Goal: Task Accomplishment & Management: Manage account settings

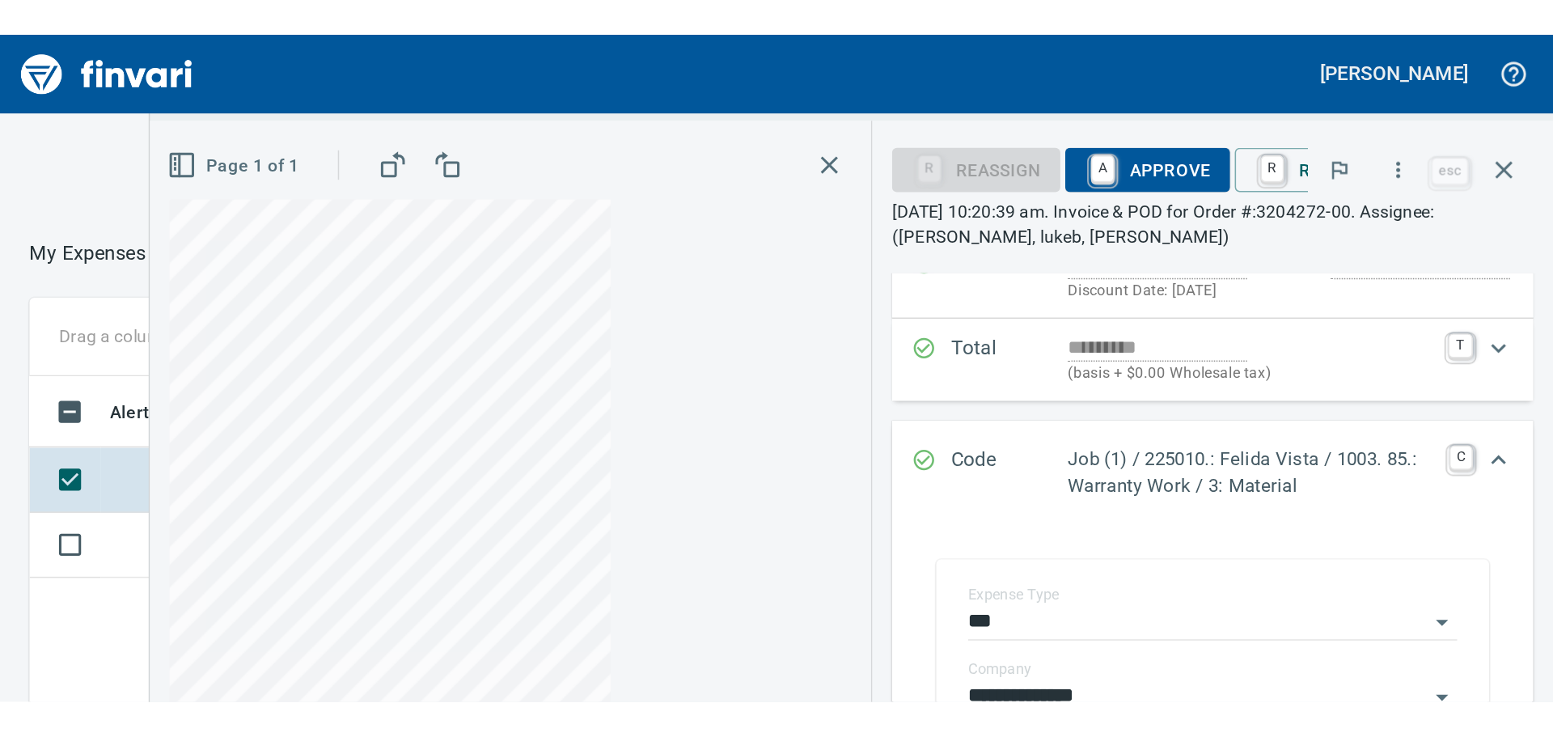
scroll to position [545, 1086]
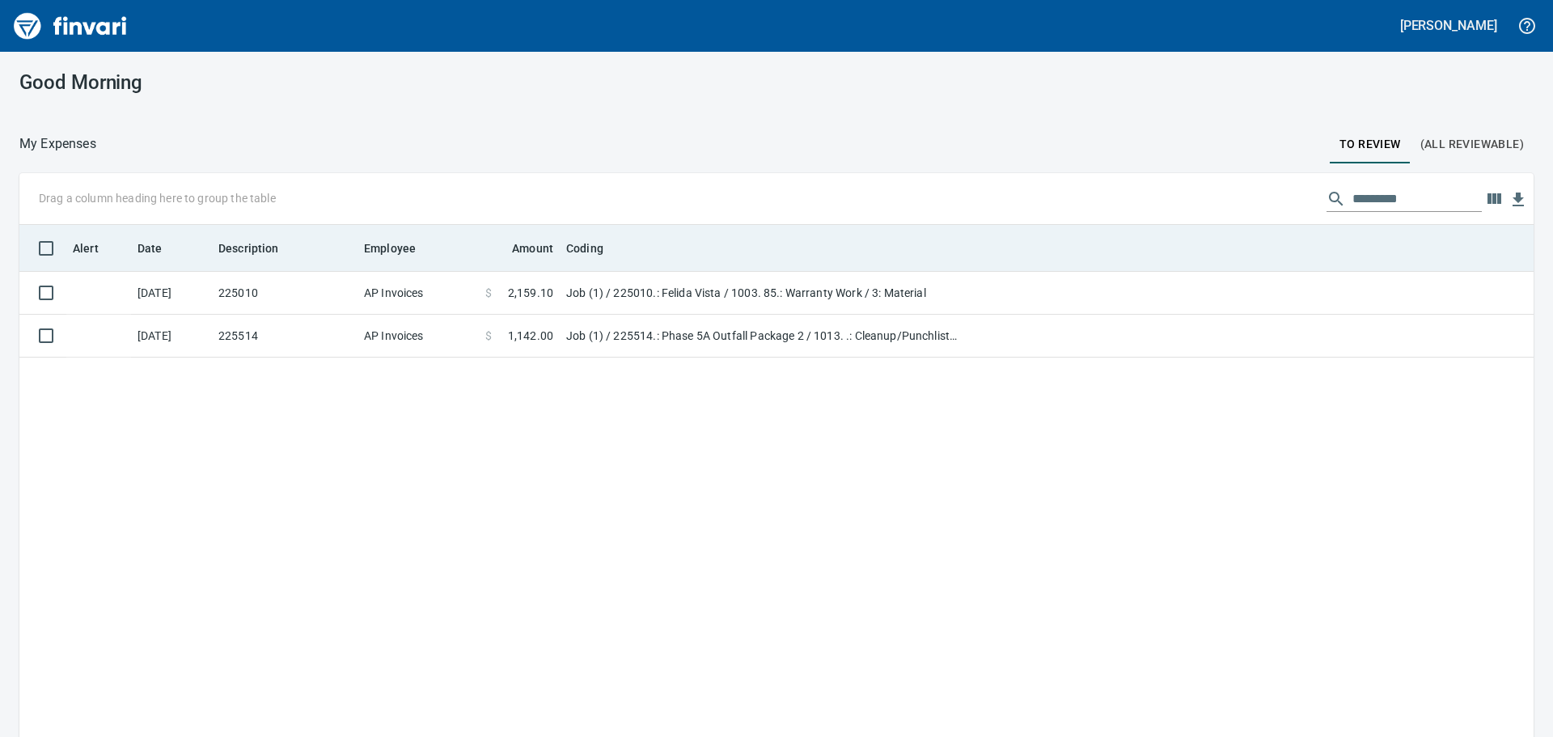
scroll to position [547, 1490]
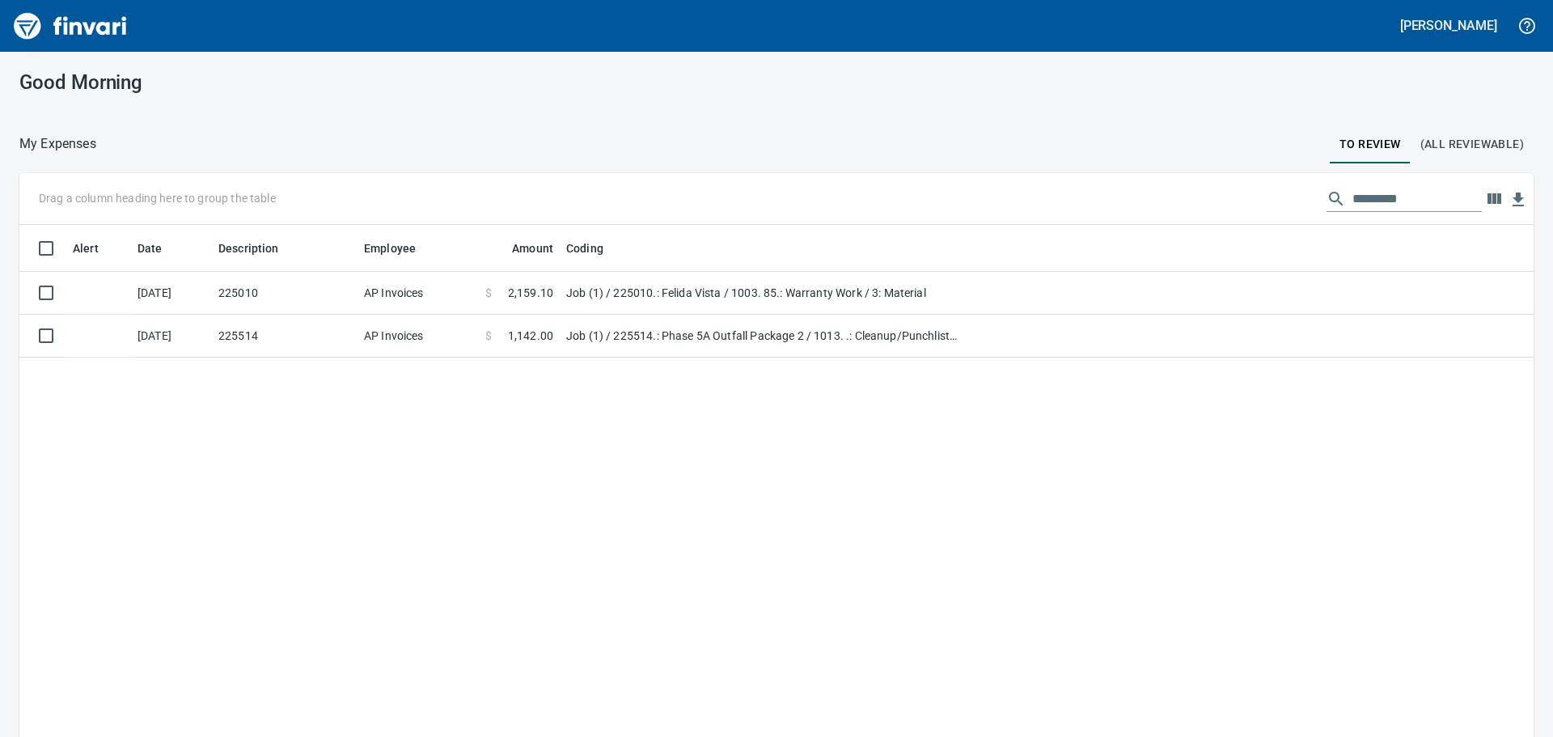
click at [1411, 143] on button "(All Reviewable)" at bounding box center [1472, 144] width 123 height 39
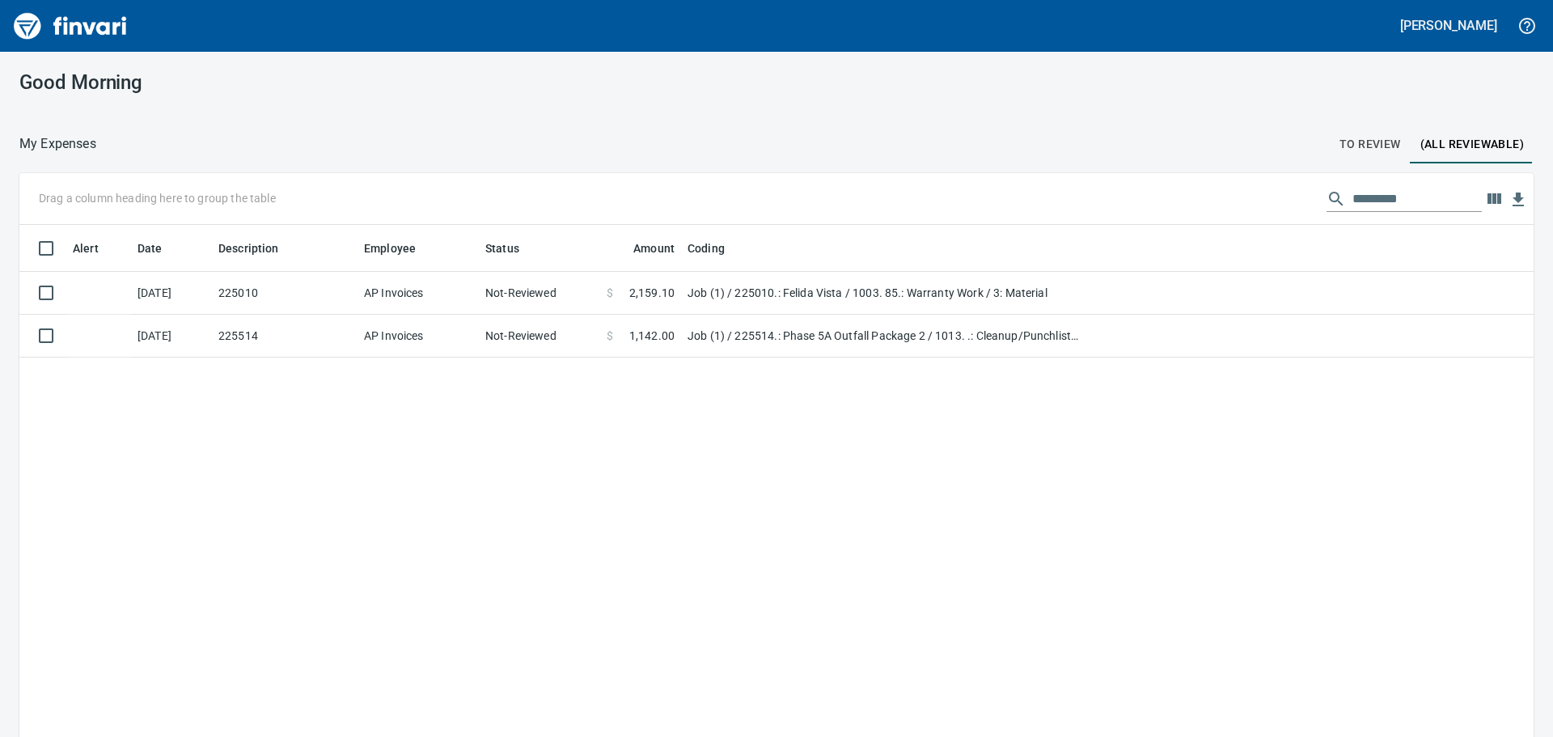
scroll to position [2, 2]
click at [1371, 197] on input "text" at bounding box center [1417, 199] width 129 height 26
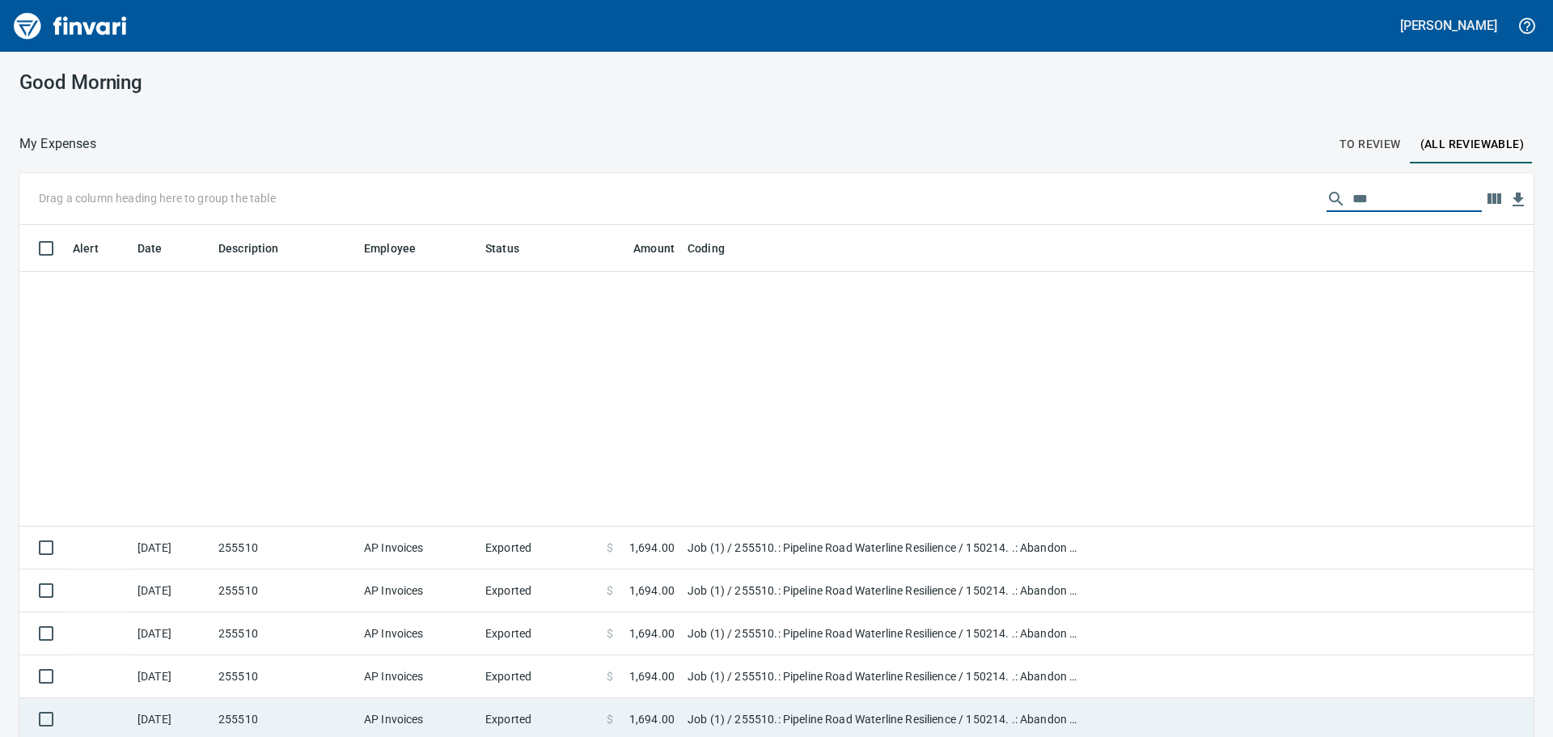
scroll to position [0, 0]
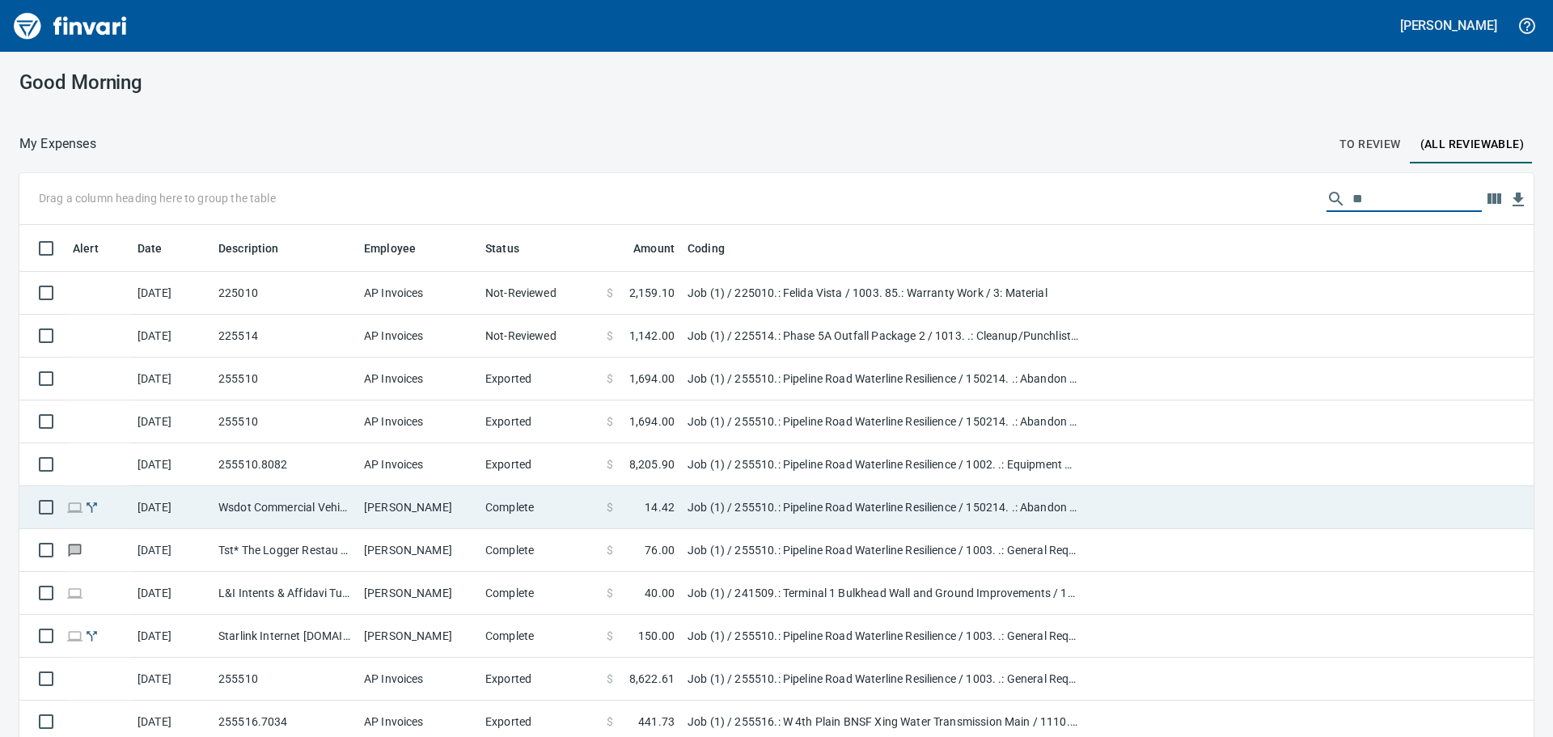
type input "*"
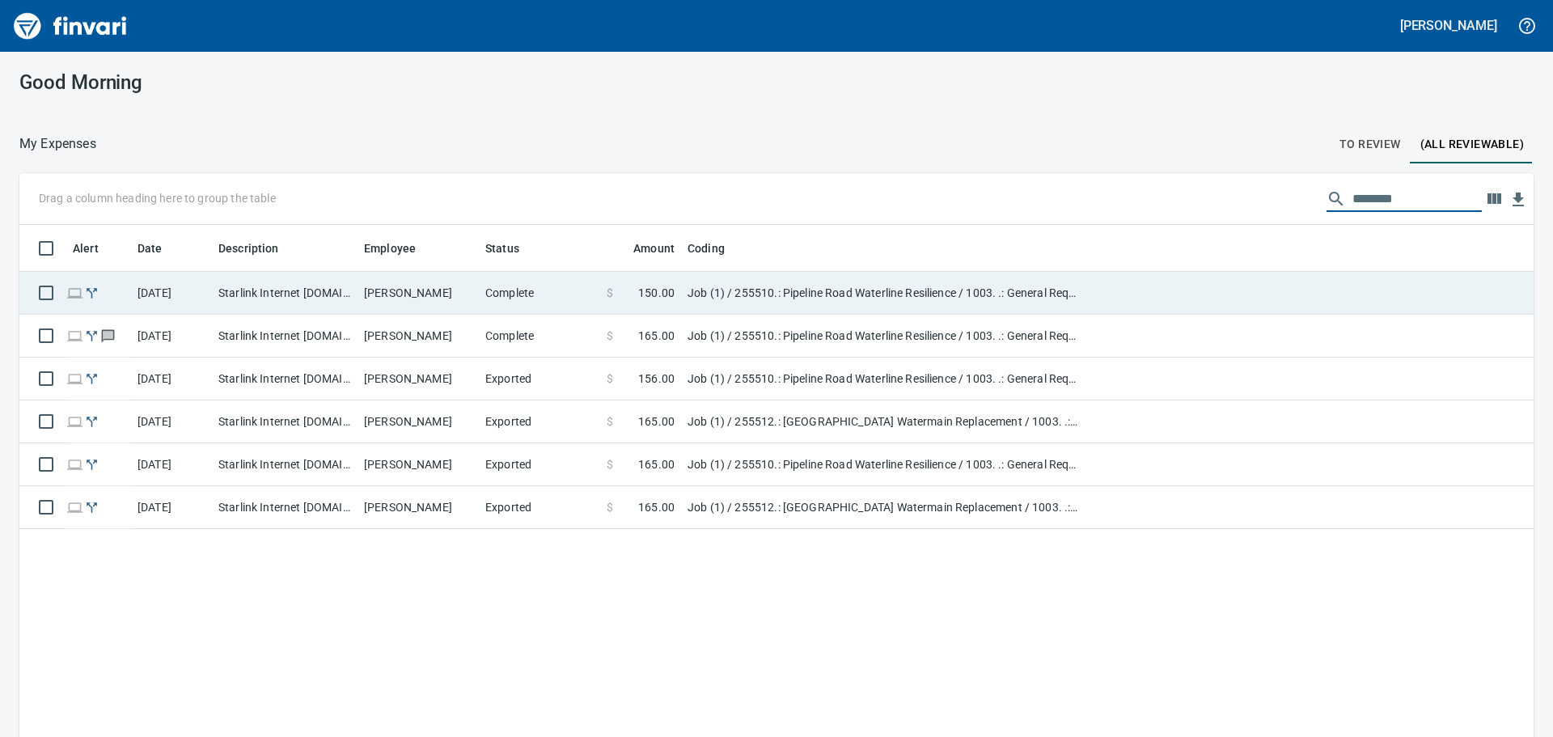
type input "********"
click at [742, 303] on td "Job (1) / 255510.: Pipeline Road Waterline Resilience / 1003. .: General Requir…" at bounding box center [883, 293] width 405 height 43
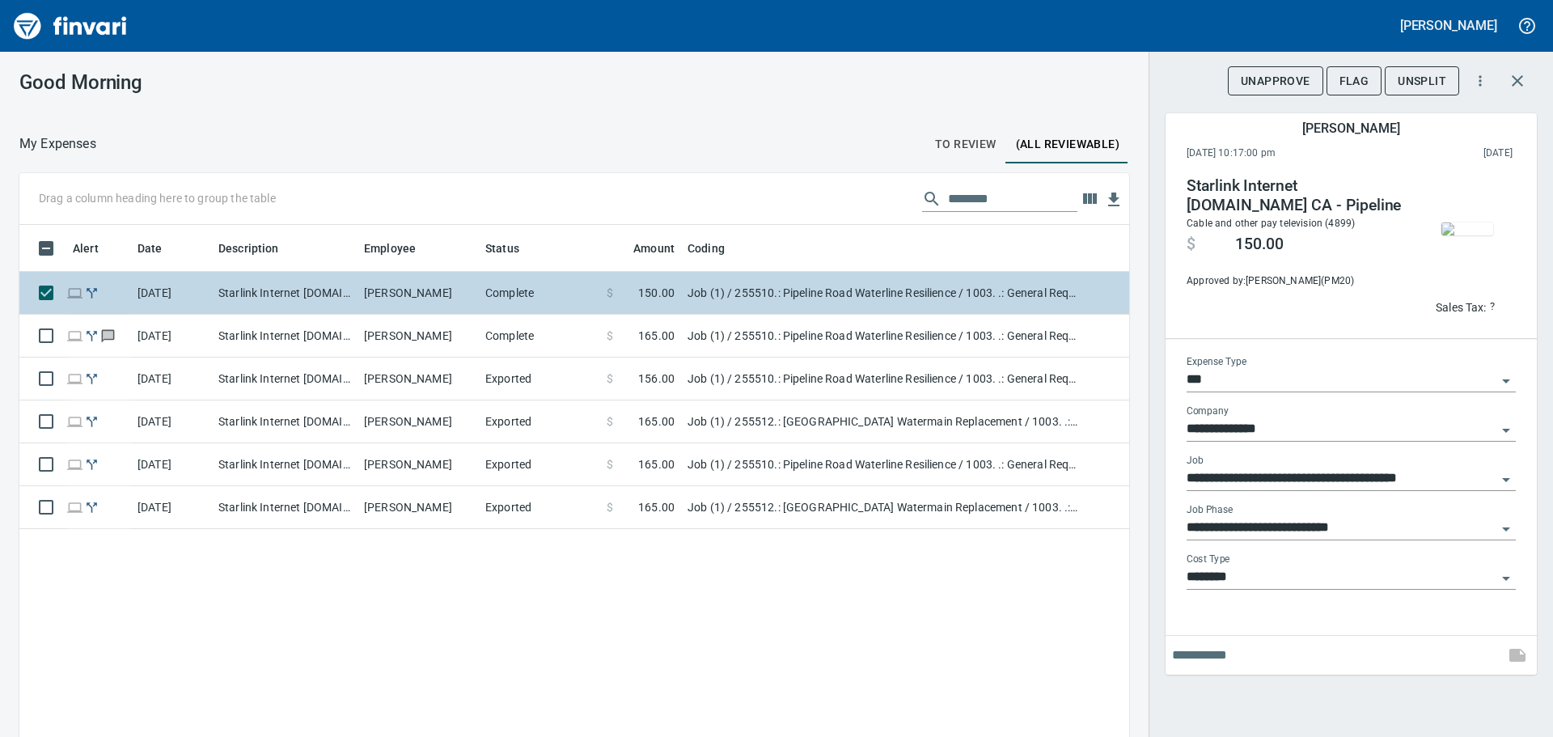
scroll to position [547, 1086]
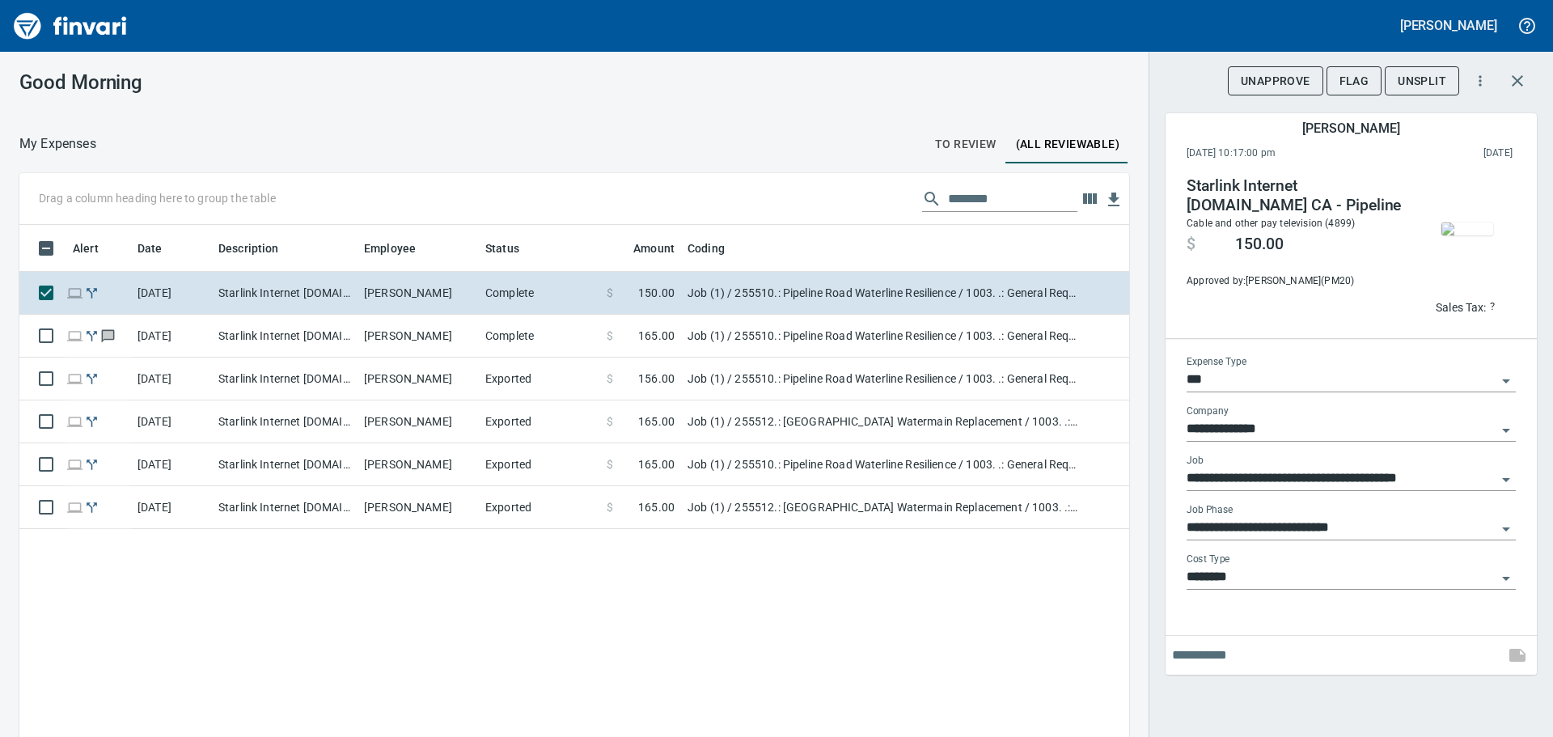
click at [1484, 223] on img "button" at bounding box center [1468, 229] width 52 height 13
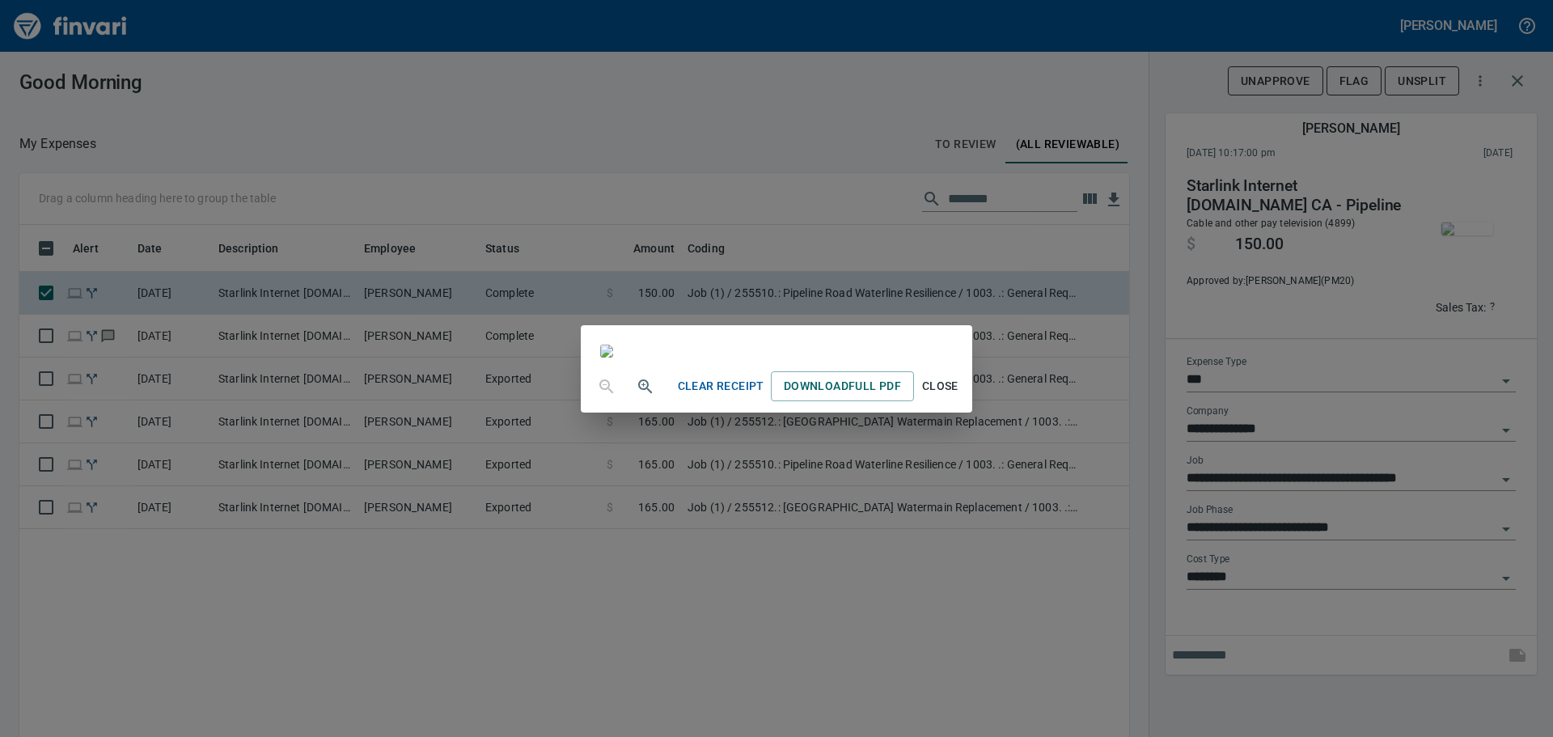
click at [960, 396] on span "Close" at bounding box center [940, 386] width 39 height 20
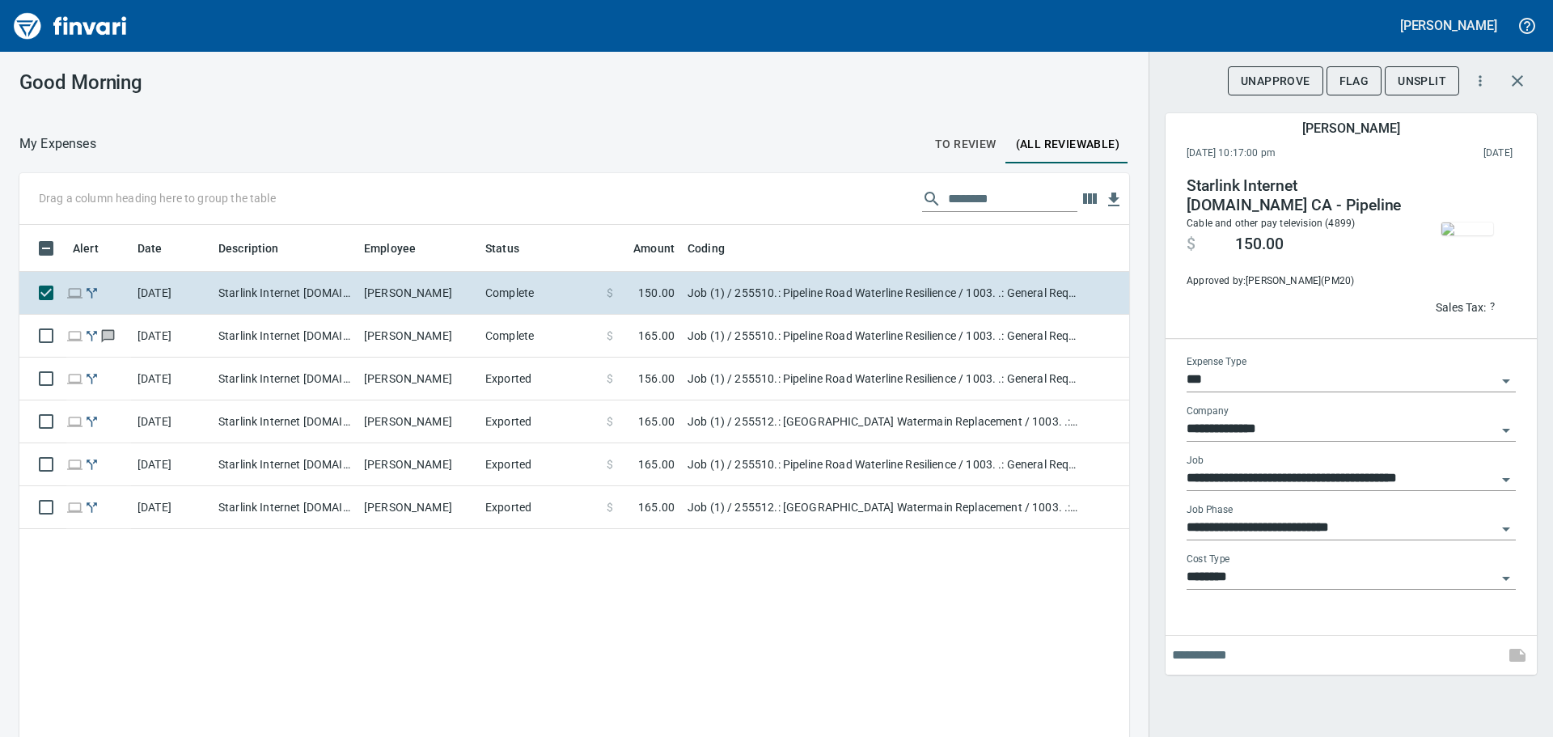
click at [1232, 75] on button "UnApprove" at bounding box center [1275, 81] width 95 height 30
click at [1541, 71] on div "**********" at bounding box center [1351, 368] width 405 height 737
click at [1536, 75] on icon "button" at bounding box center [1530, 80] width 19 height 19
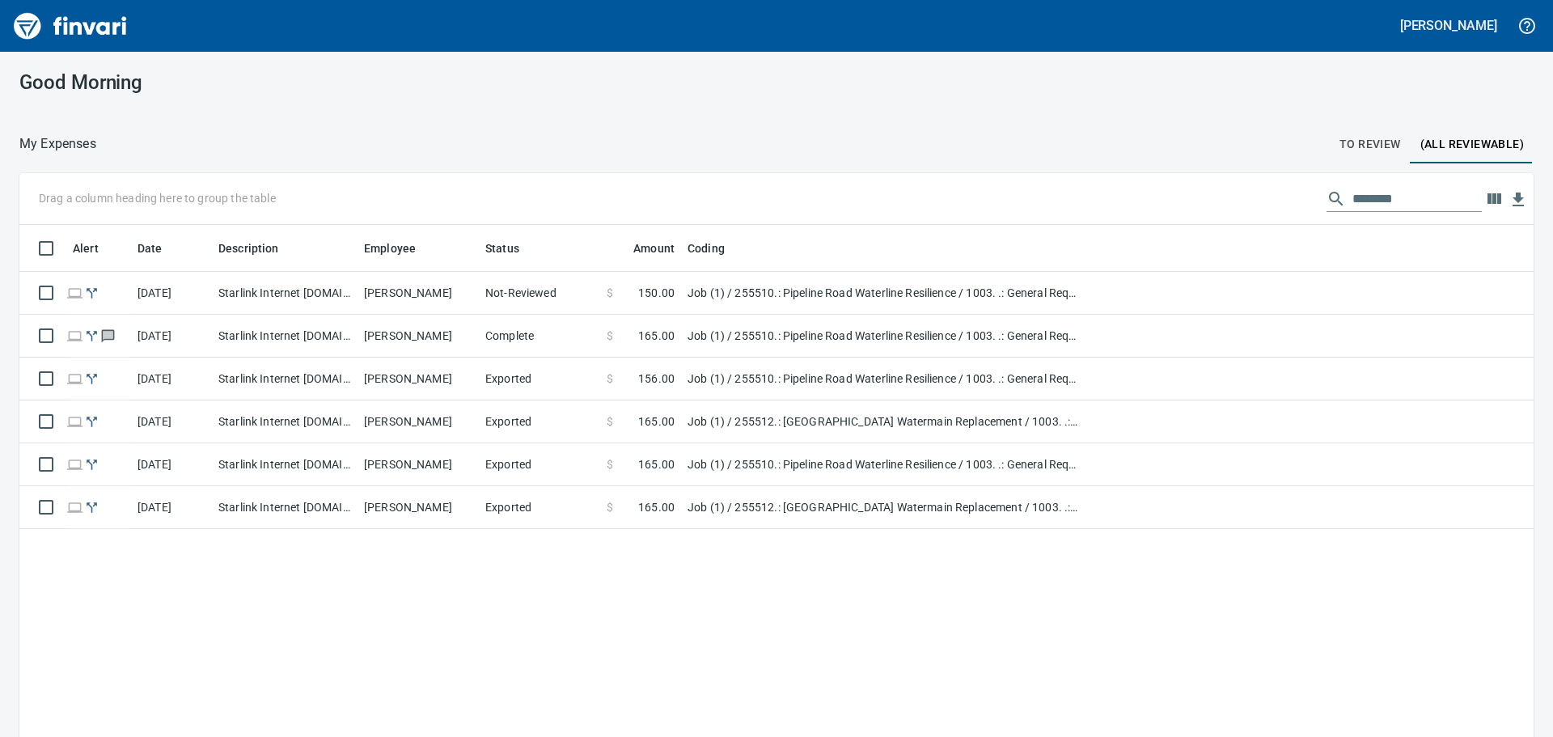
scroll to position [547, 1488]
click at [1330, 133] on button "To Review" at bounding box center [1370, 144] width 81 height 39
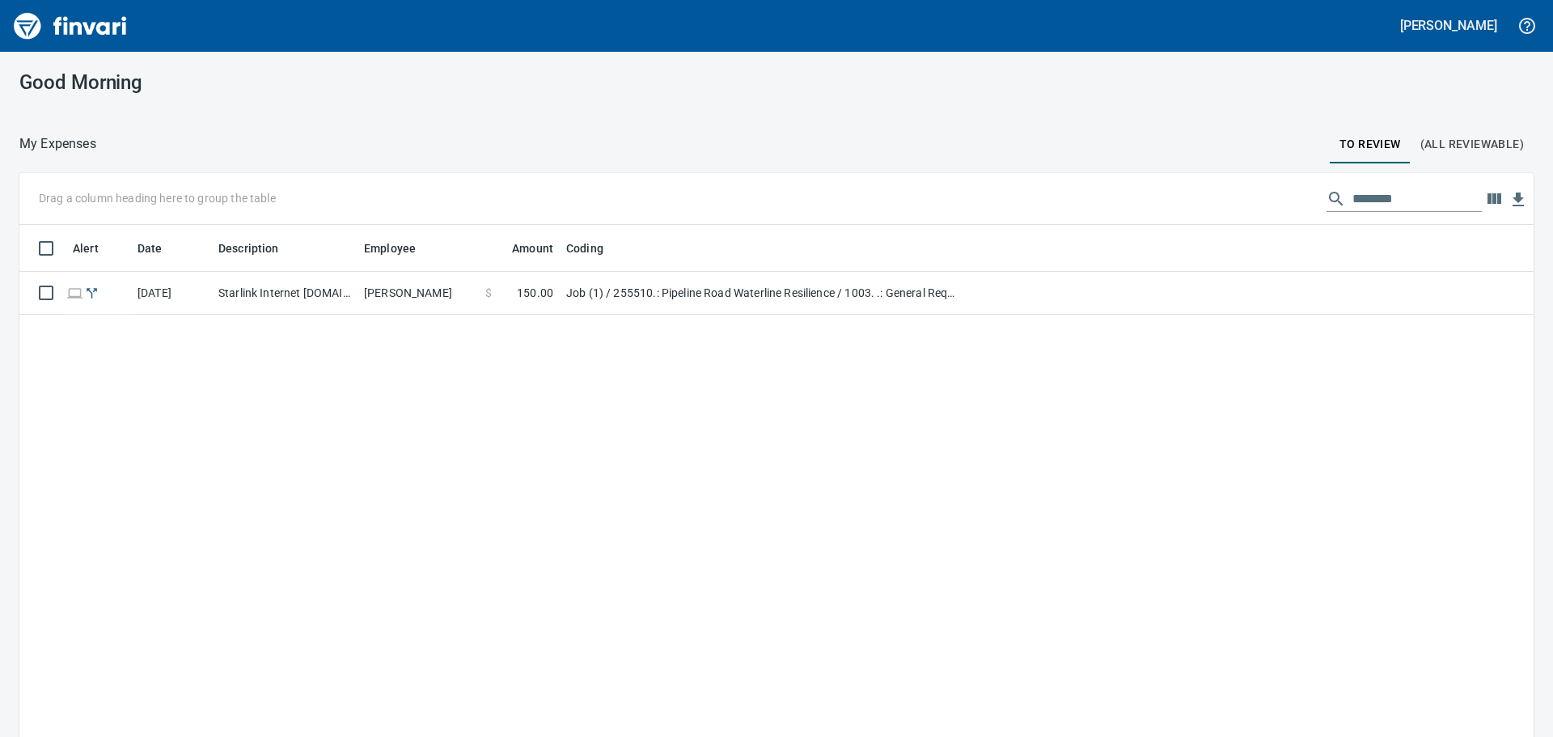
scroll to position [547, 1490]
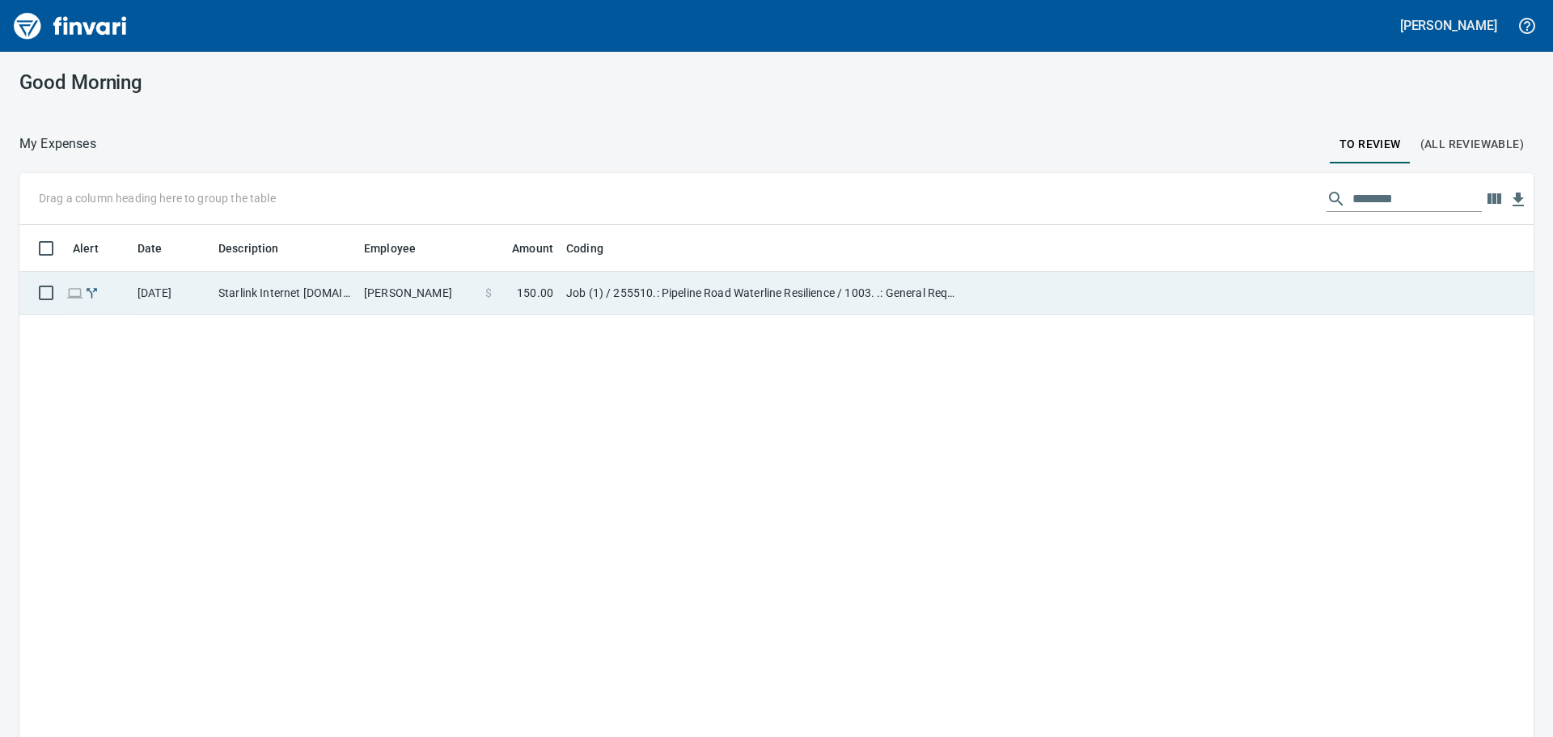
click at [497, 295] on span at bounding box center [504, 293] width 25 height 16
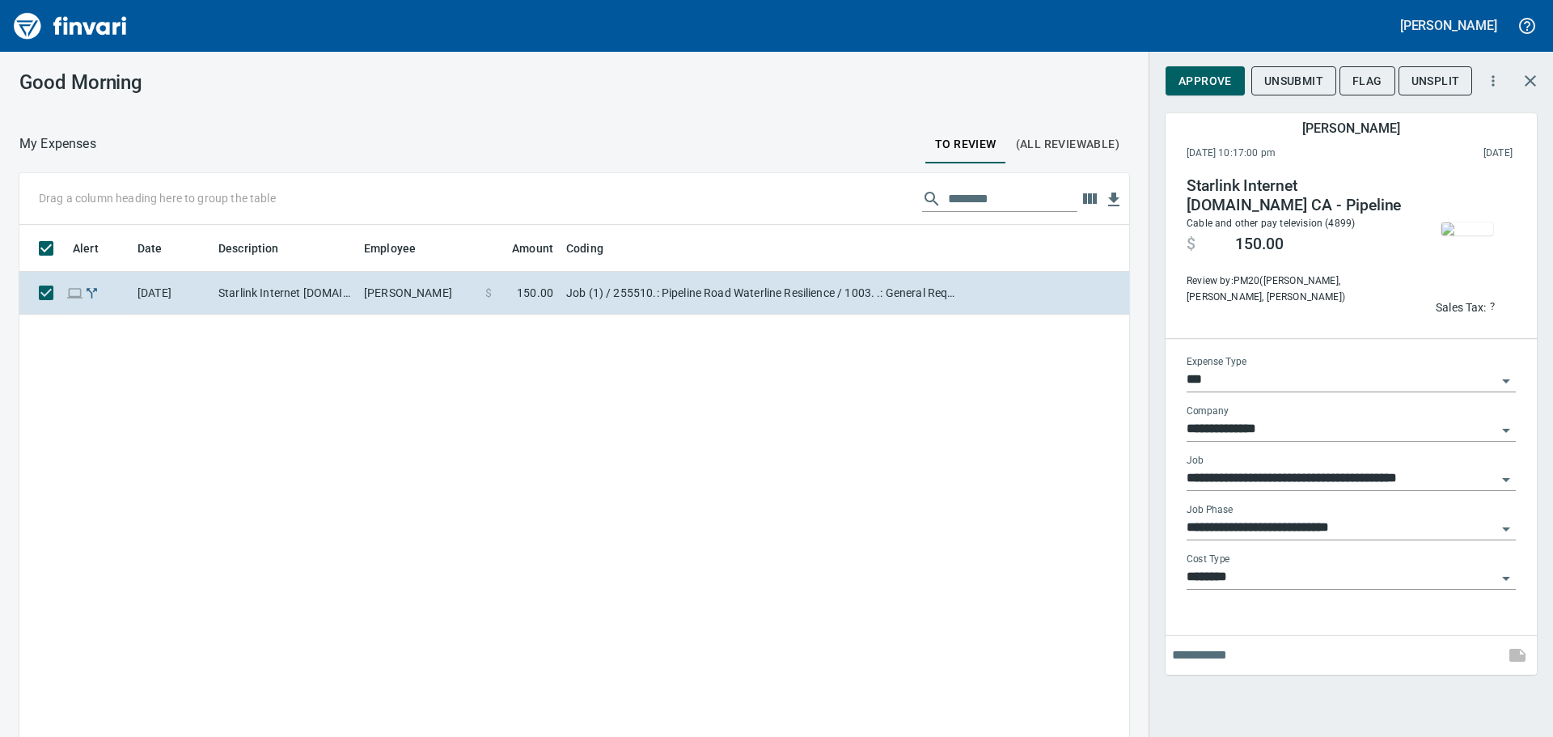
scroll to position [547, 1086]
click at [1486, 81] on icon "button" at bounding box center [1494, 81] width 16 height 16
click at [1539, 77] on div at bounding box center [776, 368] width 1553 height 737
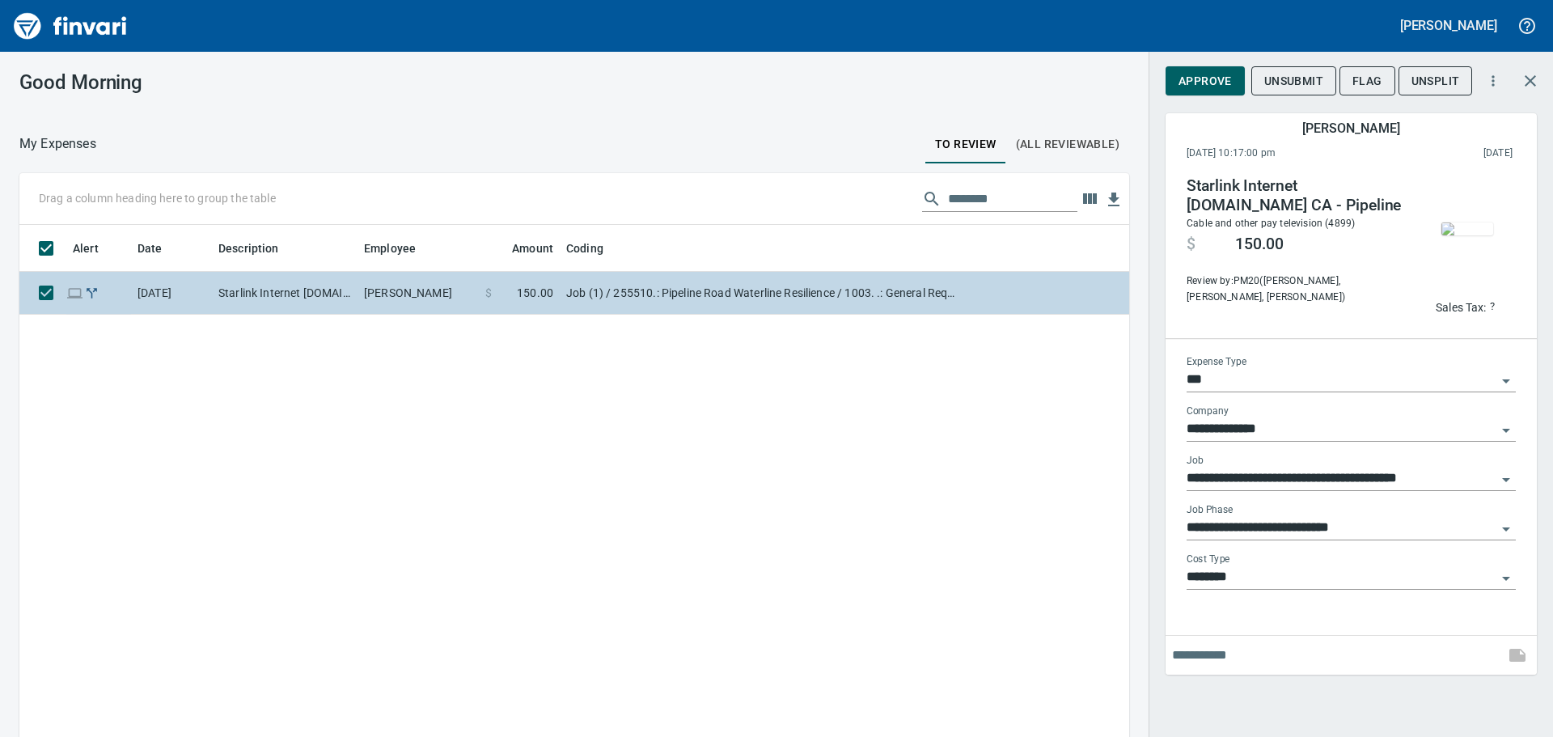
click at [910, 313] on td "Job (1) / 255510.: Pipeline Road Waterline Resilience / 1003. .: General Requir…" at bounding box center [762, 293] width 405 height 43
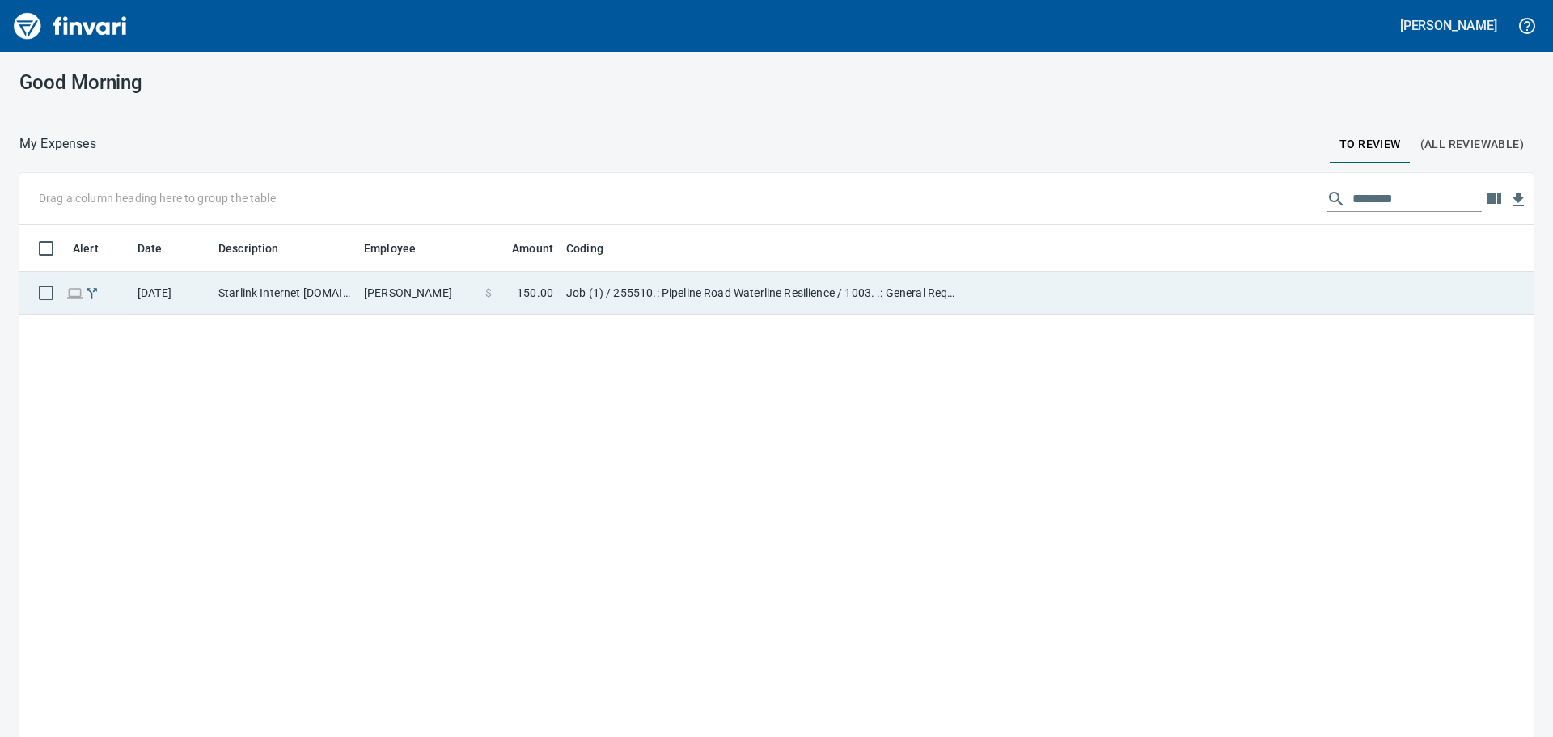
scroll to position [2, 2]
click at [916, 305] on td "Job (1) / 255510.: Pipeline Road Waterline Resilience / 1003. .: General Requir…" at bounding box center [762, 293] width 405 height 43
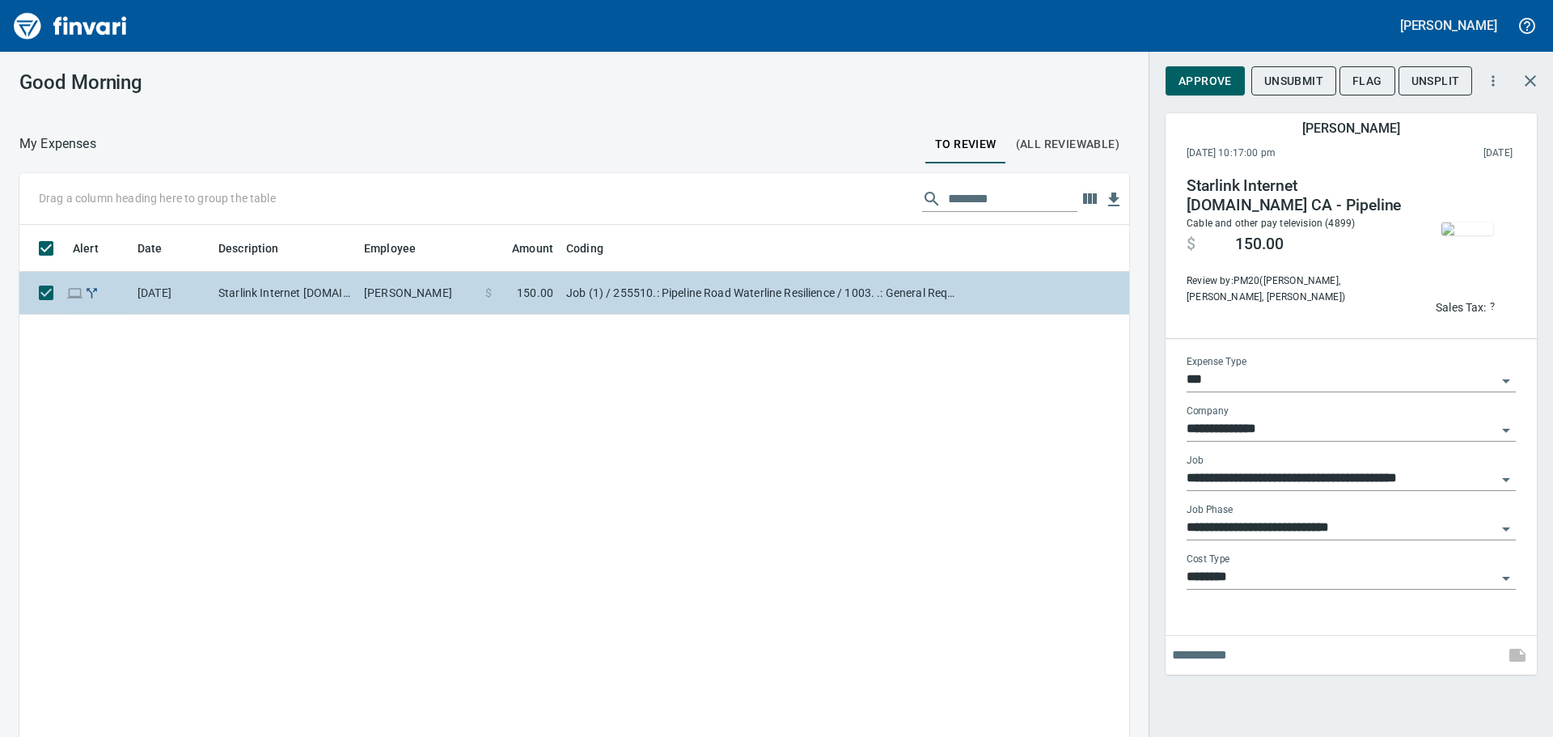
scroll to position [547, 1086]
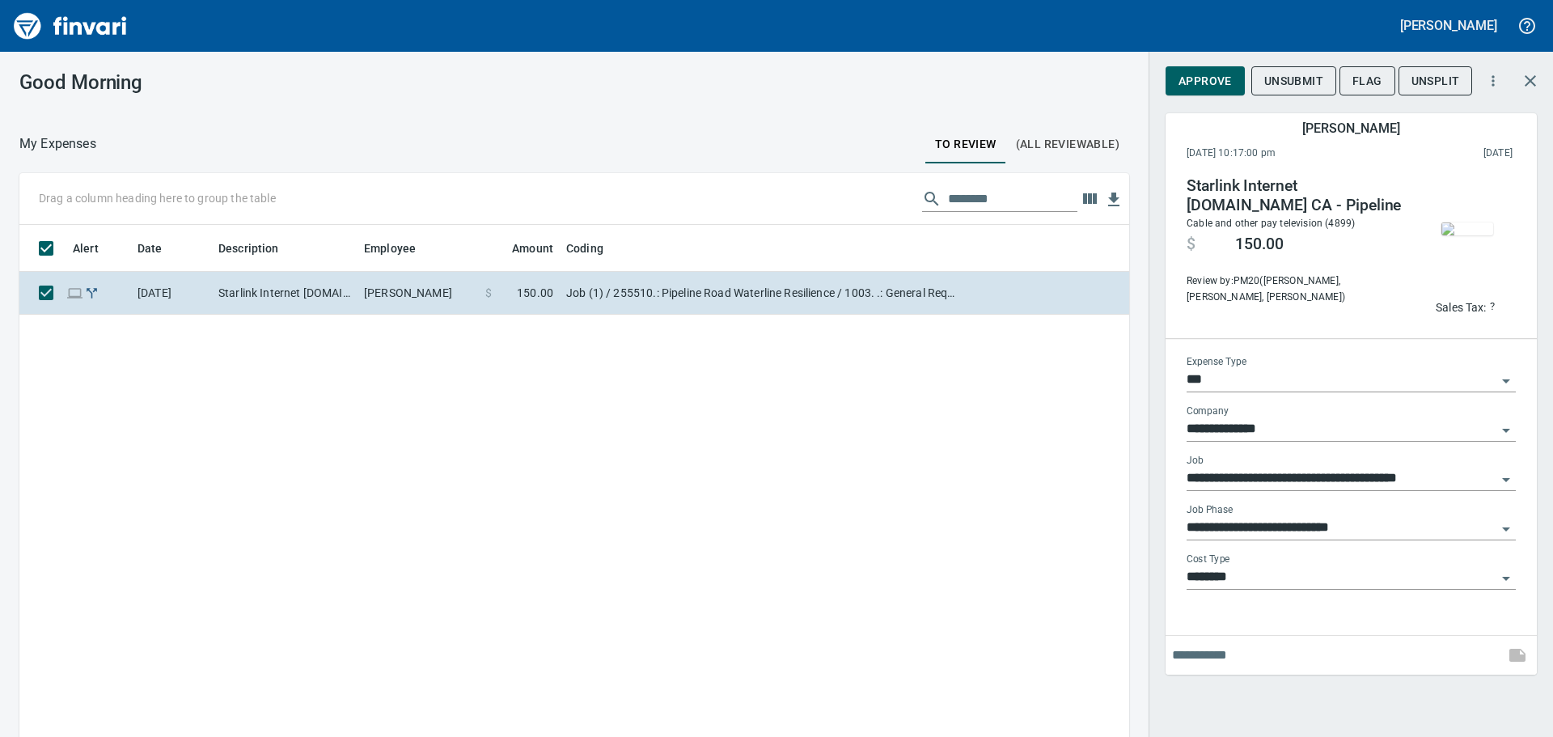
drag, startPoint x: 941, startPoint y: 298, endPoint x: 833, endPoint y: 316, distance: 109.1
click at [825, 321] on div "Alert Date Description Employee Amount Coding [DATE] Starlink Internet [DOMAIN_…" at bounding box center [574, 505] width 1110 height 560
click at [1521, 78] on icon "button" at bounding box center [1530, 80] width 19 height 19
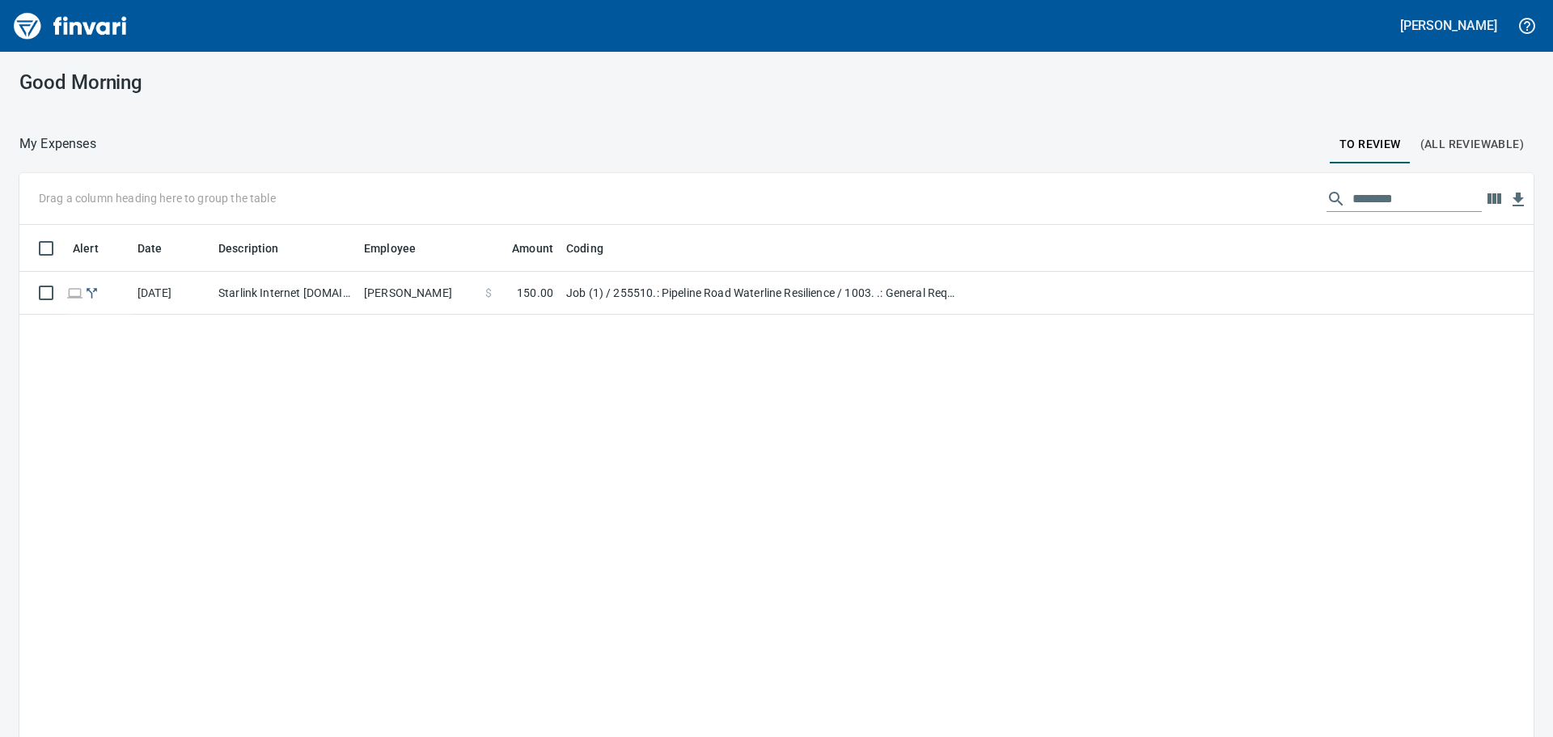
scroll to position [547, 1488]
click at [1471, 198] on div "Drag a column heading here to group the table ********" at bounding box center [776, 199] width 1515 height 52
click at [1485, 199] on icon "button" at bounding box center [1494, 198] width 19 height 19
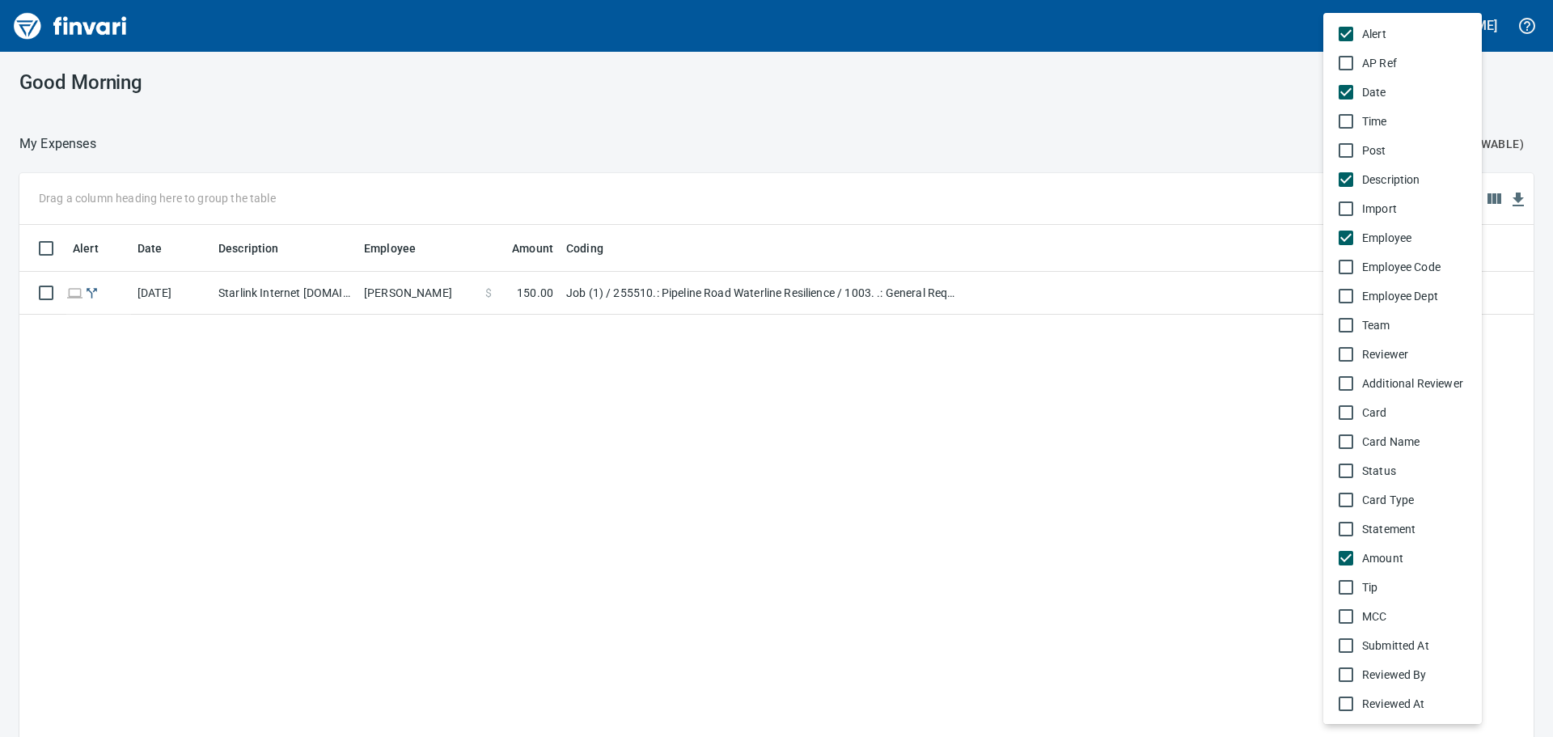
drag, startPoint x: 1056, startPoint y: 343, endPoint x: 756, endPoint y: 333, distance: 300.4
click at [1044, 343] on div at bounding box center [776, 368] width 1553 height 737
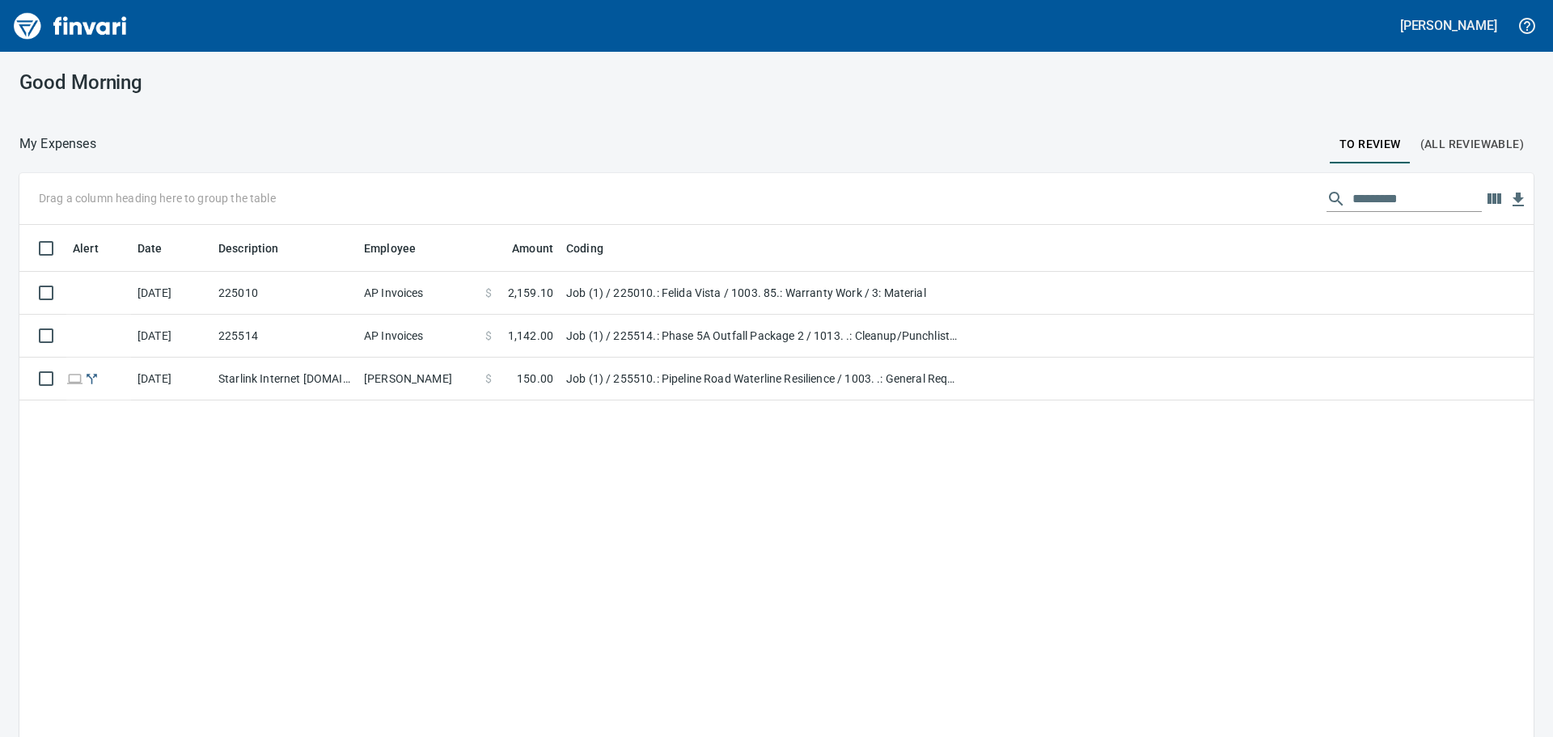
scroll to position [547, 1490]
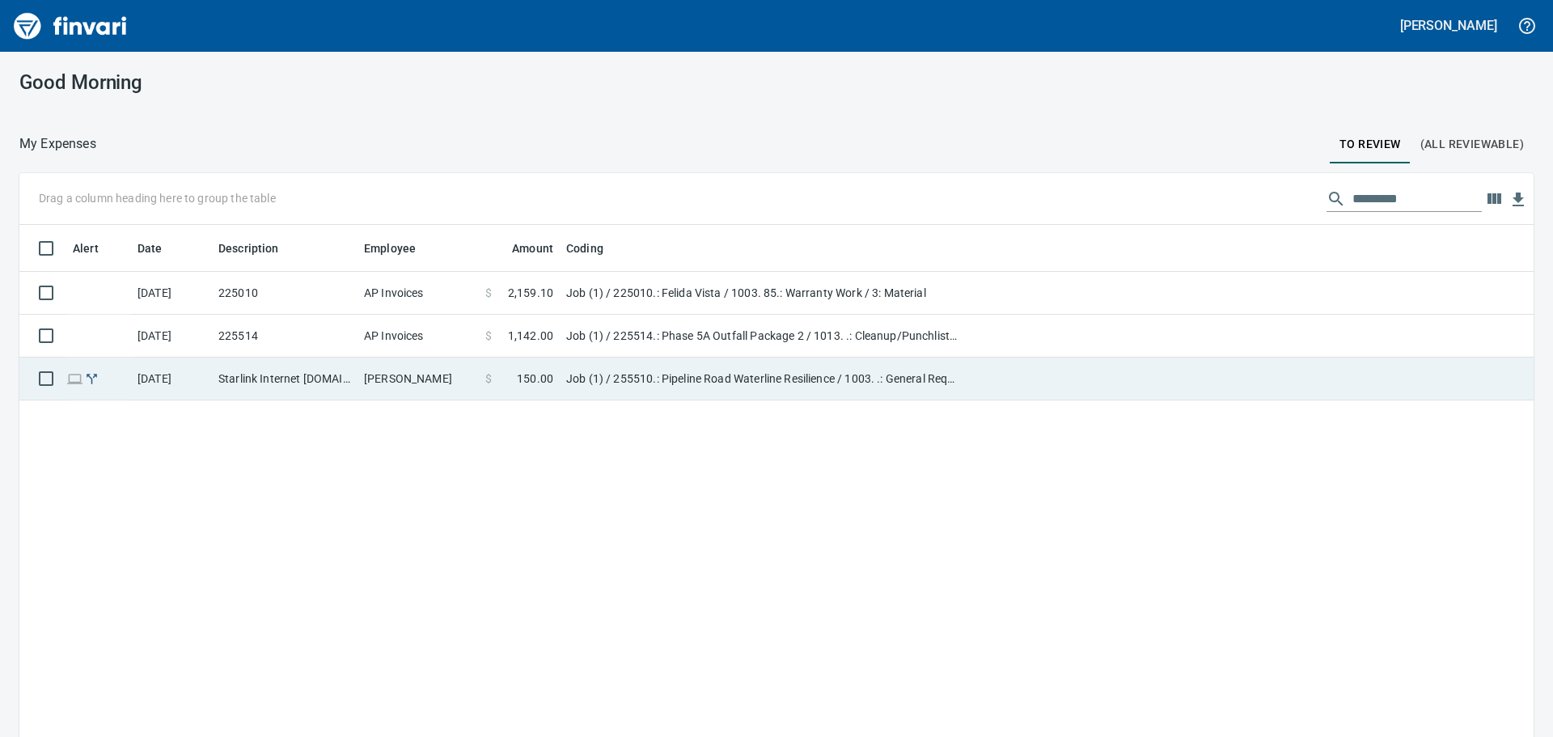
click at [327, 381] on td "Starlink Internet [DOMAIN_NAME] CA - Pipeline" at bounding box center [285, 379] width 146 height 43
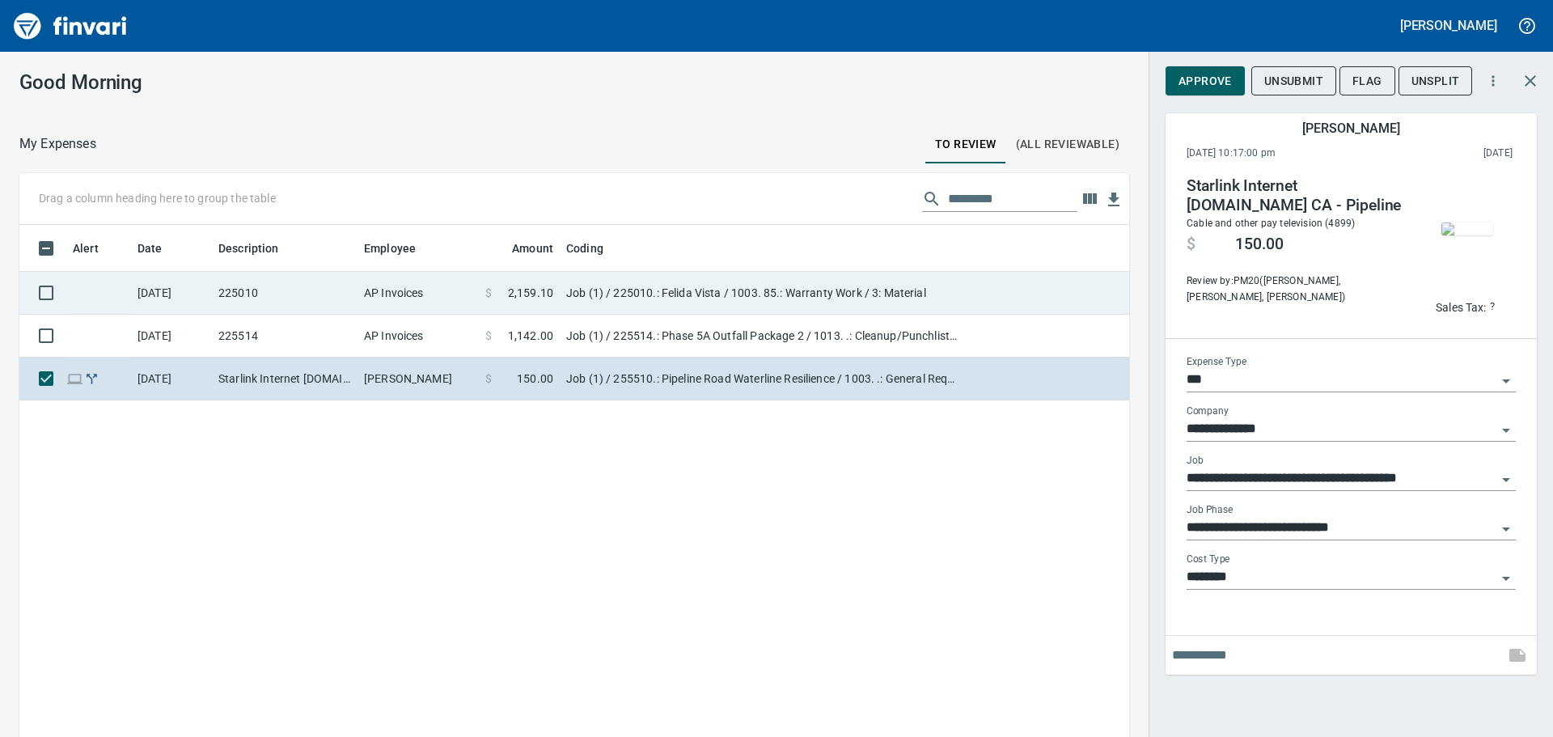
scroll to position [547, 1086]
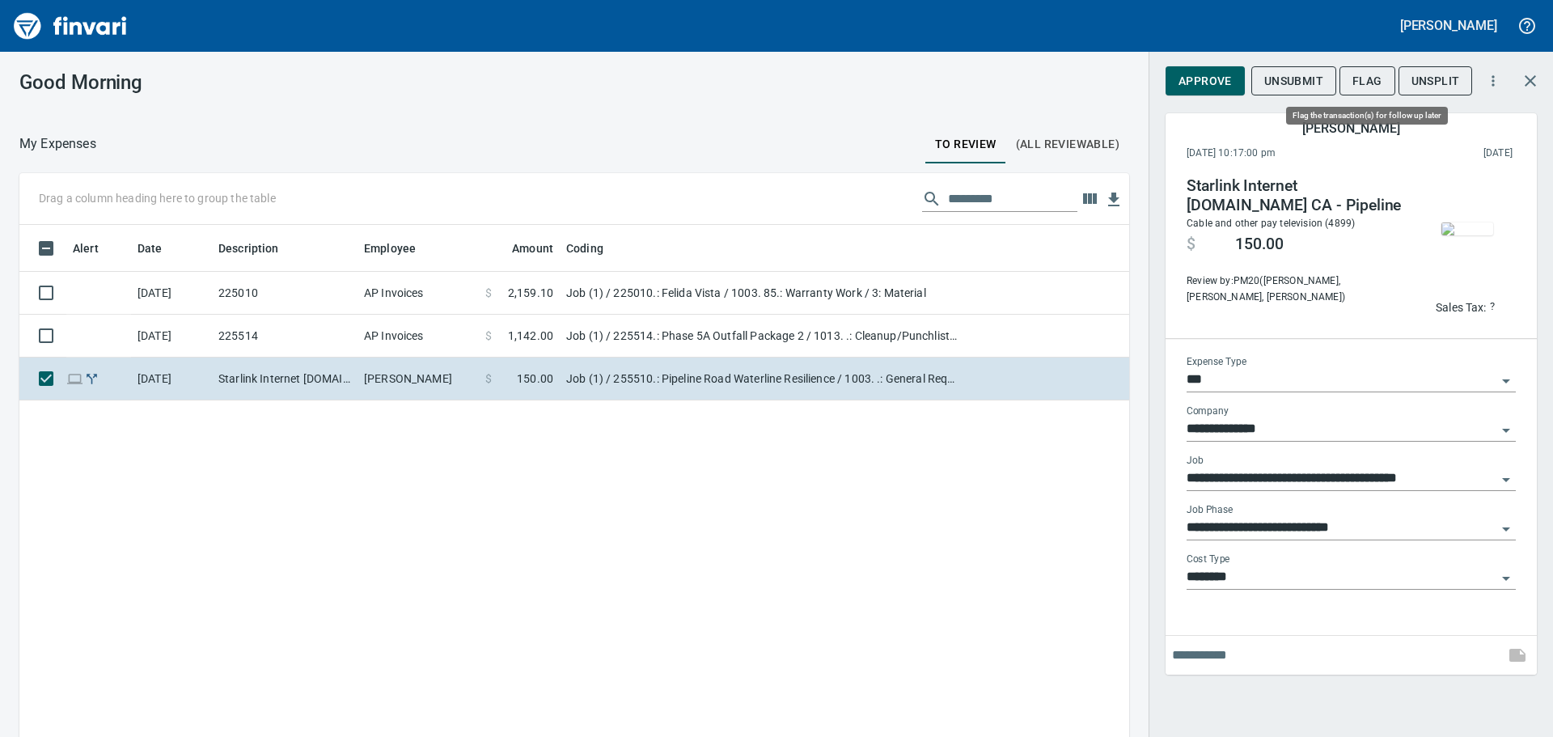
click at [1381, 81] on span "Flag" at bounding box center [1368, 81] width 30 height 20
click at [1382, 84] on span "UnFlag" at bounding box center [1375, 81] width 45 height 20
click at [1508, 88] on button "button" at bounding box center [1494, 81] width 36 height 36
click at [735, 347] on div at bounding box center [776, 368] width 1553 height 737
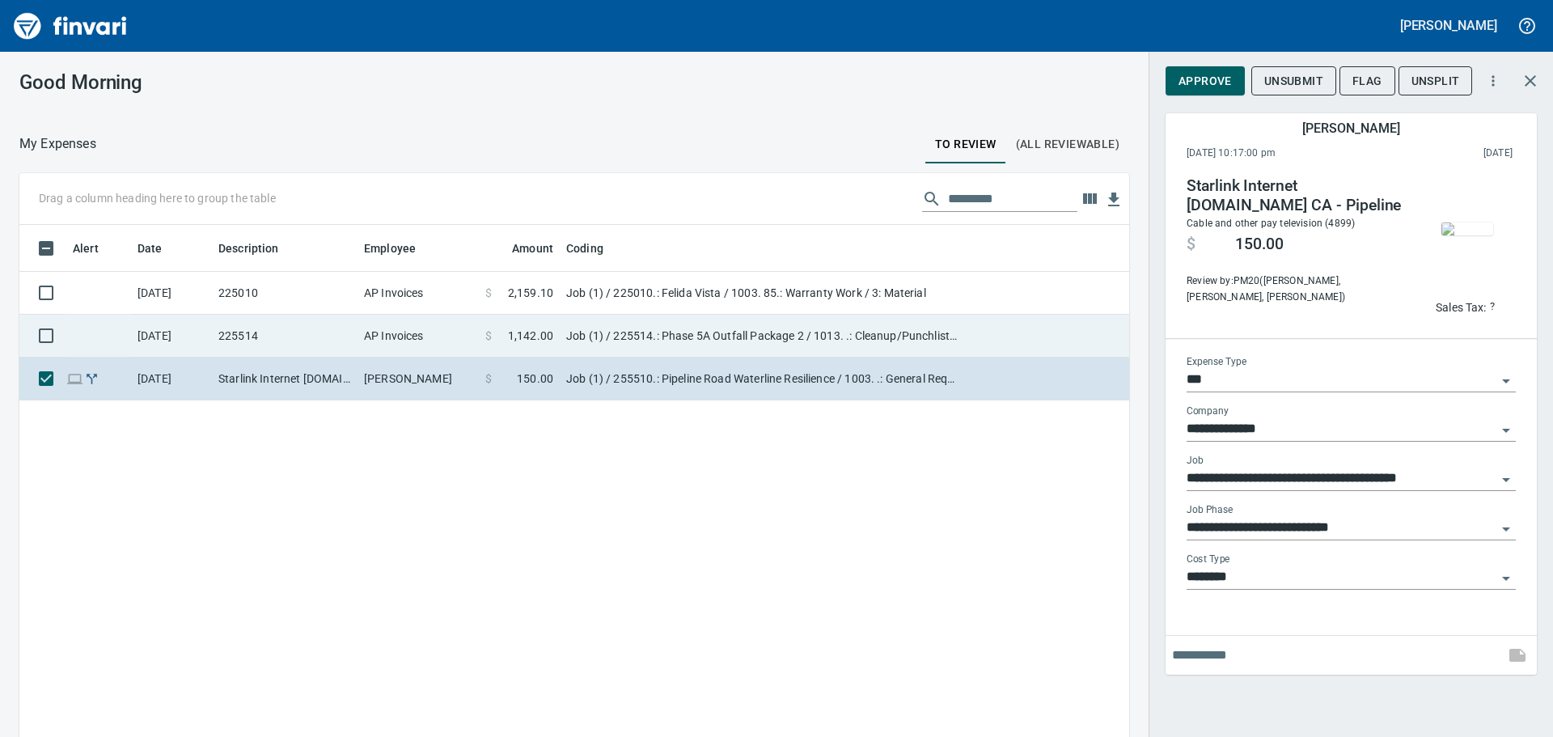
click at [746, 329] on td "Job (1) / 225514.: Phase 5A Outfall Package 2 / 1013. .: Cleanup/Punchlist / 3:…" at bounding box center [762, 336] width 405 height 43
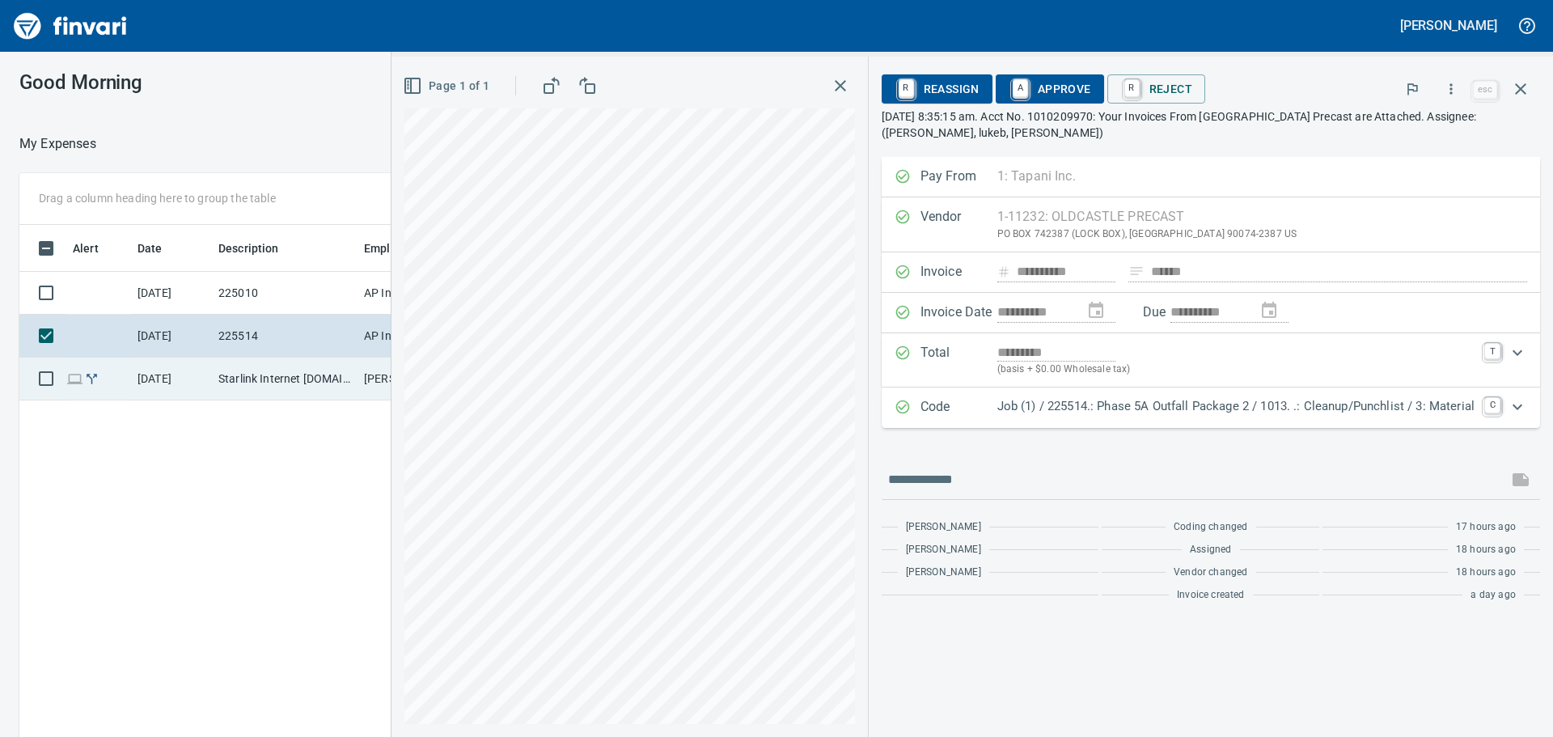
click at [285, 383] on td "Starlink Internet [DOMAIN_NAME] CA - Pipeline" at bounding box center [285, 379] width 146 height 43
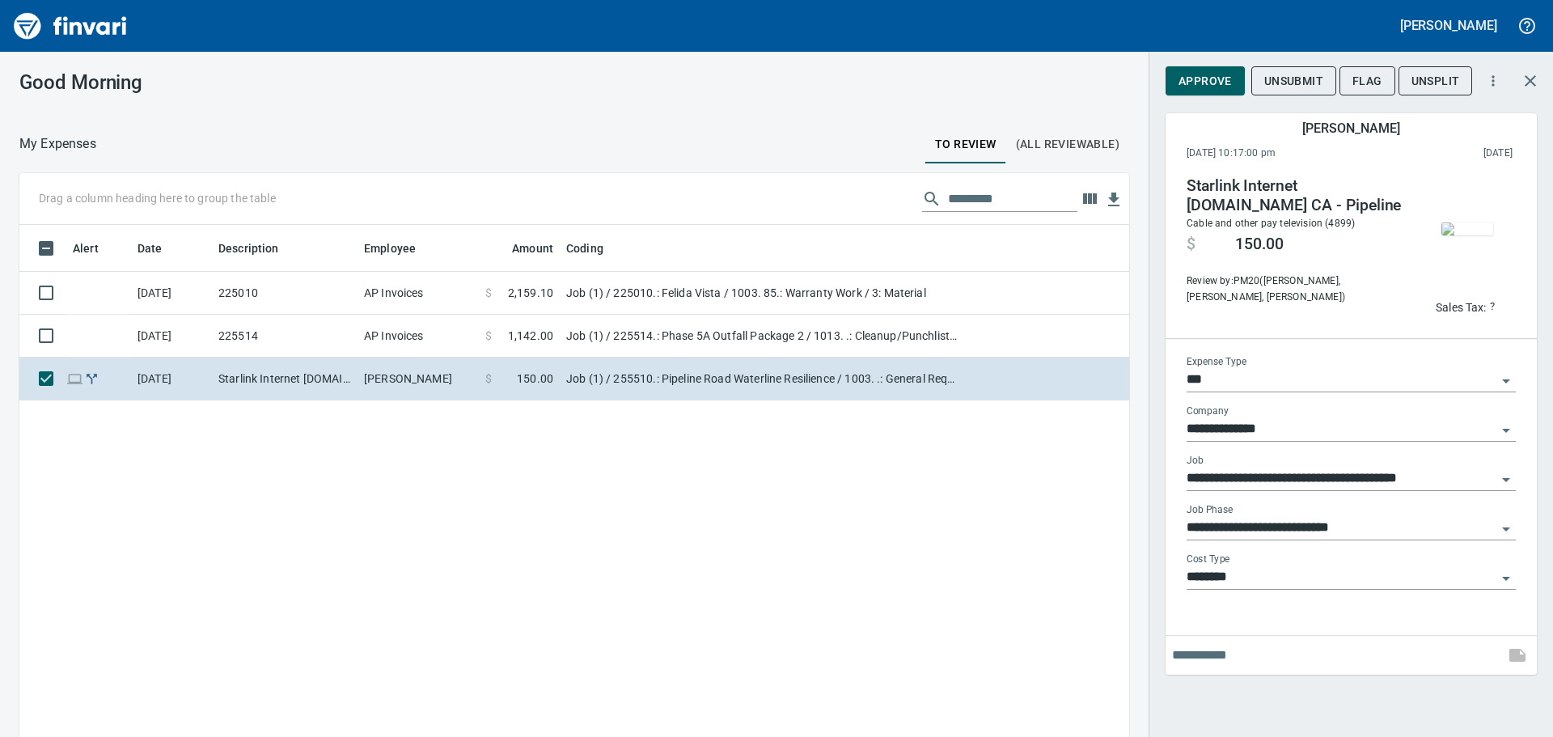
click at [1481, 235] on img "button" at bounding box center [1468, 229] width 52 height 13
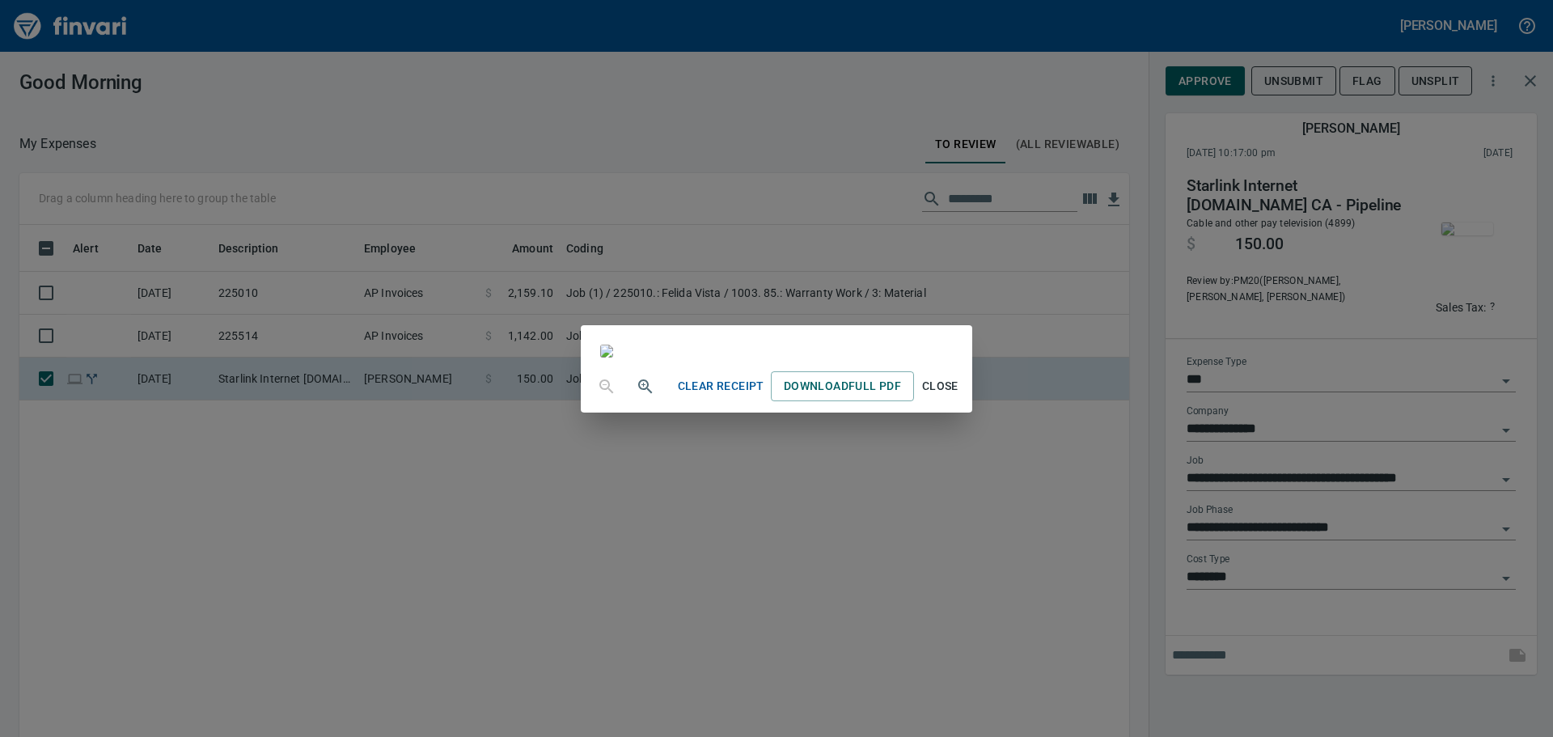
click at [960, 396] on span "Close" at bounding box center [940, 386] width 39 height 20
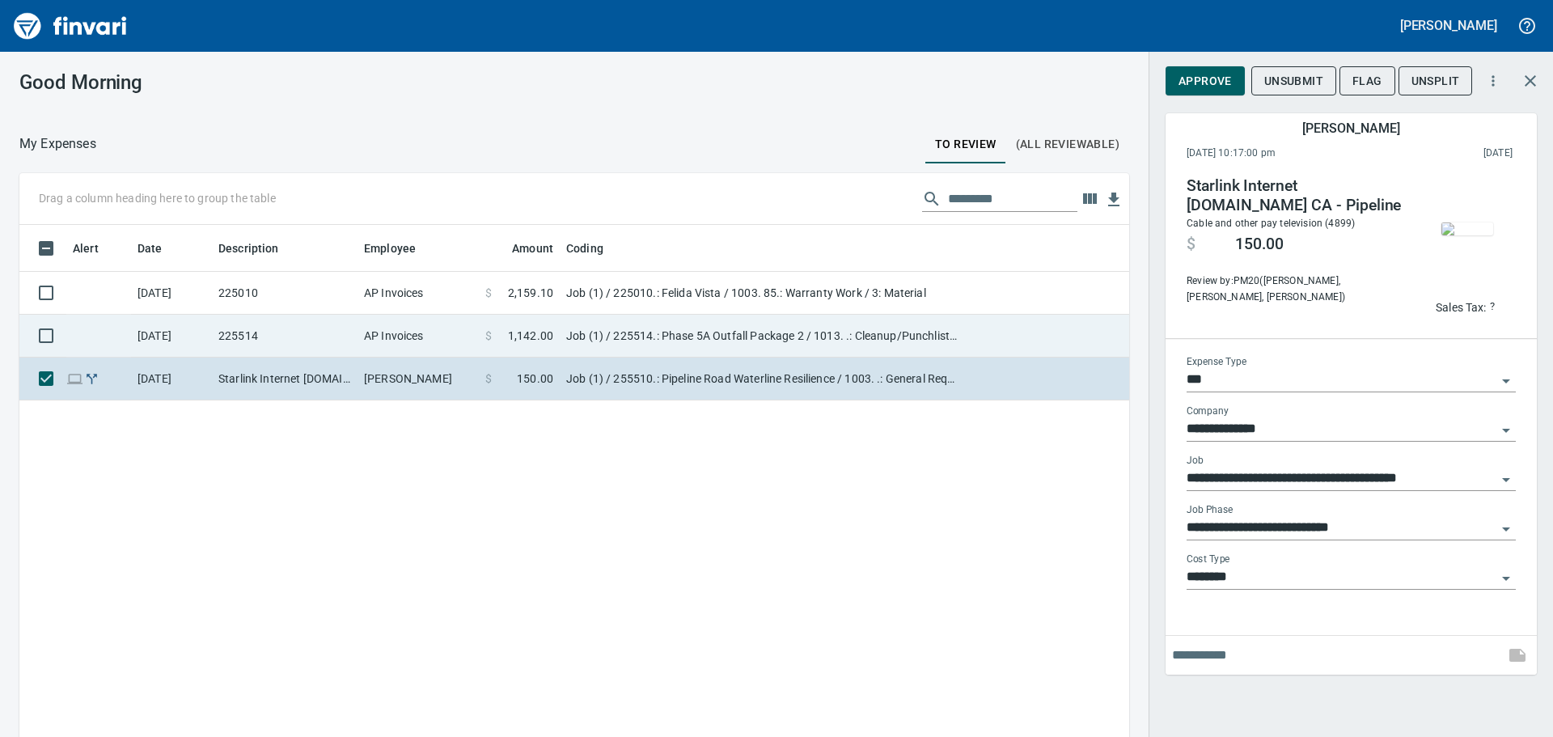
click at [501, 345] on td "$ 1,142.00" at bounding box center [519, 336] width 81 height 43
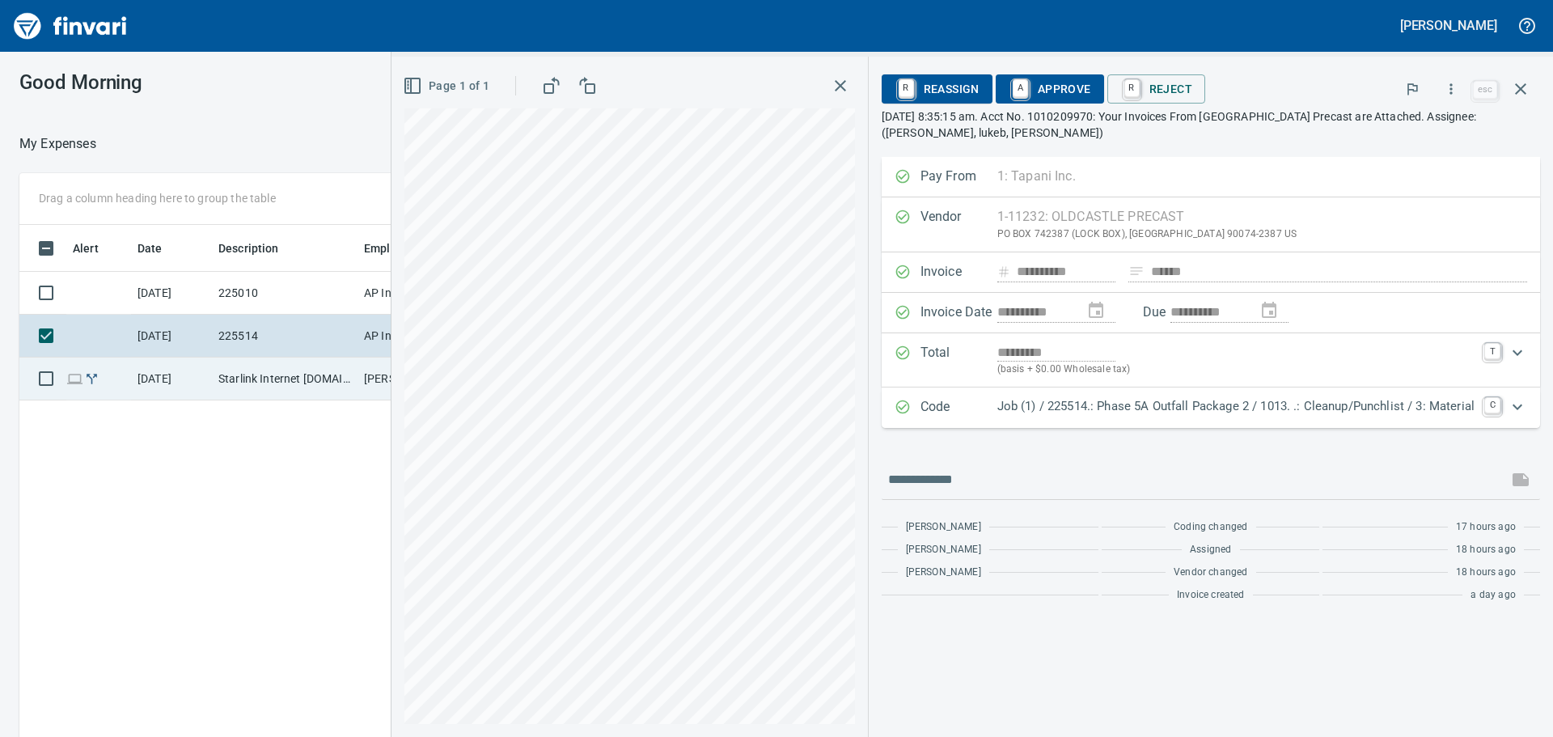
click at [265, 376] on td "Starlink Internet [DOMAIN_NAME] CA - Pipeline" at bounding box center [285, 379] width 146 height 43
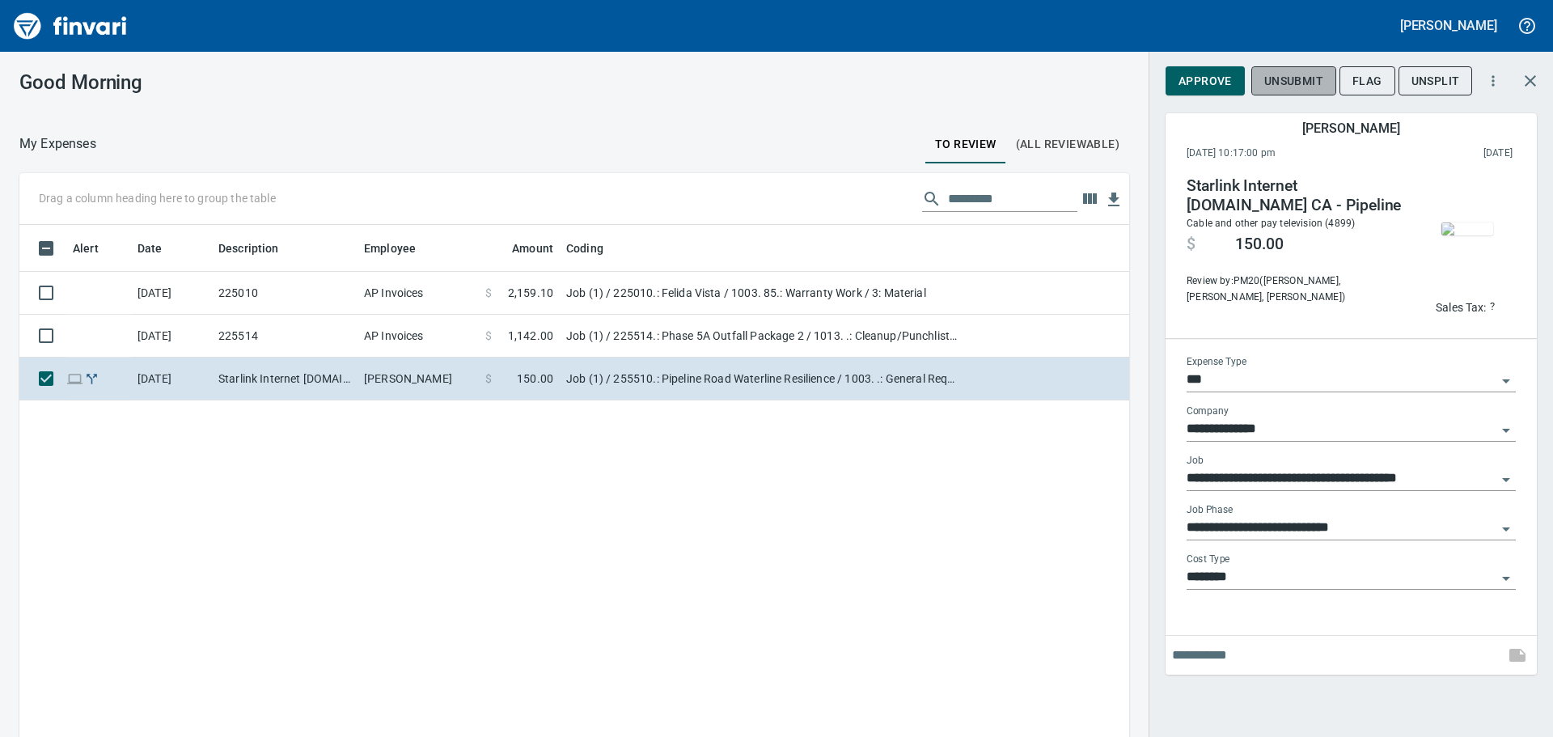
click at [1319, 88] on span "Unsubmit" at bounding box center [1294, 81] width 59 height 20
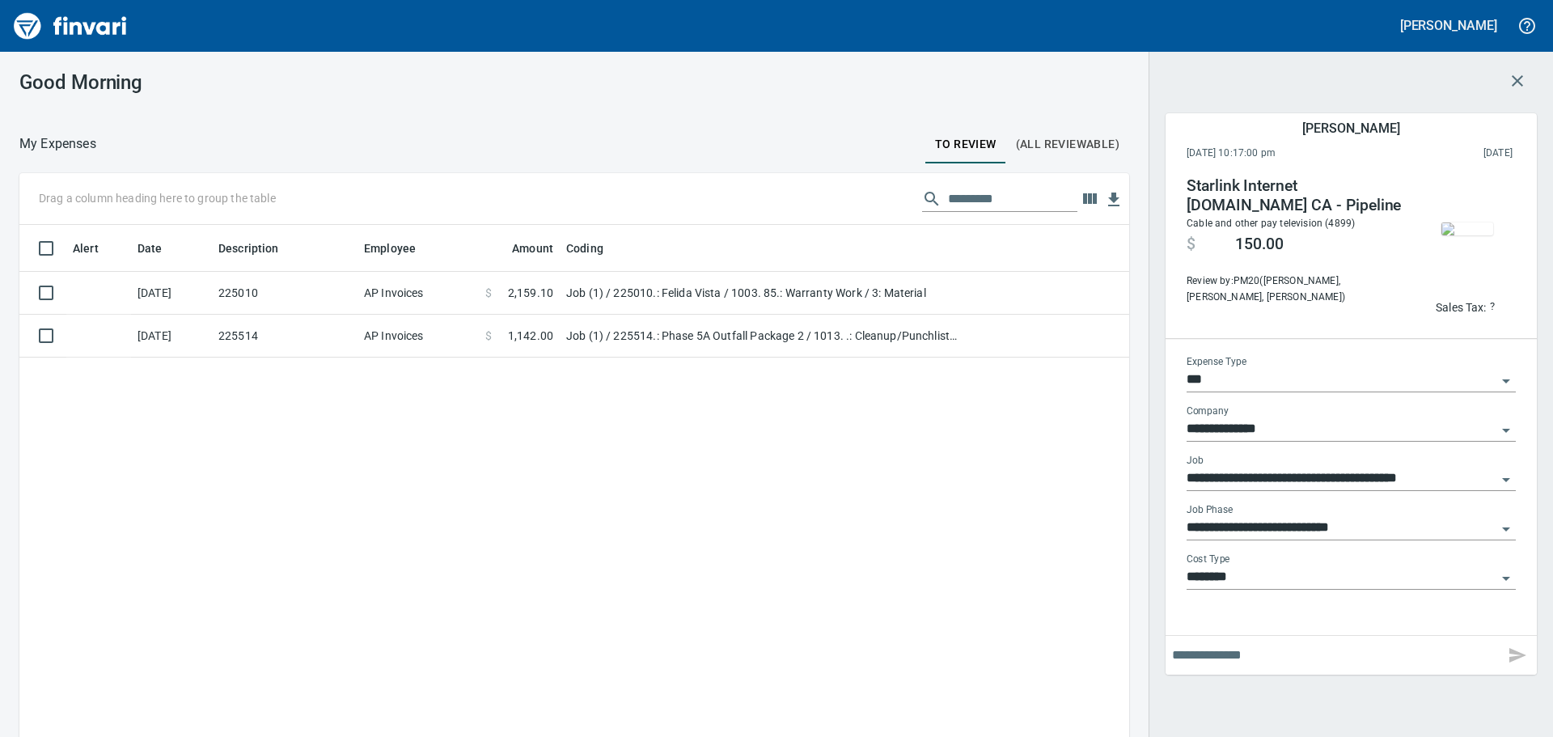
scroll to position [547, 1086]
click at [1041, 150] on span "(All Reviewable)" at bounding box center [1068, 144] width 104 height 20
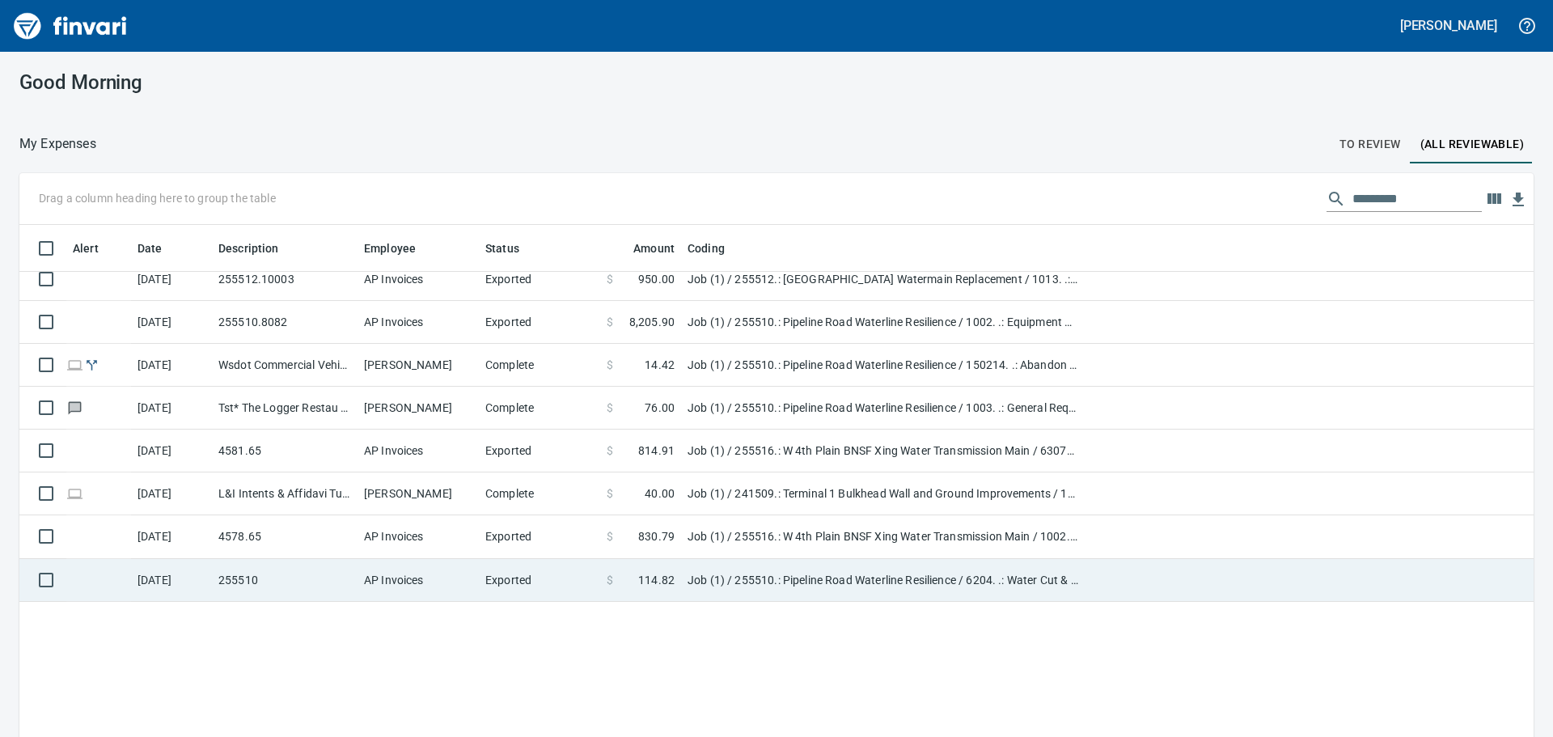
scroll to position [647, 0]
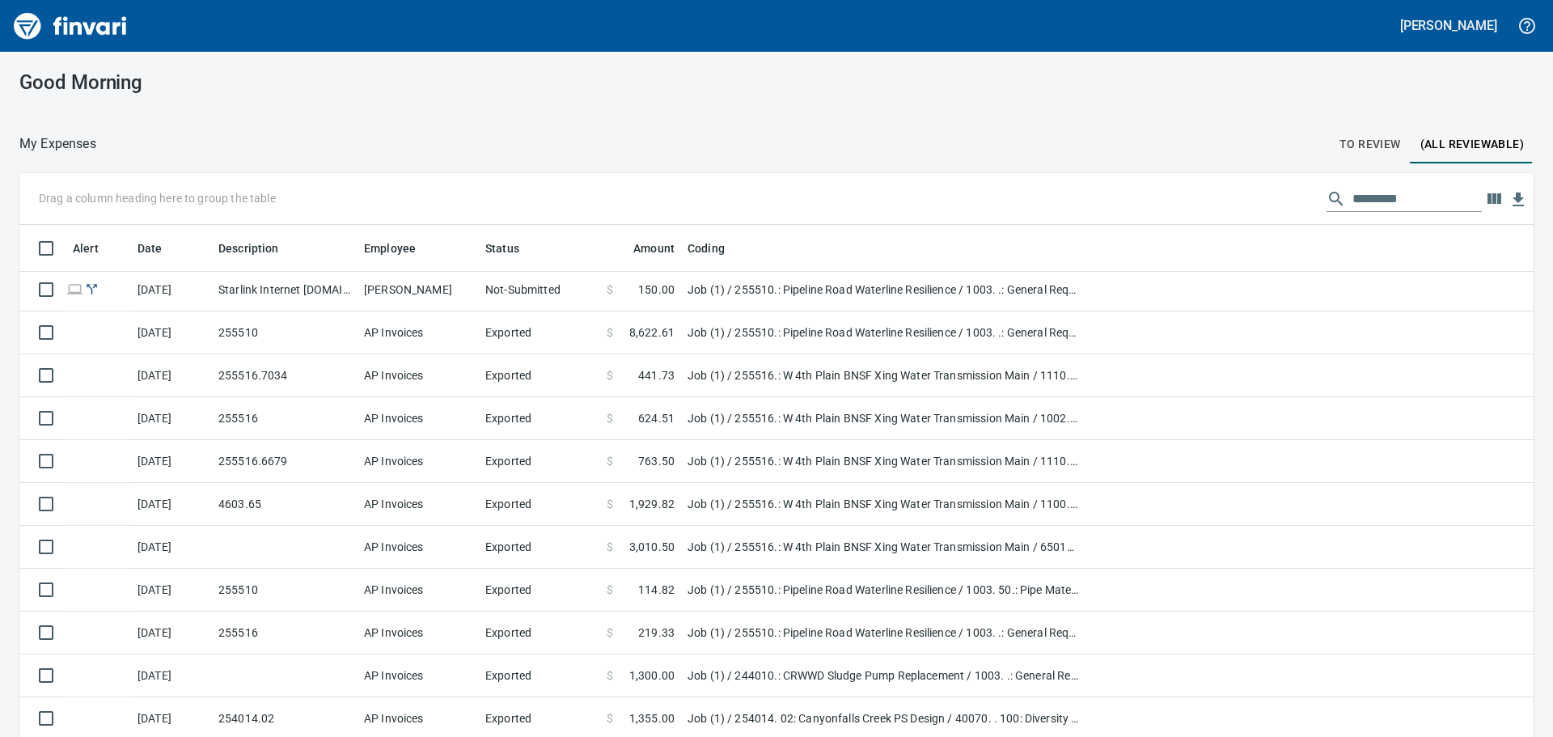
click at [1395, 191] on input "text" at bounding box center [1417, 199] width 129 height 26
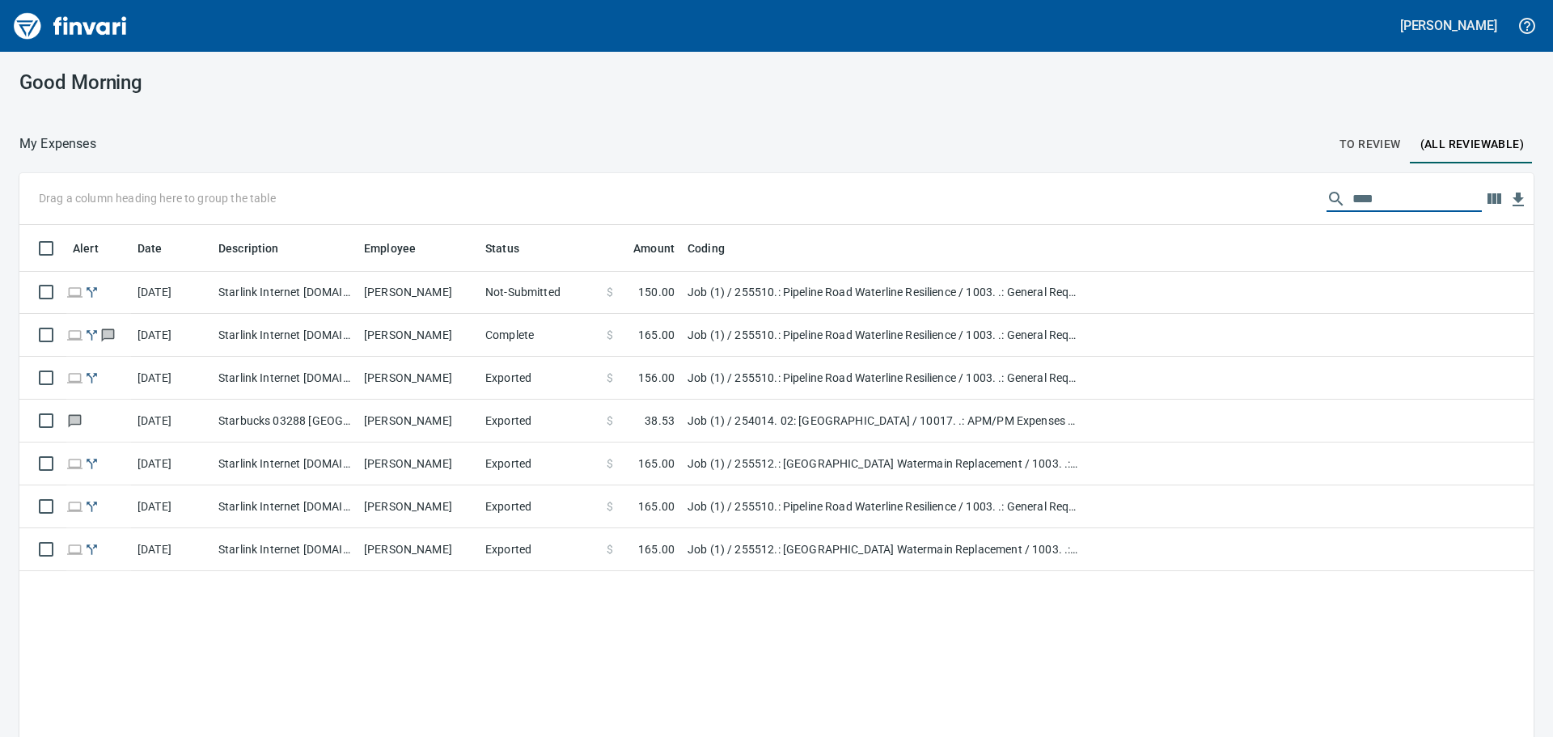
scroll to position [0, 0]
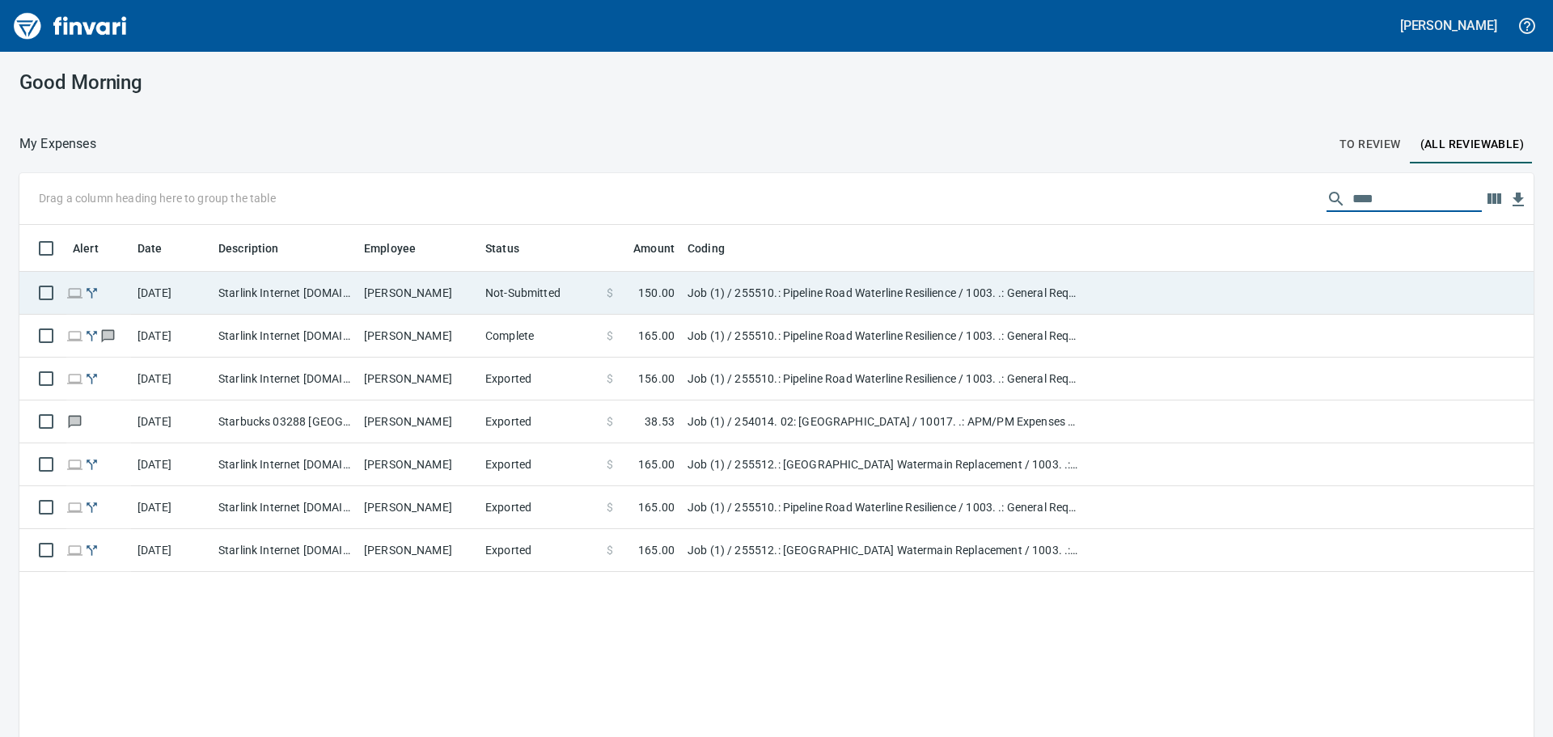
type input "****"
click at [832, 303] on td "Job (1) / 255510.: Pipeline Road Waterline Resilience / 1003. .: General Requir…" at bounding box center [883, 293] width 405 height 43
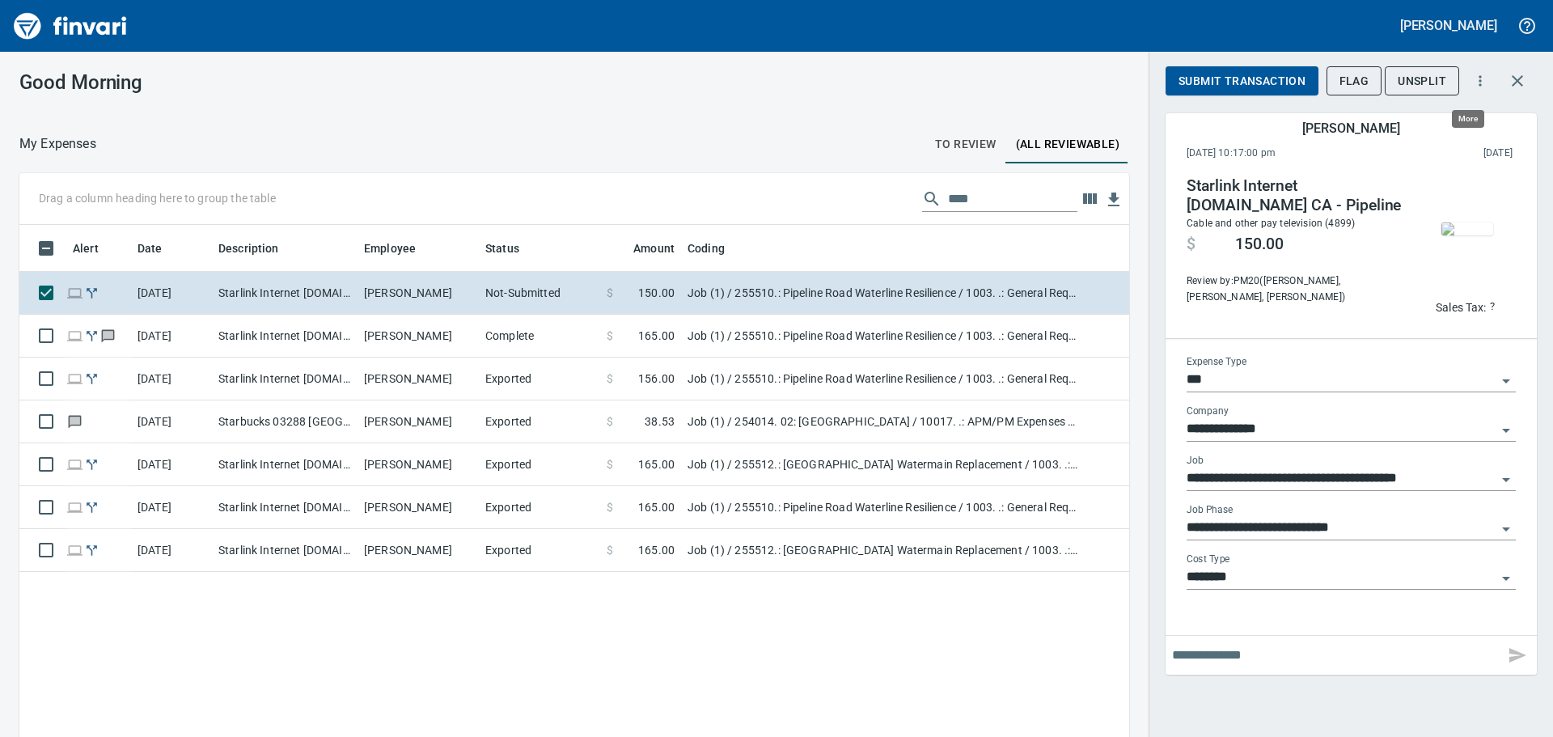
scroll to position [547, 1086]
click at [1476, 223] on img "button" at bounding box center [1468, 229] width 52 height 13
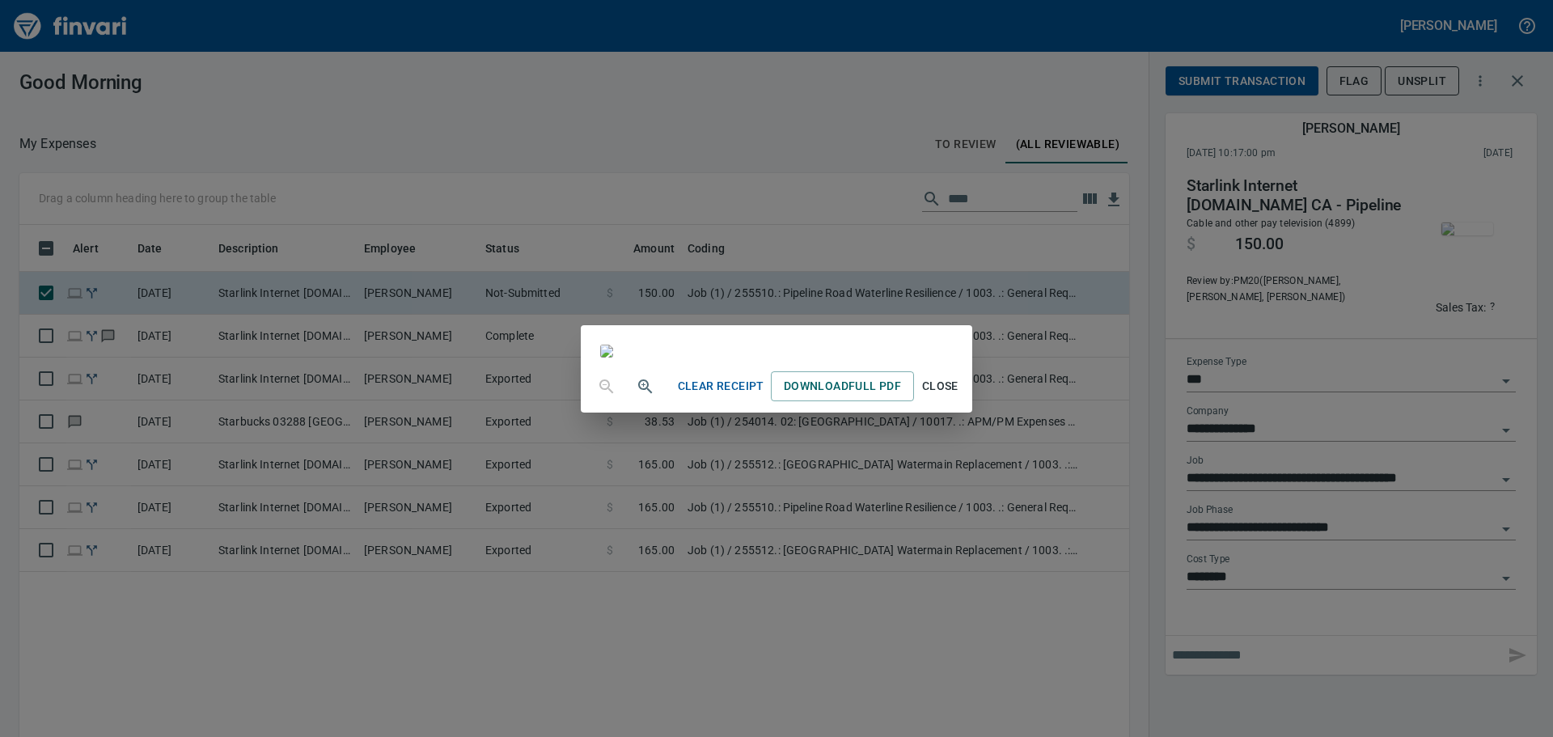
click at [960, 396] on span "Close" at bounding box center [940, 386] width 39 height 20
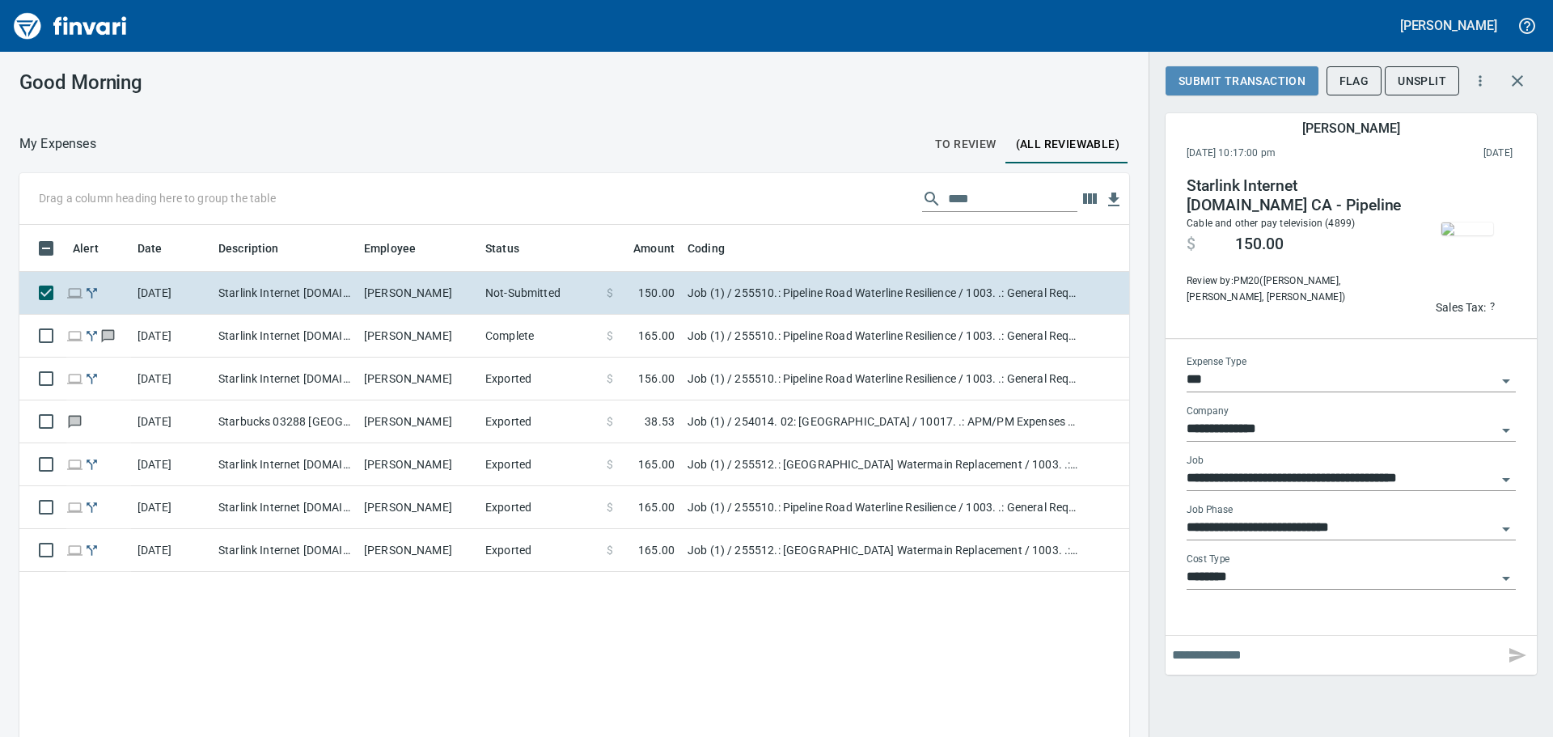
click at [1289, 82] on span "Submit Transaction" at bounding box center [1242, 81] width 127 height 20
click at [1528, 78] on icon "button" at bounding box center [1530, 80] width 19 height 19
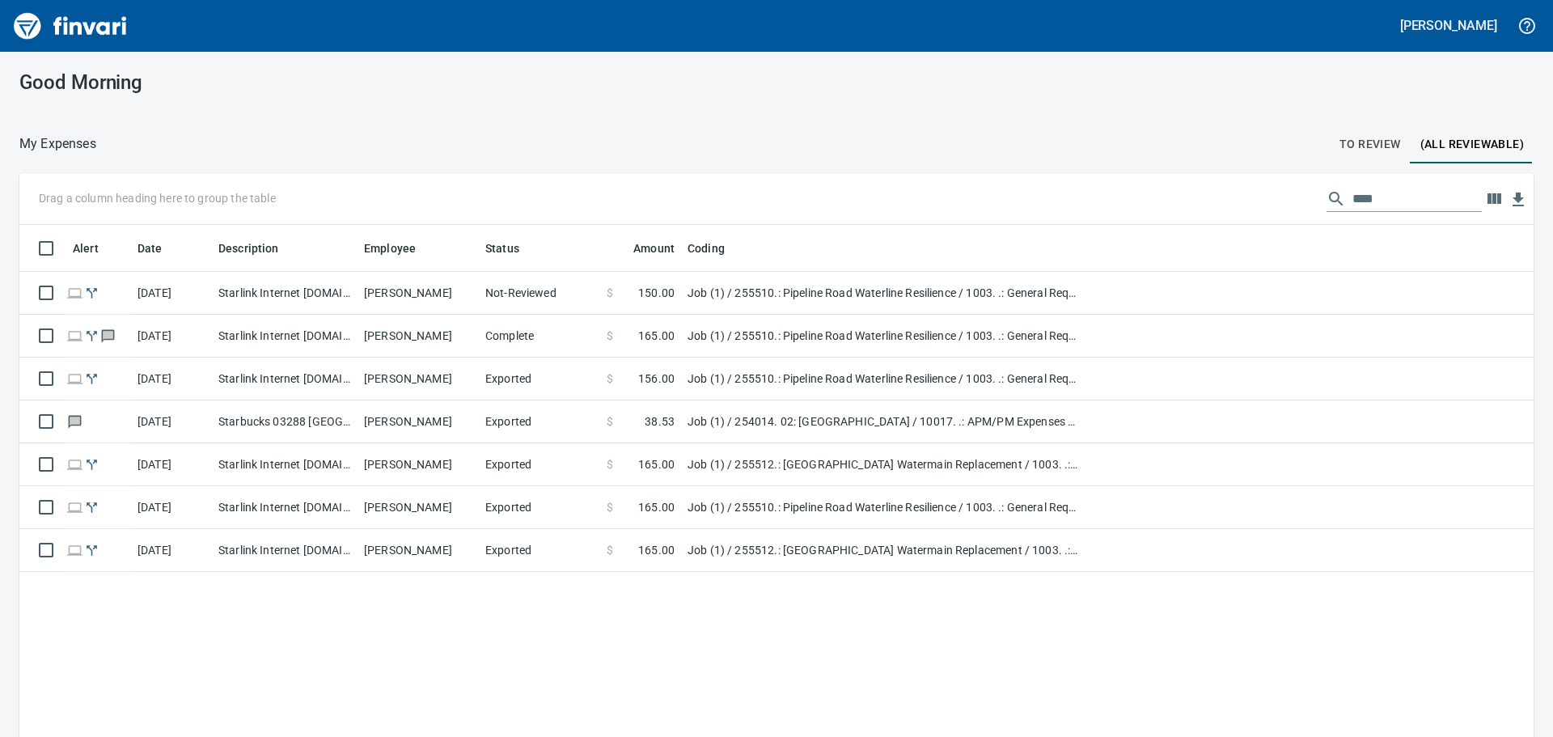
scroll to position [547, 1487]
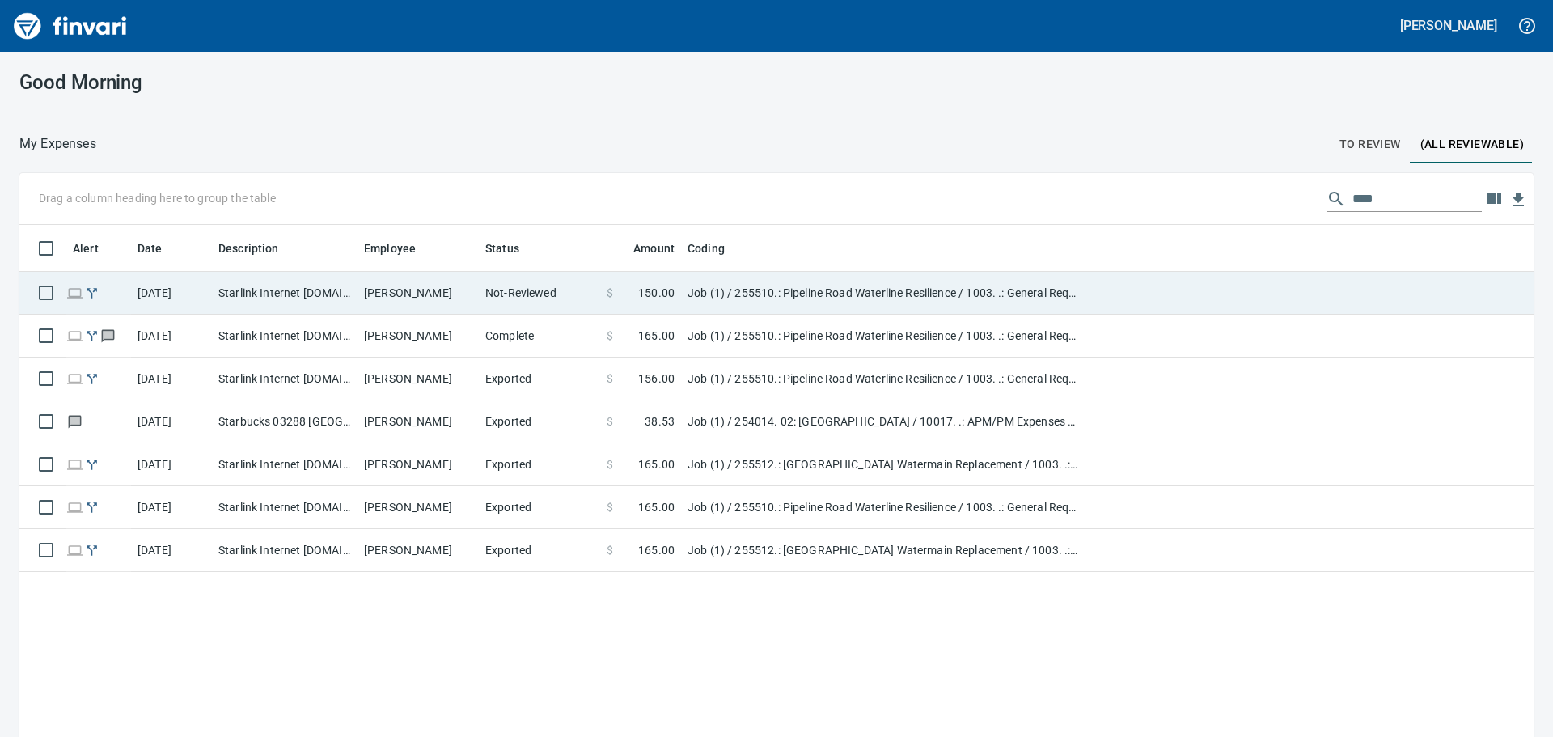
click at [1106, 299] on td at bounding box center [1310, 293] width 448 height 43
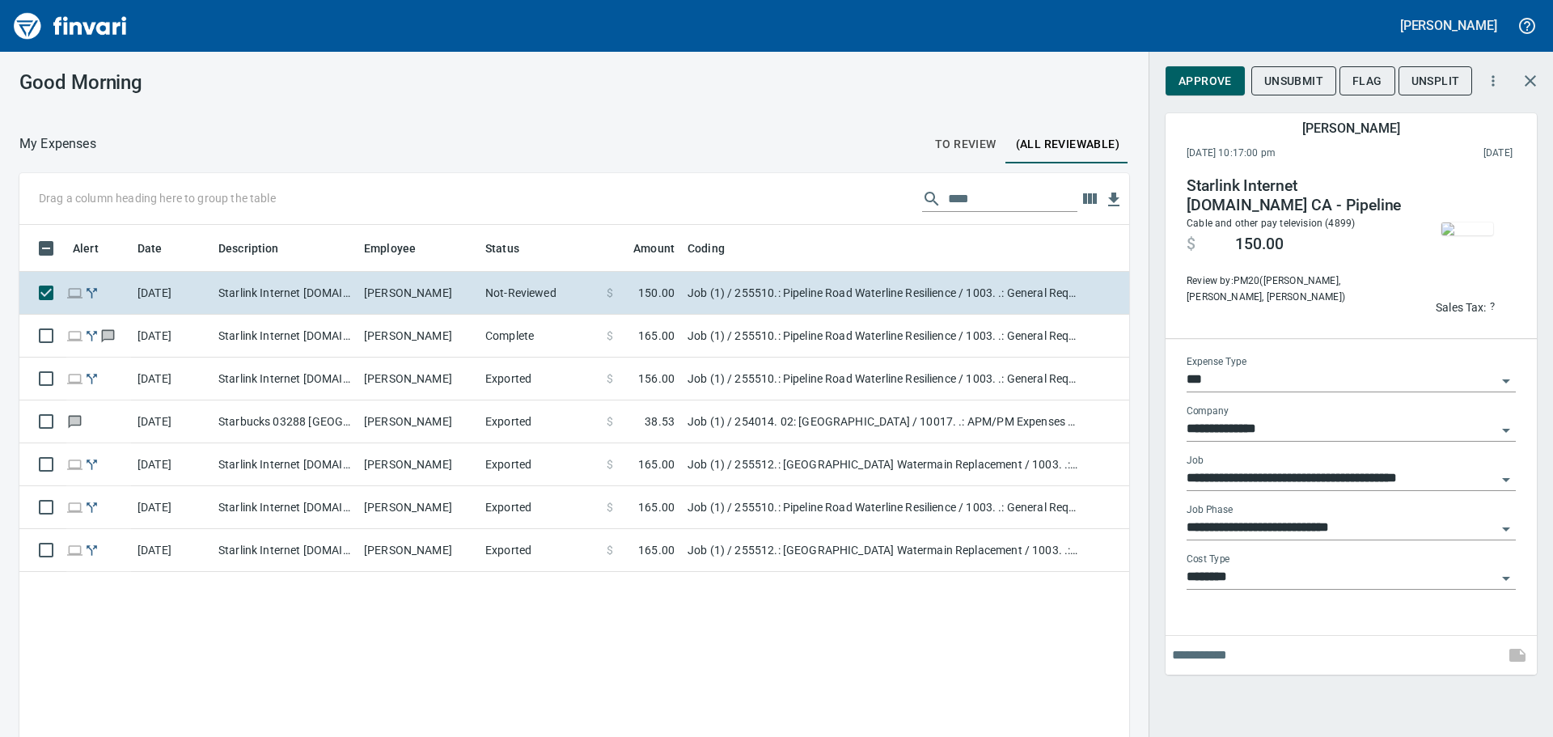
scroll to position [547, 1086]
click at [1475, 307] on p "Sales Tax:" at bounding box center [1461, 307] width 51 height 16
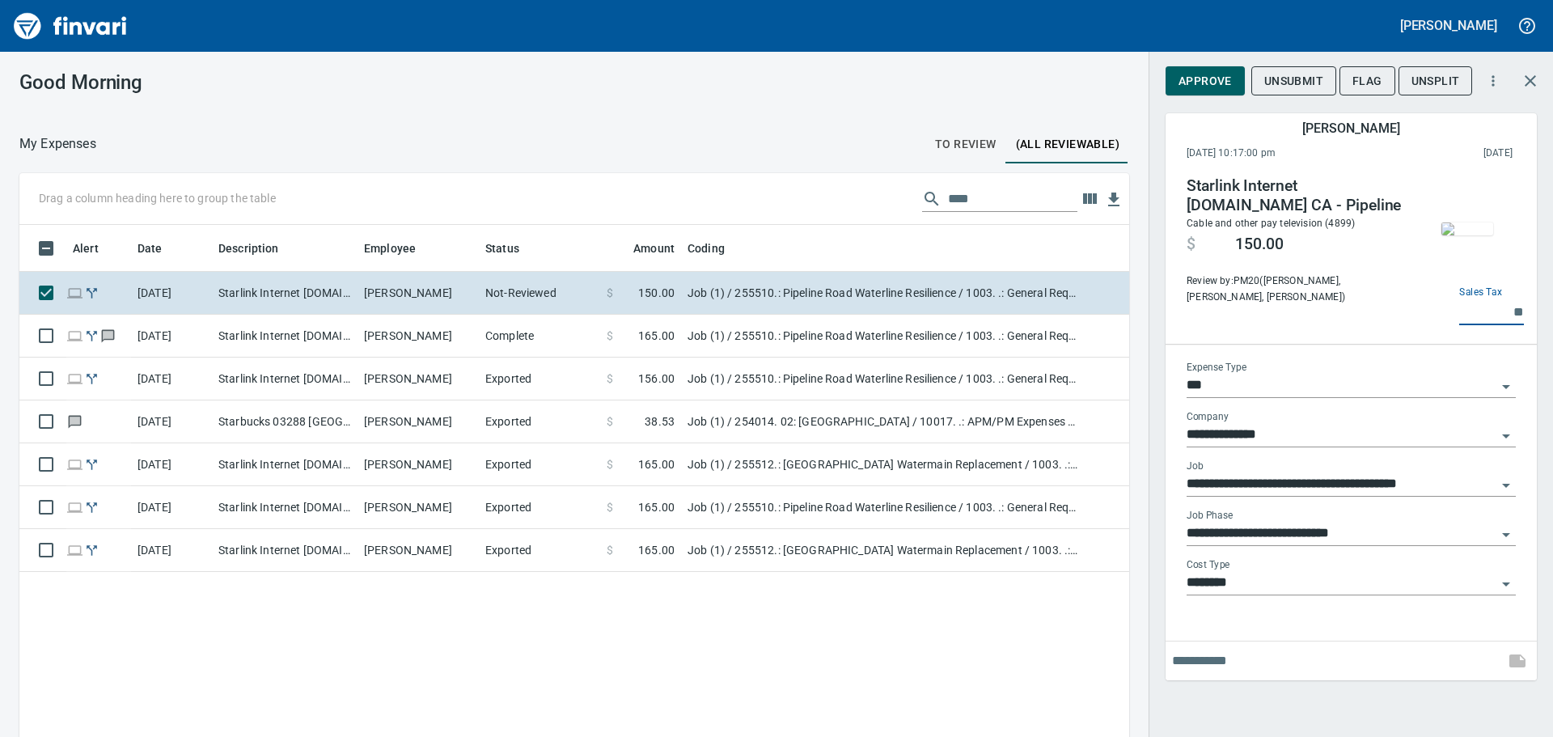
click at [1482, 235] on img "button" at bounding box center [1468, 229] width 52 height 13
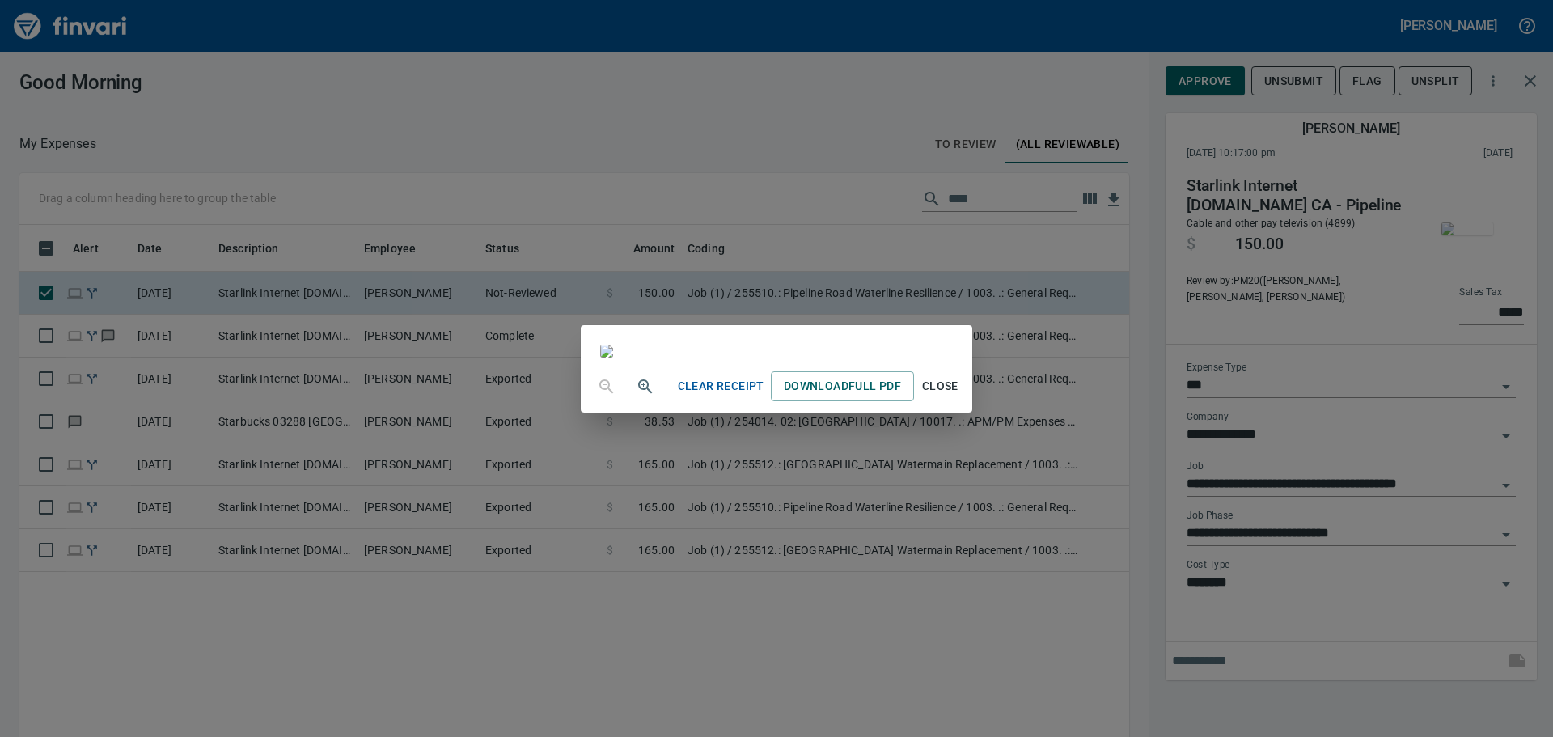
type input "*****"
click at [960, 396] on span "Close" at bounding box center [940, 386] width 39 height 20
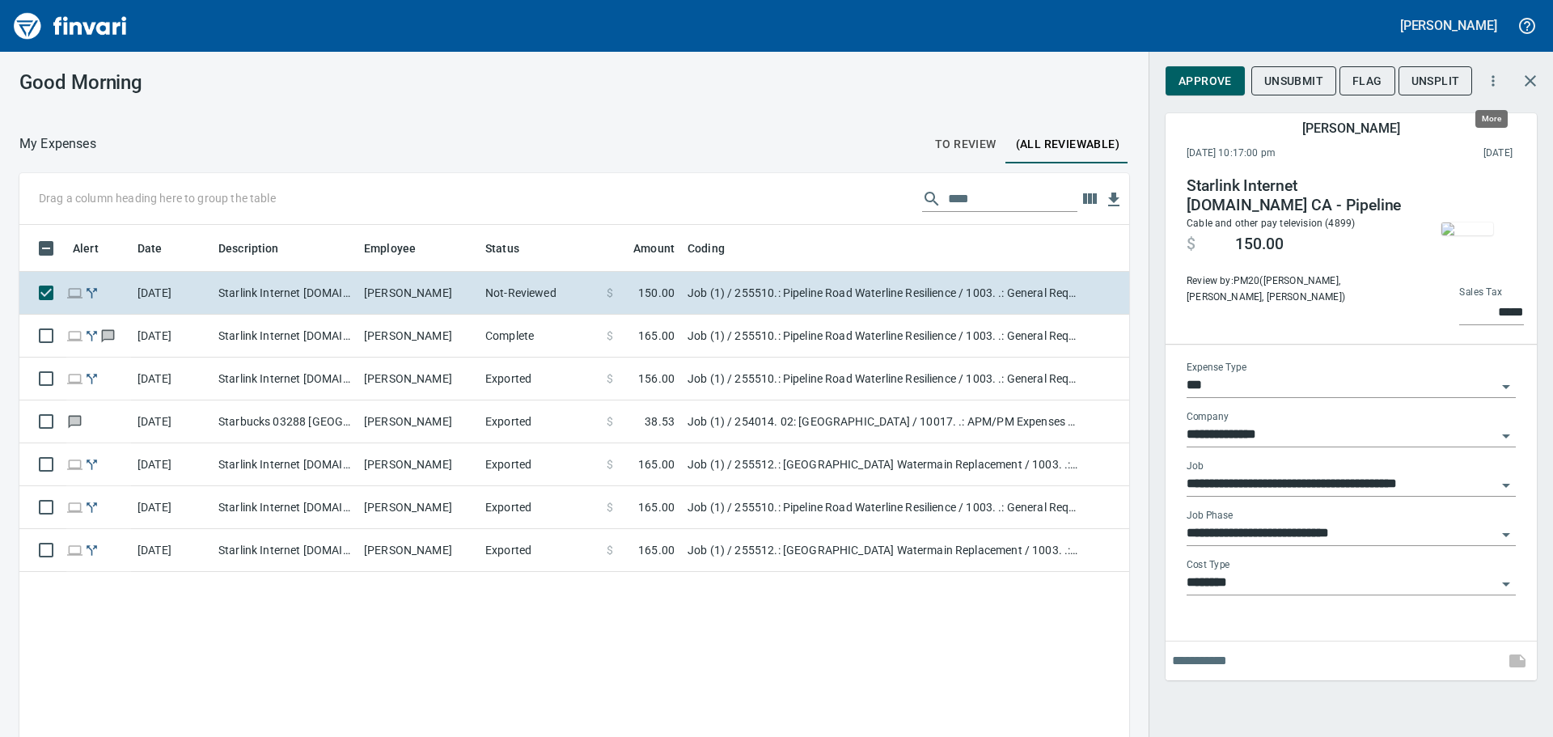
click at [1482, 81] on button "button" at bounding box center [1494, 81] width 36 height 36
click at [1237, 131] on div at bounding box center [776, 368] width 1553 height 737
click at [949, 142] on span "To Review" at bounding box center [965, 144] width 61 height 20
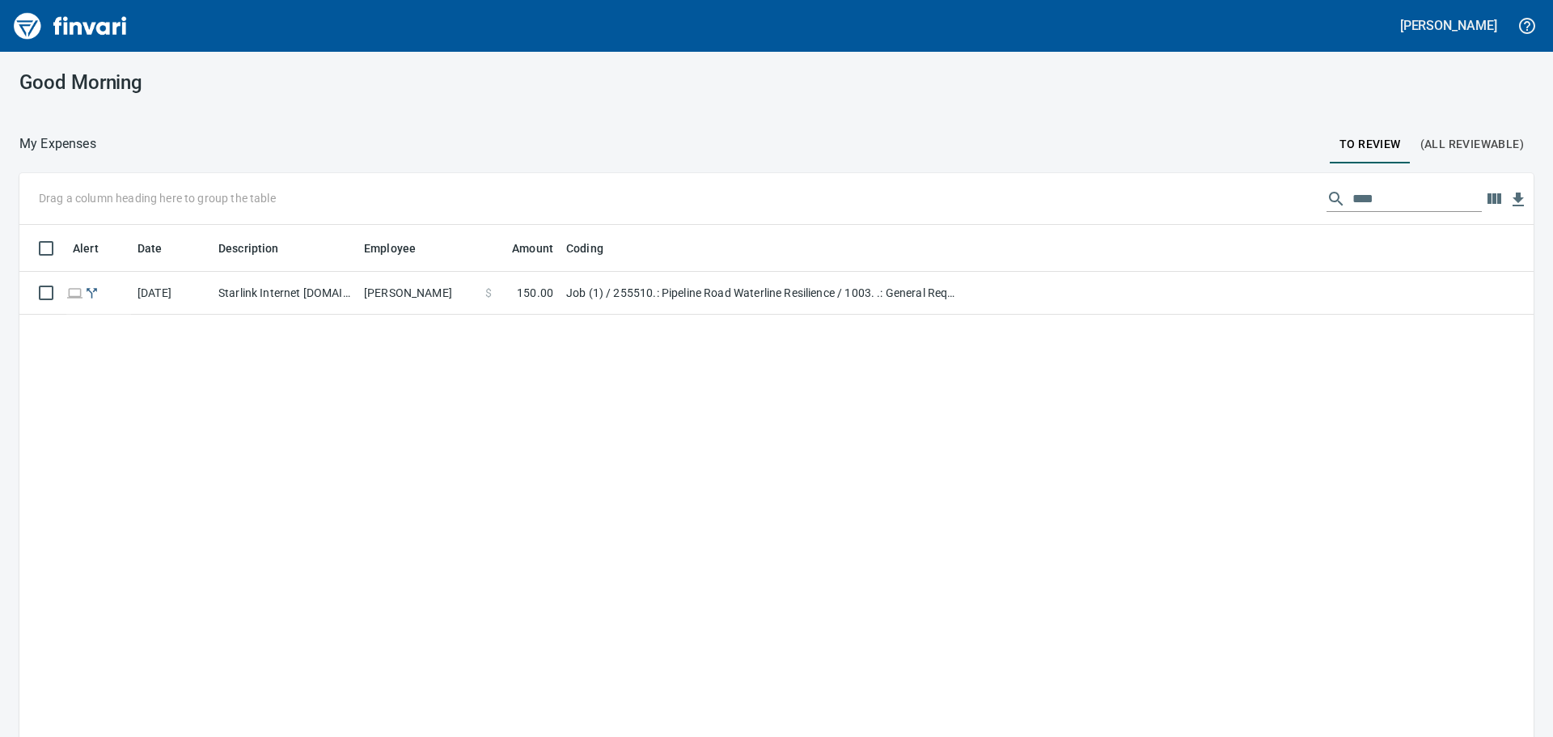
scroll to position [2, 2]
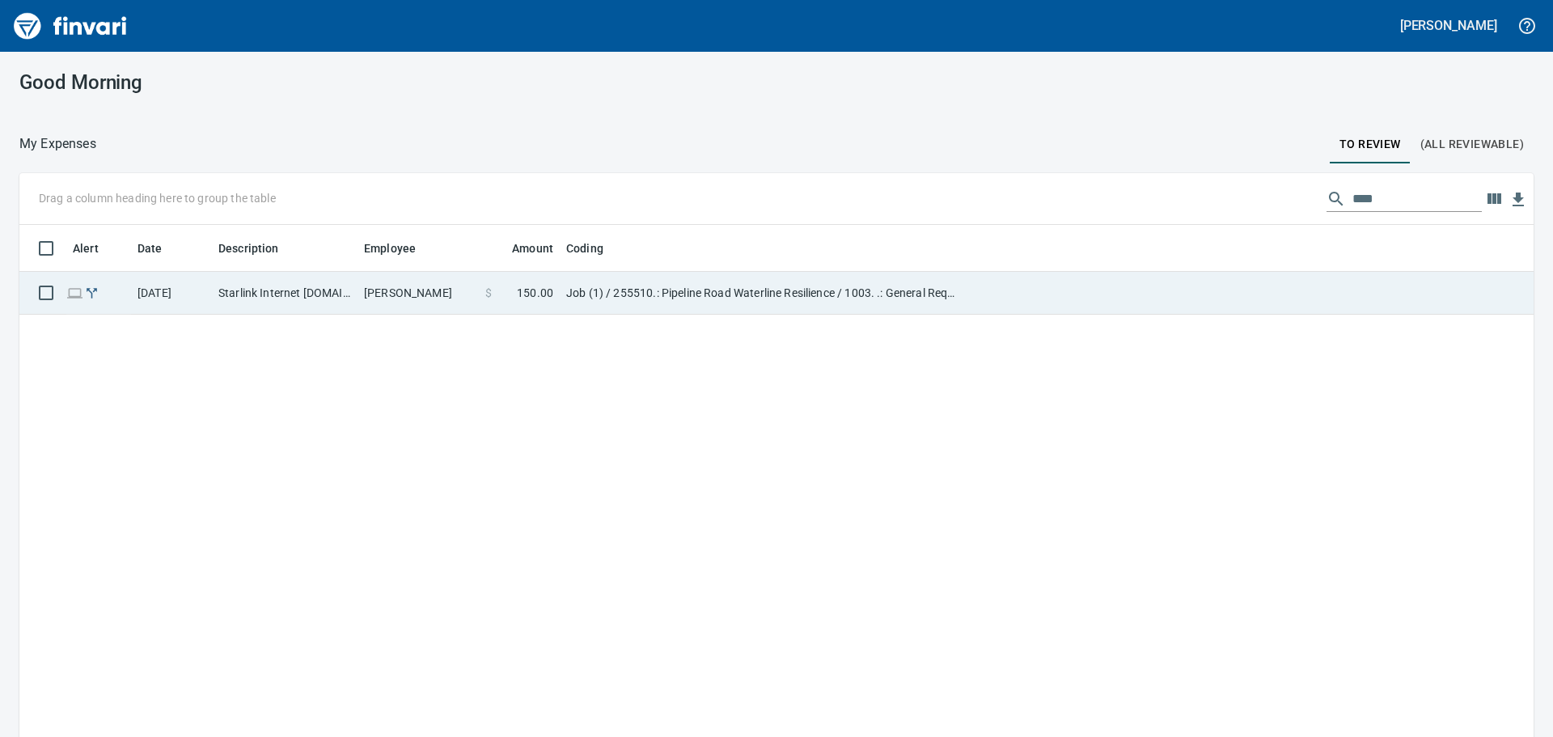
click at [629, 285] on td "Job (1) / 255510.: Pipeline Road Waterline Resilience / 1003. .: General Requir…" at bounding box center [762, 293] width 405 height 43
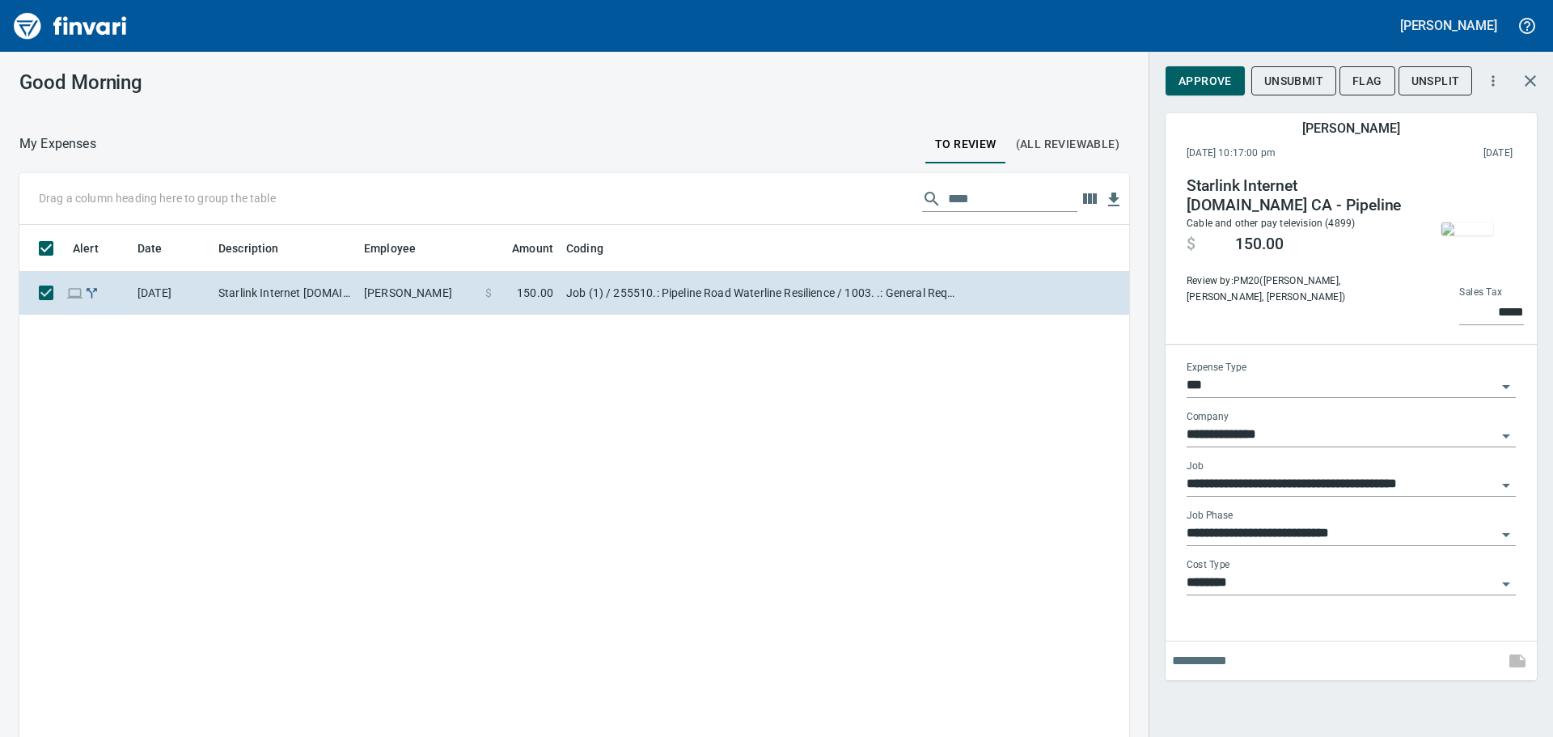
scroll to position [547, 1086]
drag, startPoint x: 998, startPoint y: 294, endPoint x: 903, endPoint y: 387, distance: 133.3
click at [903, 387] on div "Alert Date Description Employee Amount Coding [DATE] Starlink Internet [DOMAIN_…" at bounding box center [574, 505] width 1110 height 560
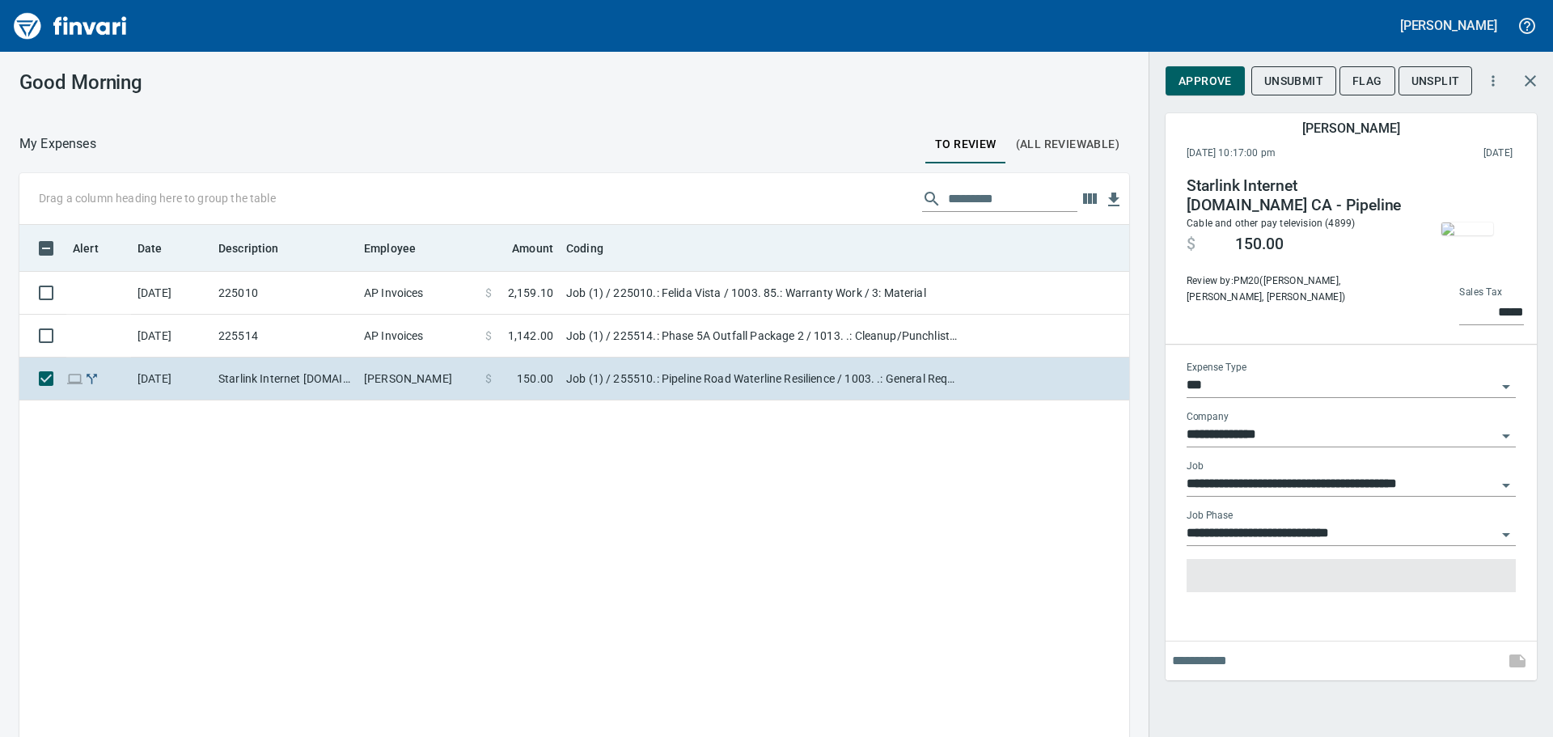
scroll to position [547, 1086]
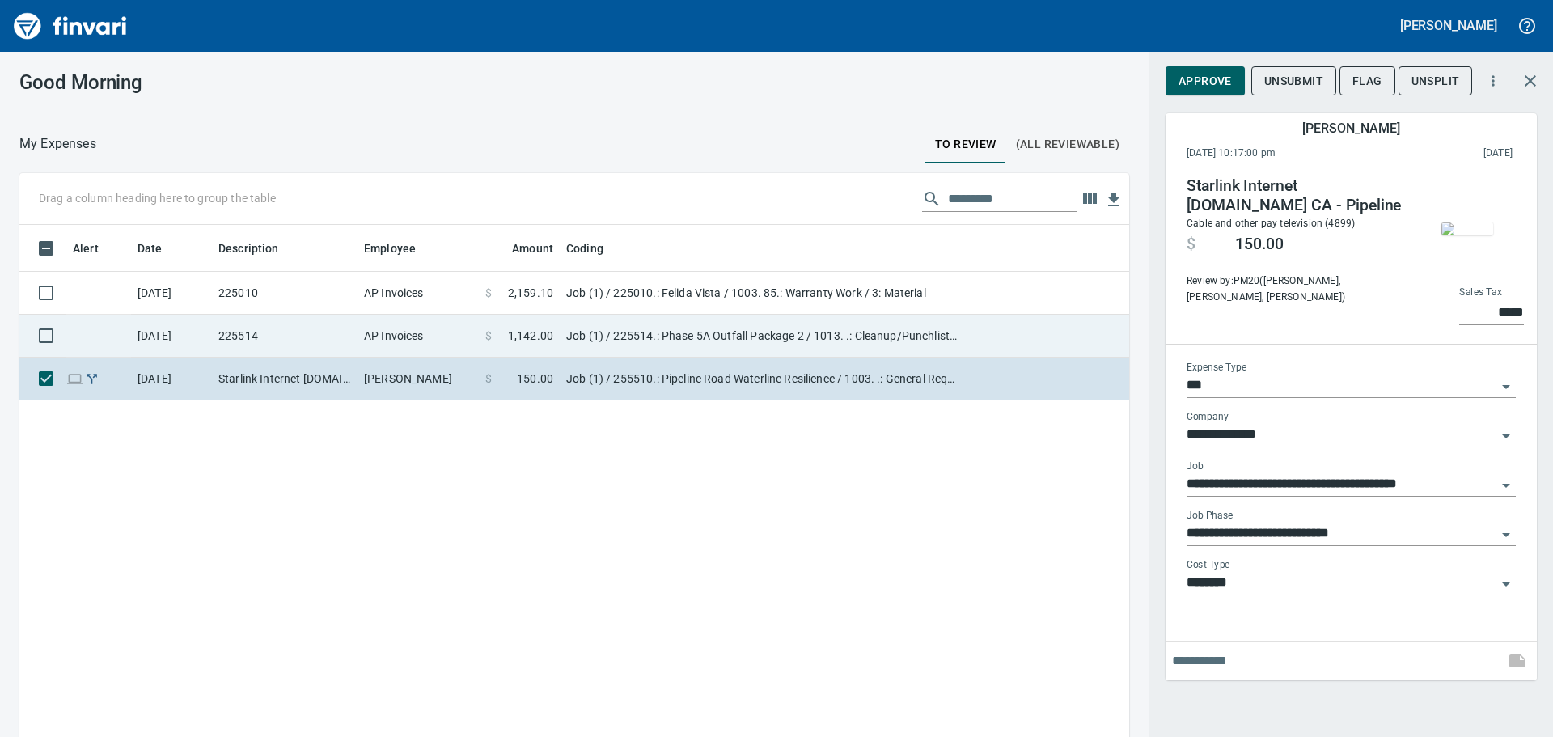
click at [92, 337] on td at bounding box center [98, 336] width 65 height 43
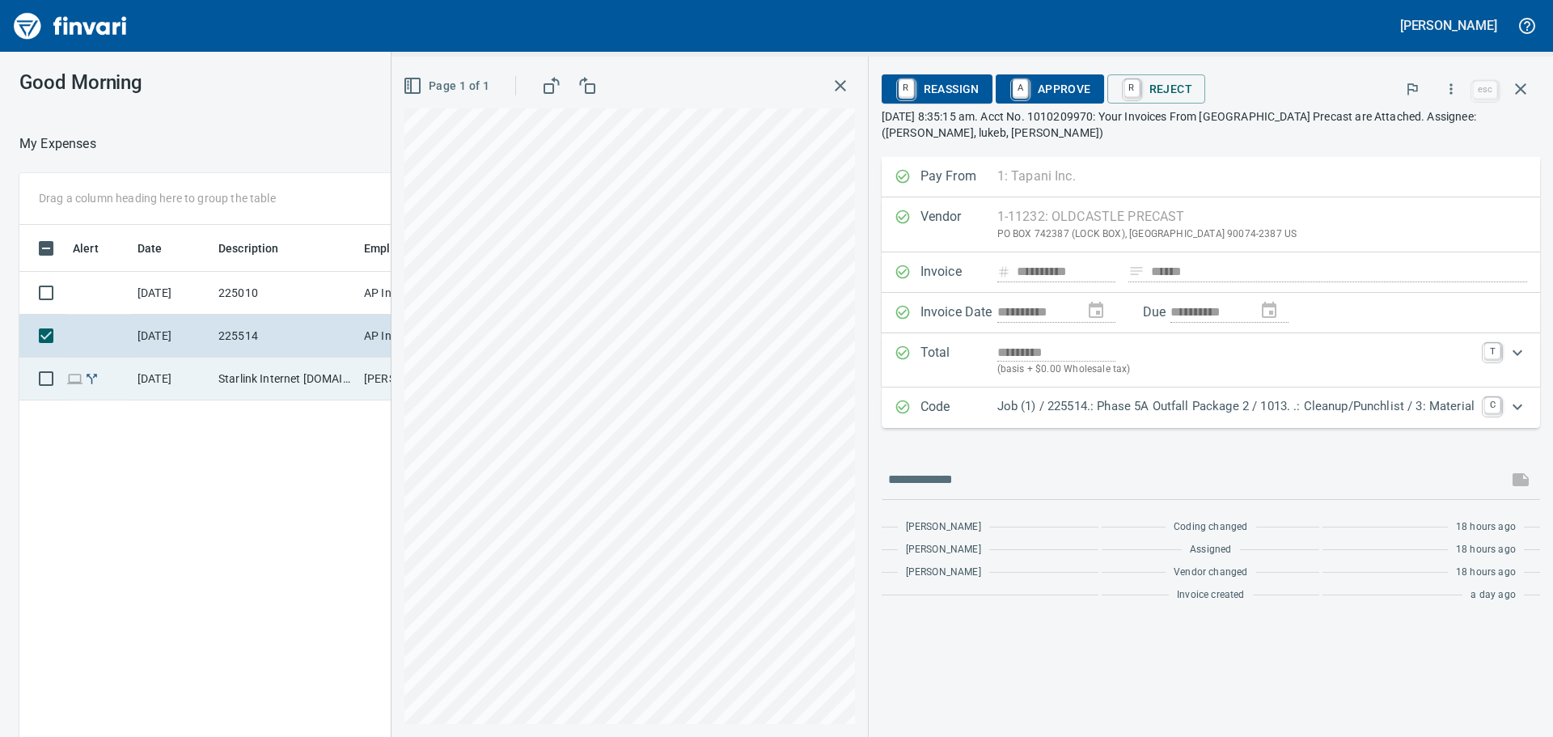
click at [122, 371] on td at bounding box center [98, 379] width 65 height 43
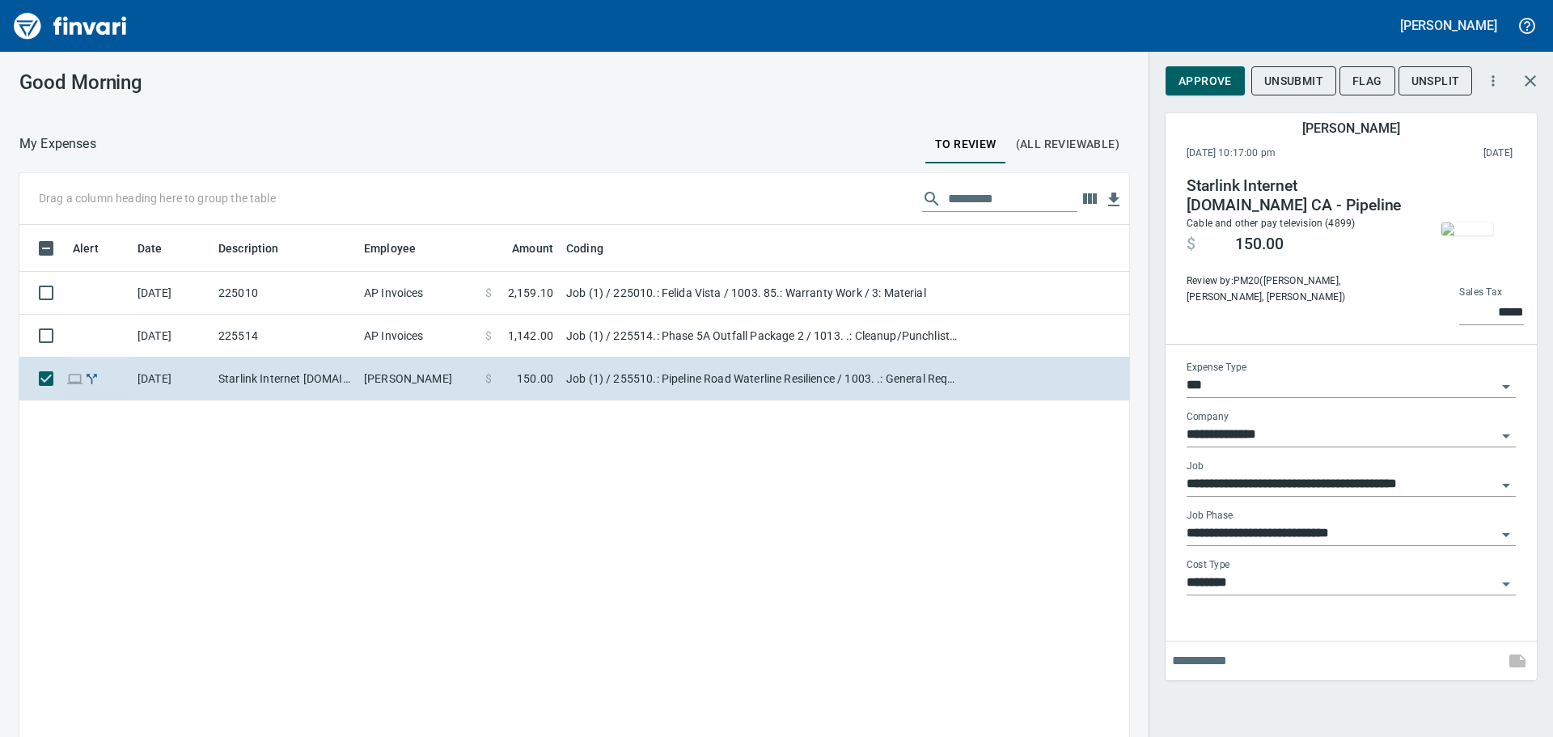
scroll to position [547, 1086]
click at [1493, 91] on button "button" at bounding box center [1494, 81] width 36 height 36
click at [1257, 143] on div at bounding box center [776, 368] width 1553 height 737
click at [1495, 85] on icon "button" at bounding box center [1494, 81] width 16 height 16
click at [1369, 180] on div at bounding box center [776, 368] width 1553 height 737
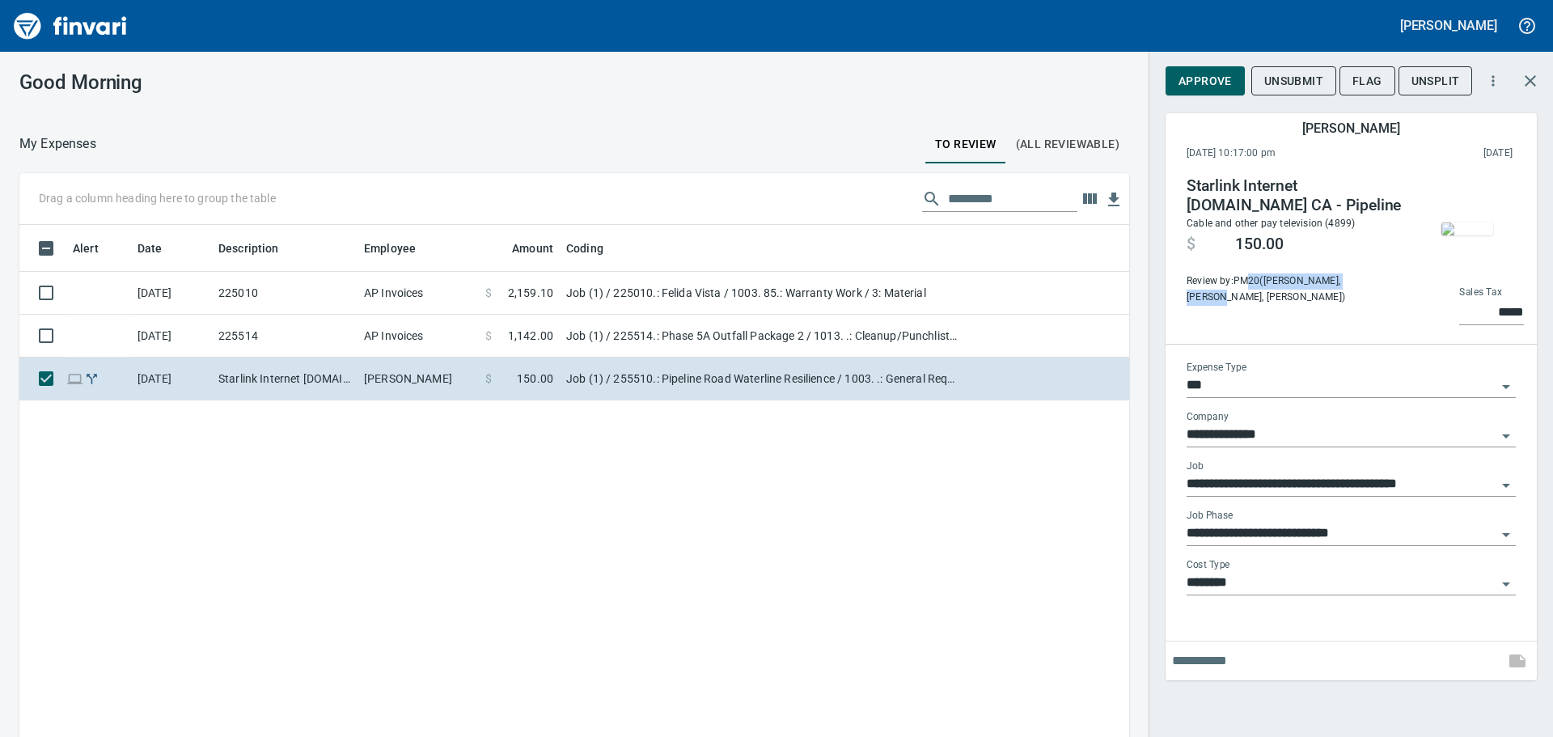
drag, startPoint x: 1245, startPoint y: 283, endPoint x: 1353, endPoint y: 282, distance: 107.6
click at [1353, 282] on span "Review by: PM20 (jarrent, lukeb, randyo)" at bounding box center [1297, 289] width 220 height 32
click at [1294, 283] on span "Review by: PM20 (jarrent, lukeb, randyo)" at bounding box center [1297, 289] width 220 height 32
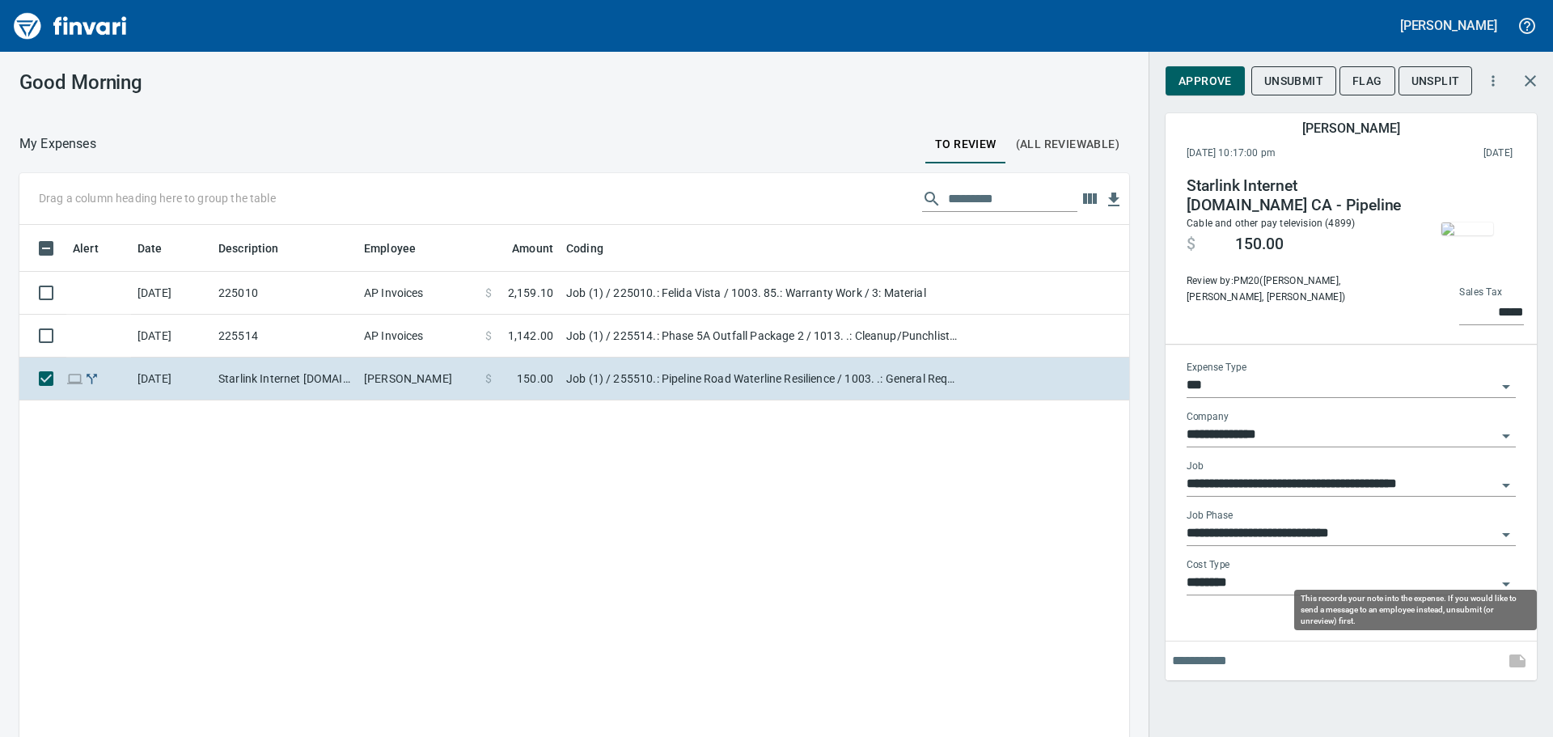
click at [1520, 662] on span at bounding box center [1517, 661] width 39 height 39
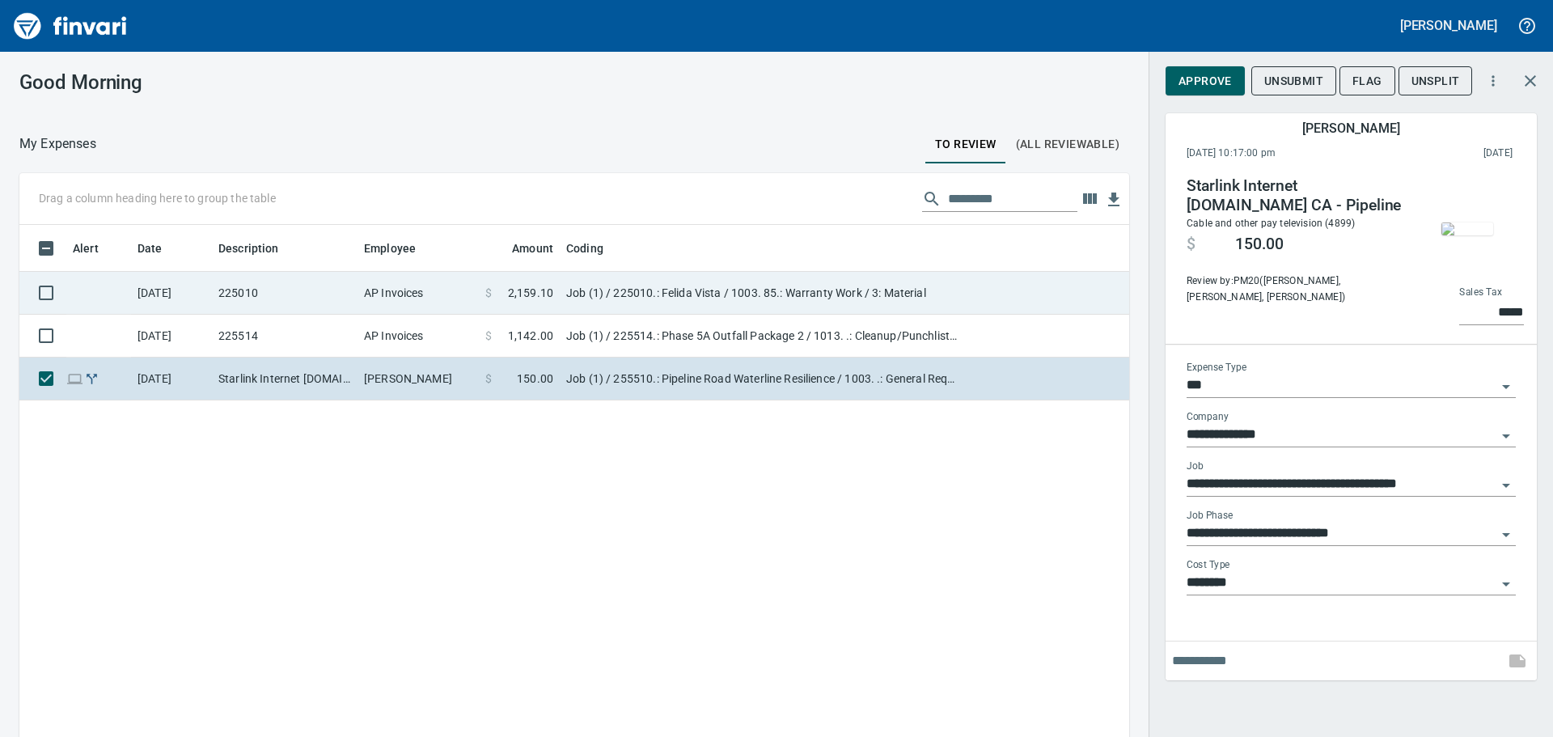
click at [379, 283] on td "AP Invoices" at bounding box center [418, 293] width 121 height 43
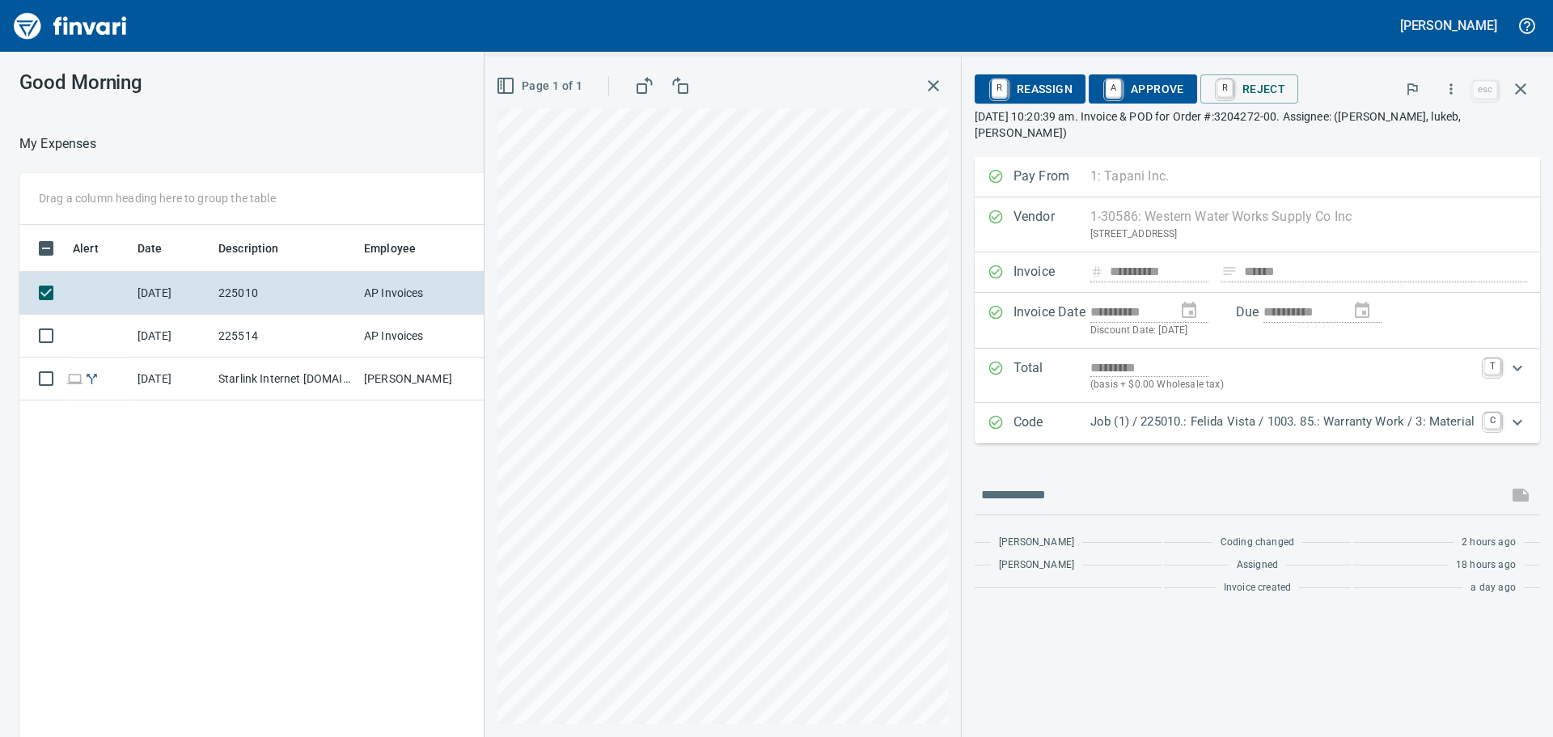
click at [1487, 403] on div "Code Job (1) / 225010.: Felida Vista / 1003. 85.: Warranty Work / 3: Material C" at bounding box center [1258, 423] width 566 height 40
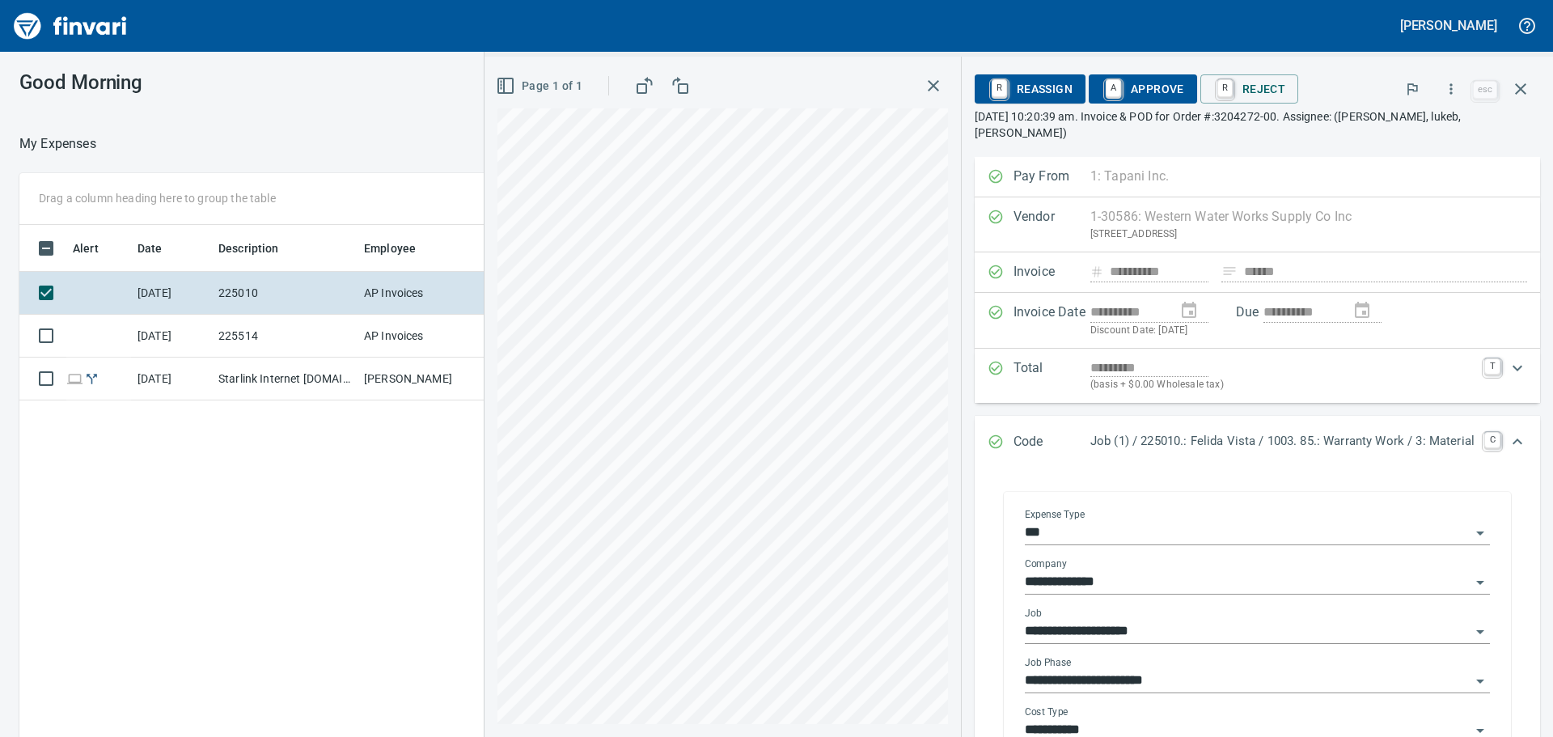
click at [1125, 670] on input "**********" at bounding box center [1248, 681] width 446 height 23
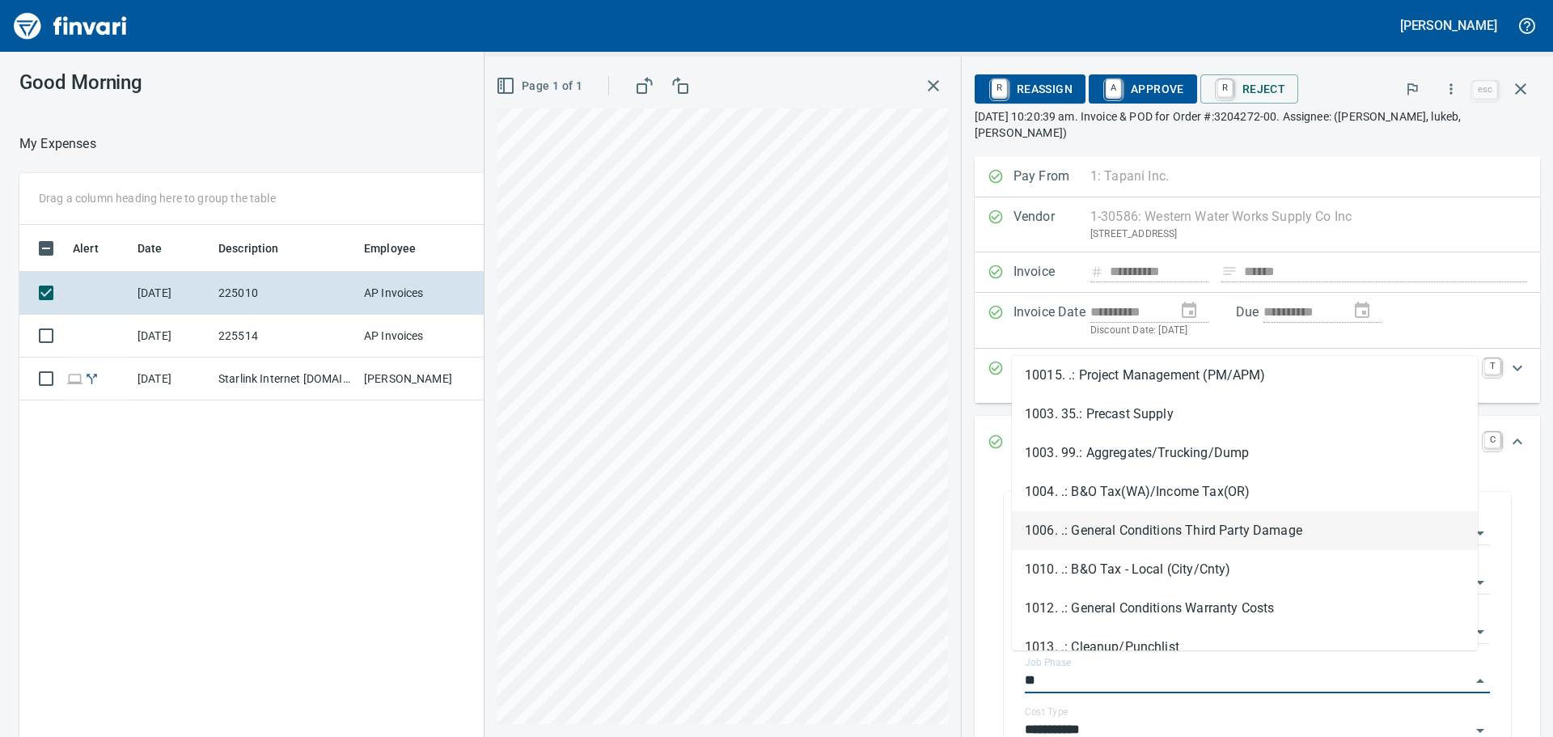
scroll to position [547, 1086]
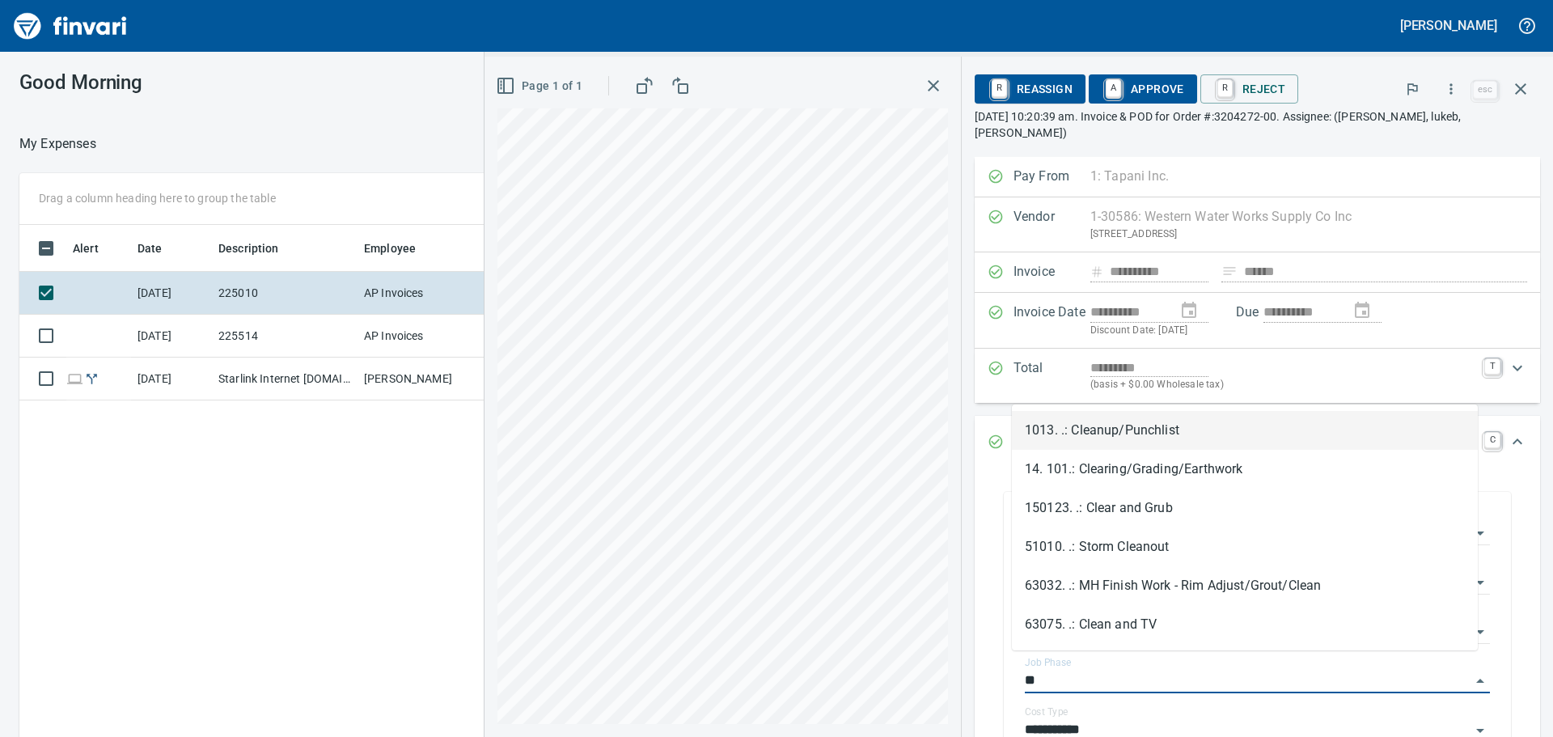
click at [1176, 444] on li "1013. .: Cleanup/Punchlist" at bounding box center [1245, 430] width 466 height 39
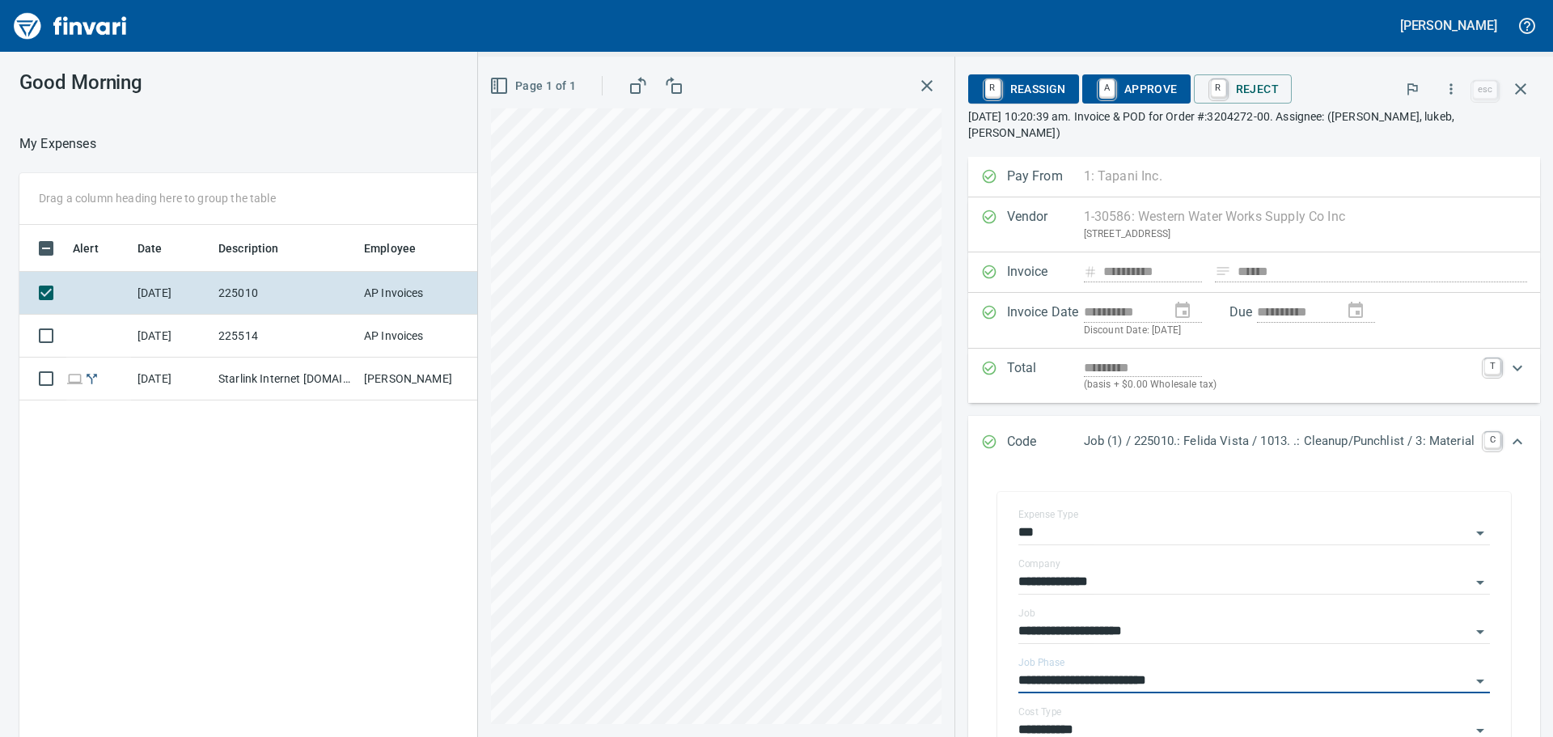
type input "**********"
click at [237, 629] on div "Alert Date Description Employee Amount Coding 8/27/2025 225010 AP Invoices $ 2,…" at bounding box center [574, 505] width 1110 height 560
